Goal: Entertainment & Leisure: Browse casually

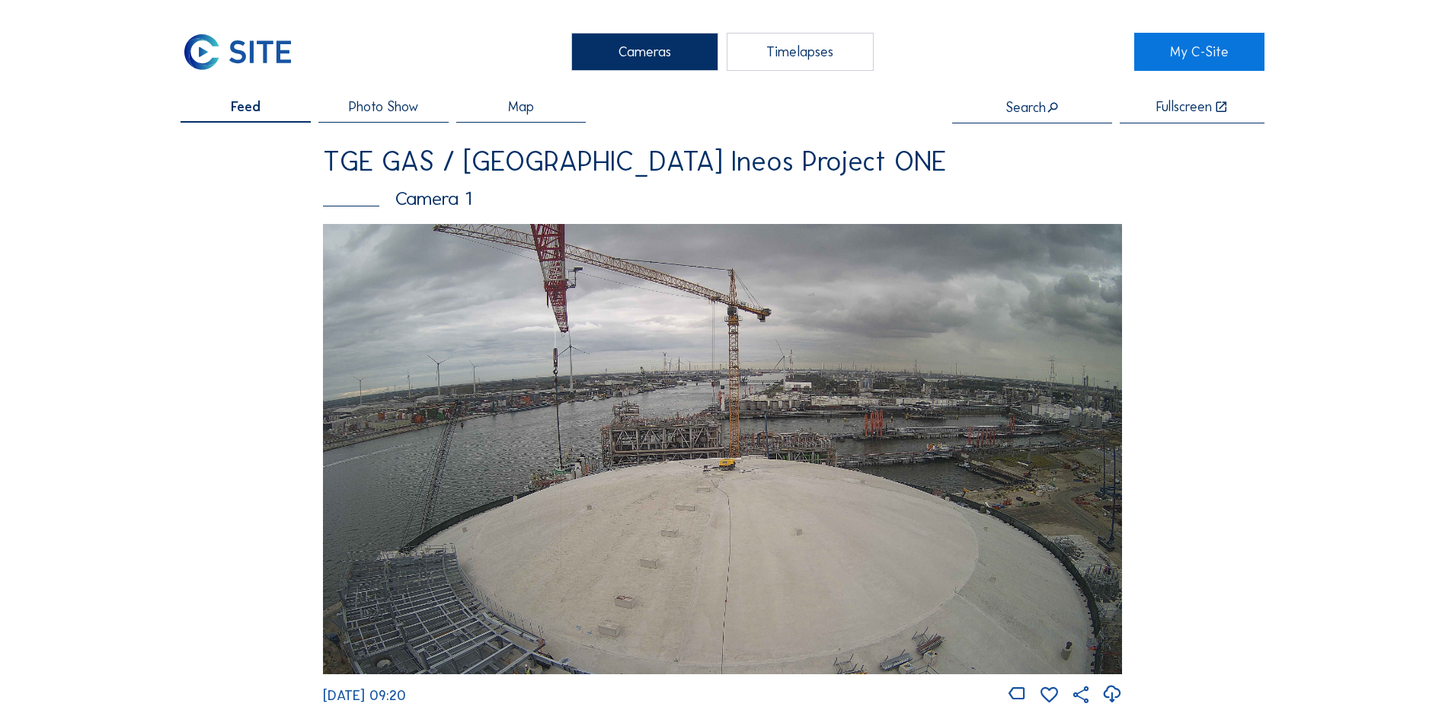
click at [624, 52] on div "Cameras" at bounding box center [644, 52] width 147 height 38
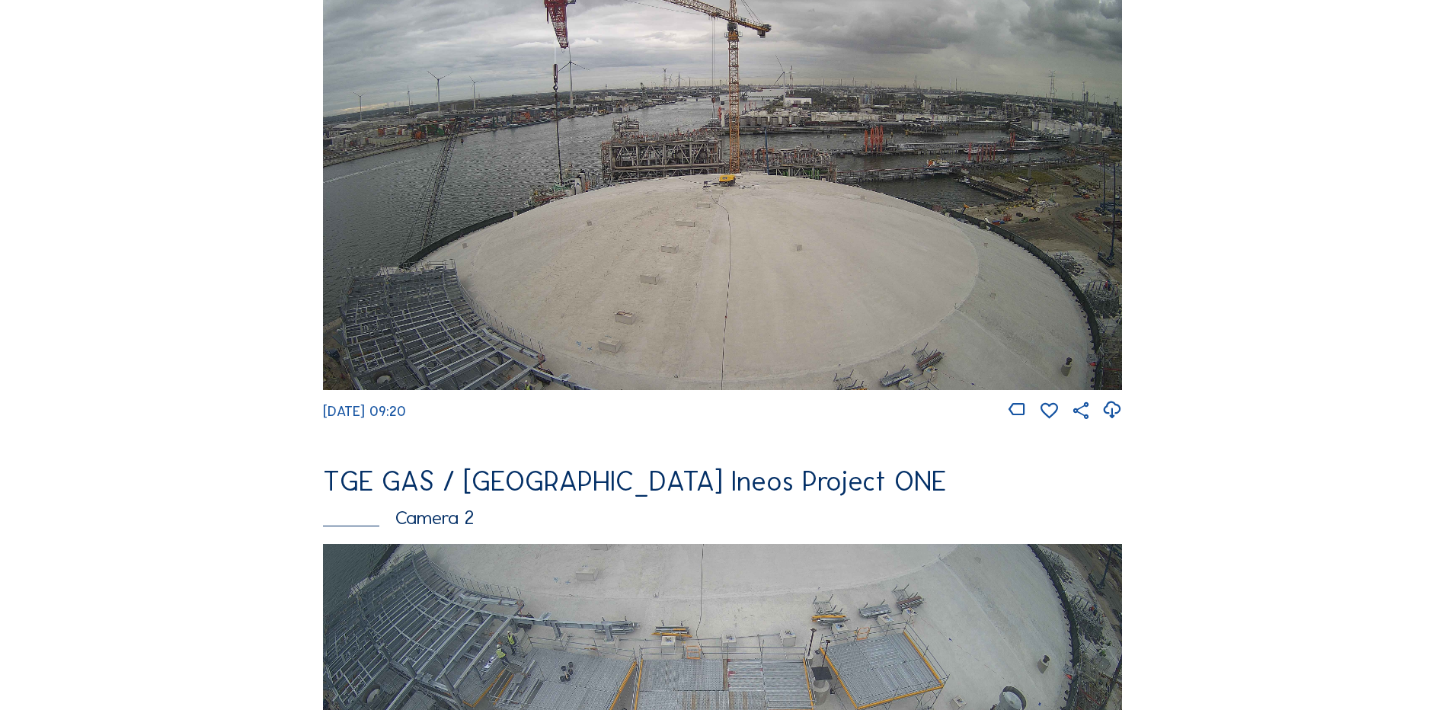
scroll to position [152, 0]
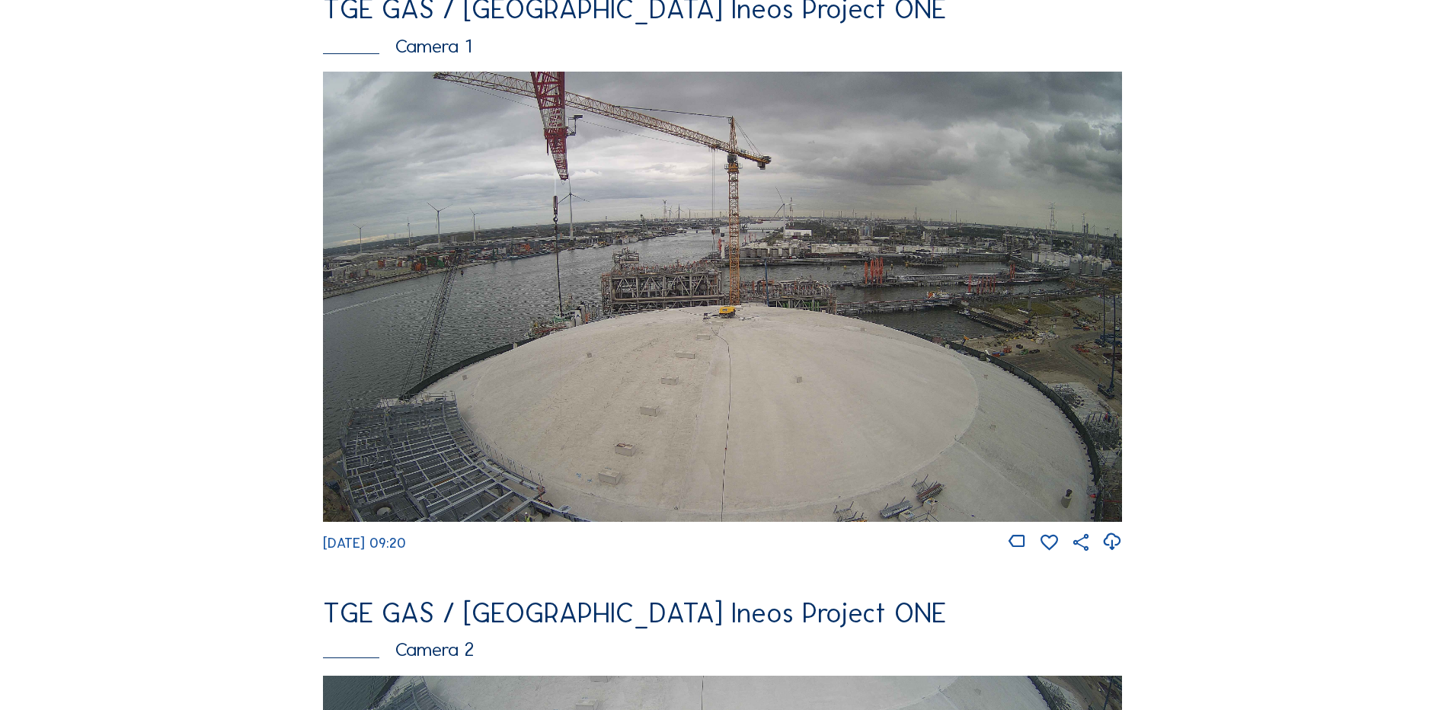
click at [709, 352] on img at bounding box center [722, 297] width 799 height 450
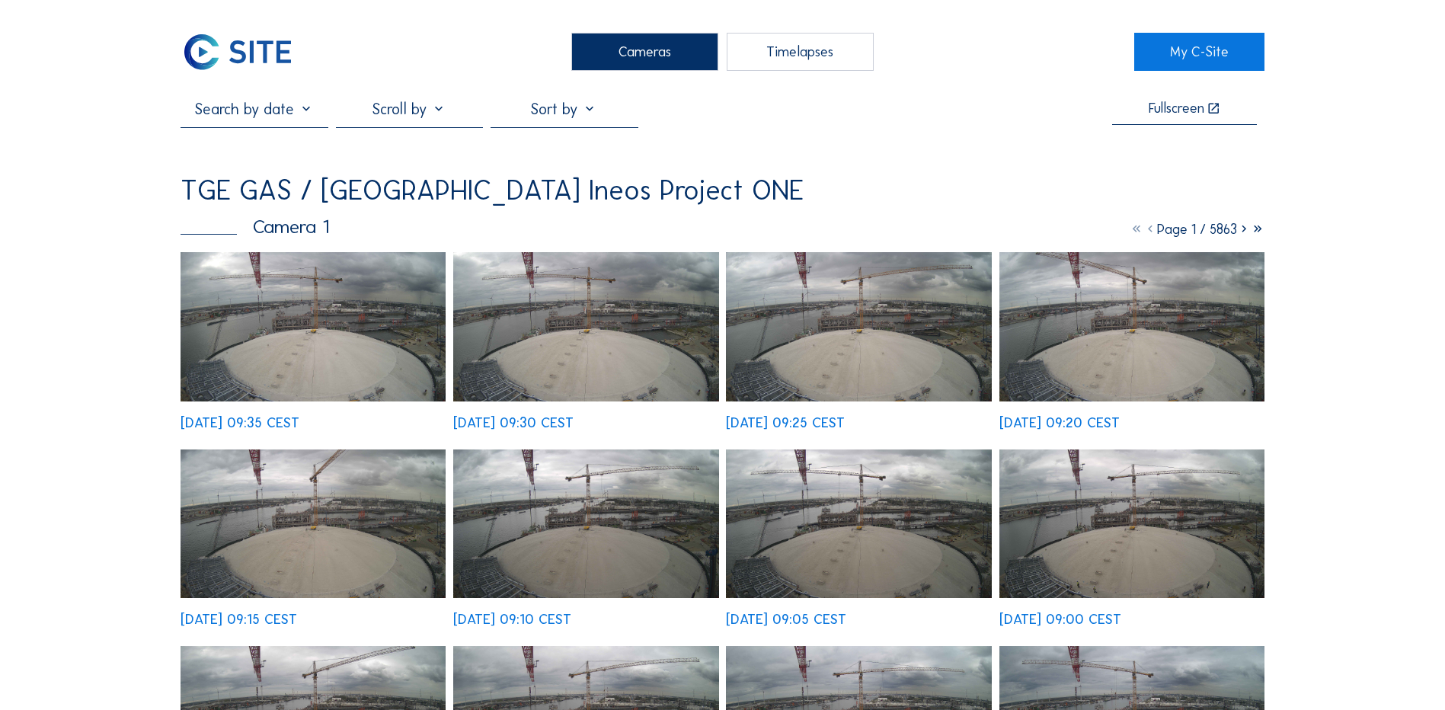
click at [292, 305] on img at bounding box center [313, 326] width 265 height 149
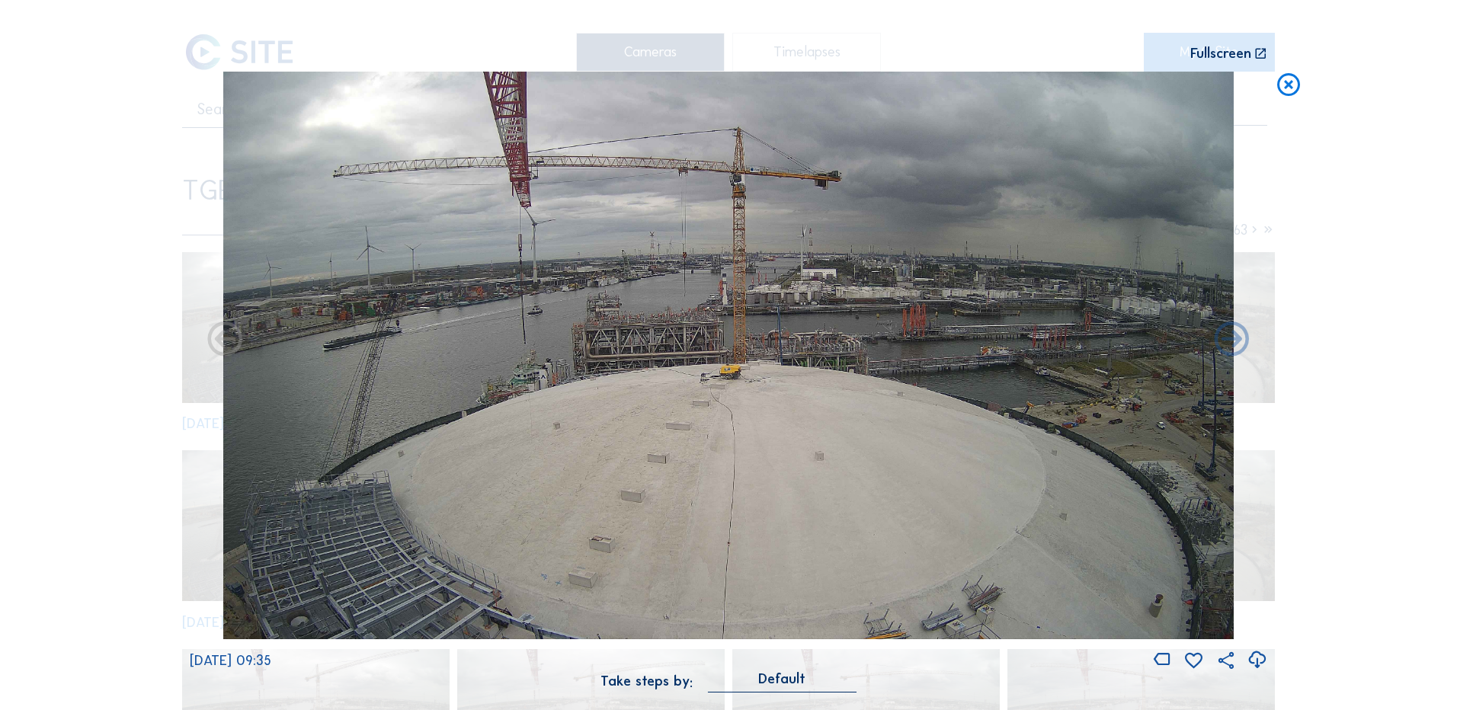
click at [1290, 85] on icon at bounding box center [1288, 86] width 27 height 28
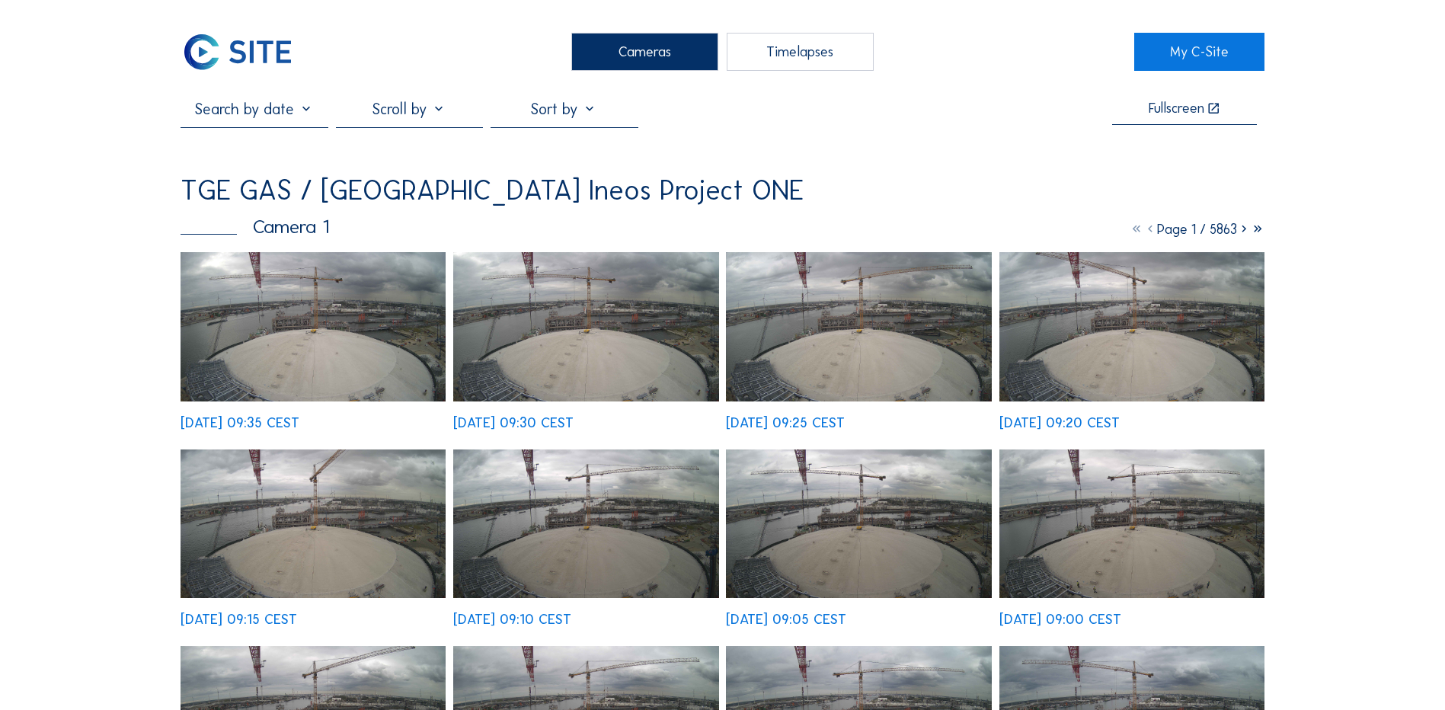
click at [649, 43] on div "Cameras" at bounding box center [644, 52] width 147 height 38
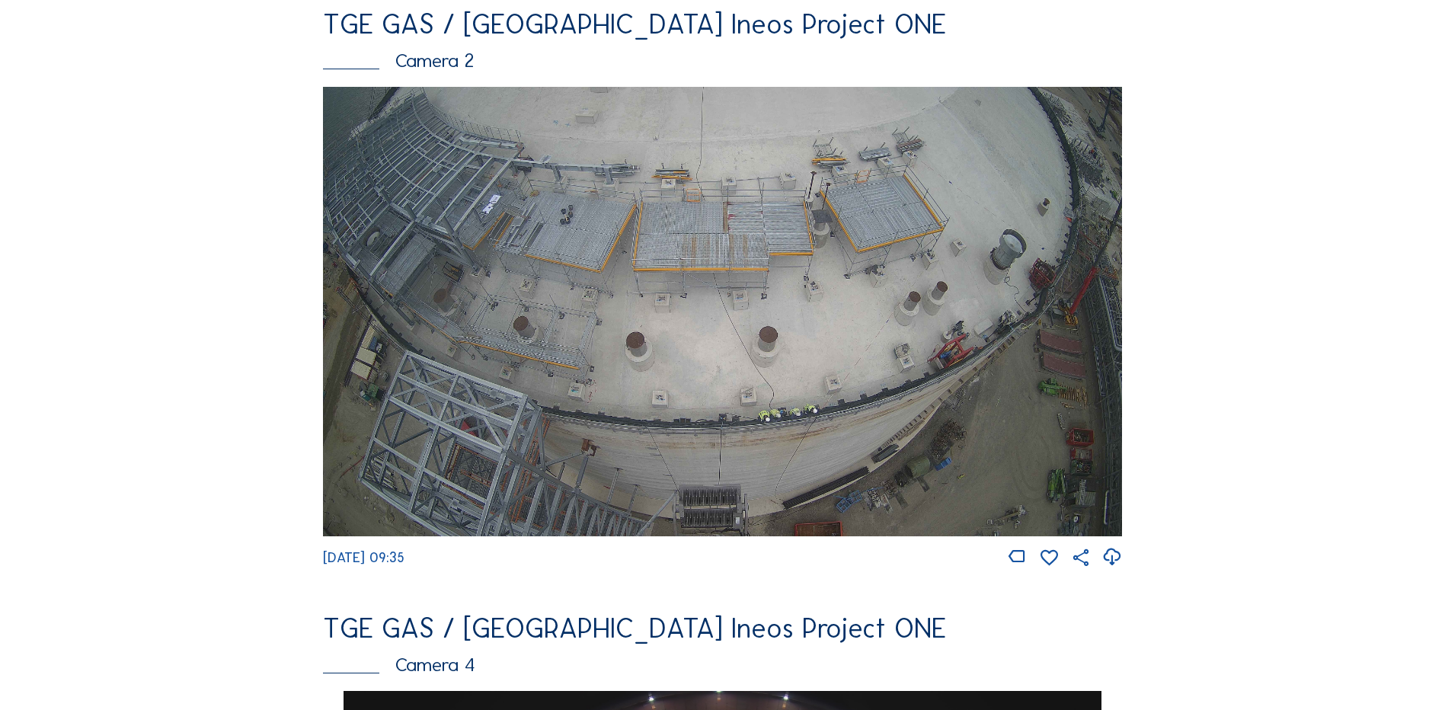
scroll to position [762, 0]
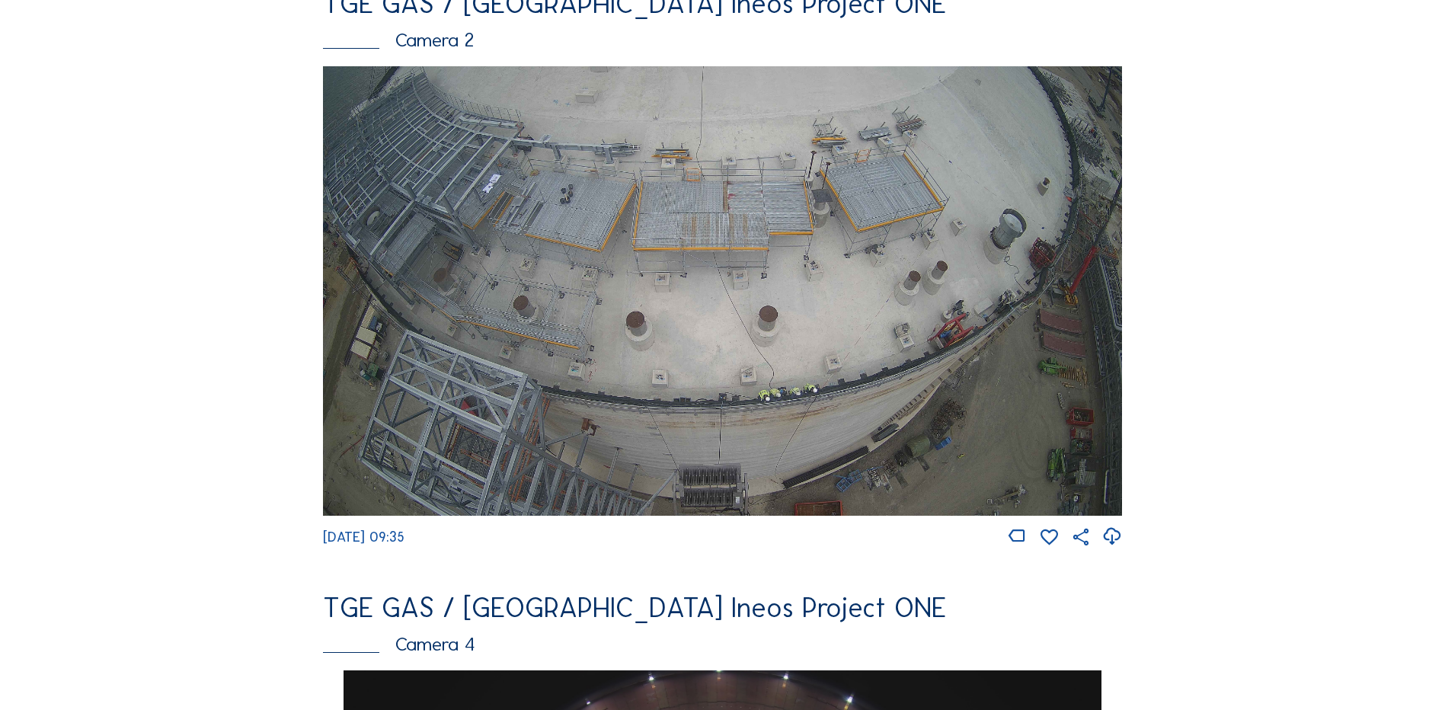
click at [621, 299] on img at bounding box center [722, 291] width 799 height 450
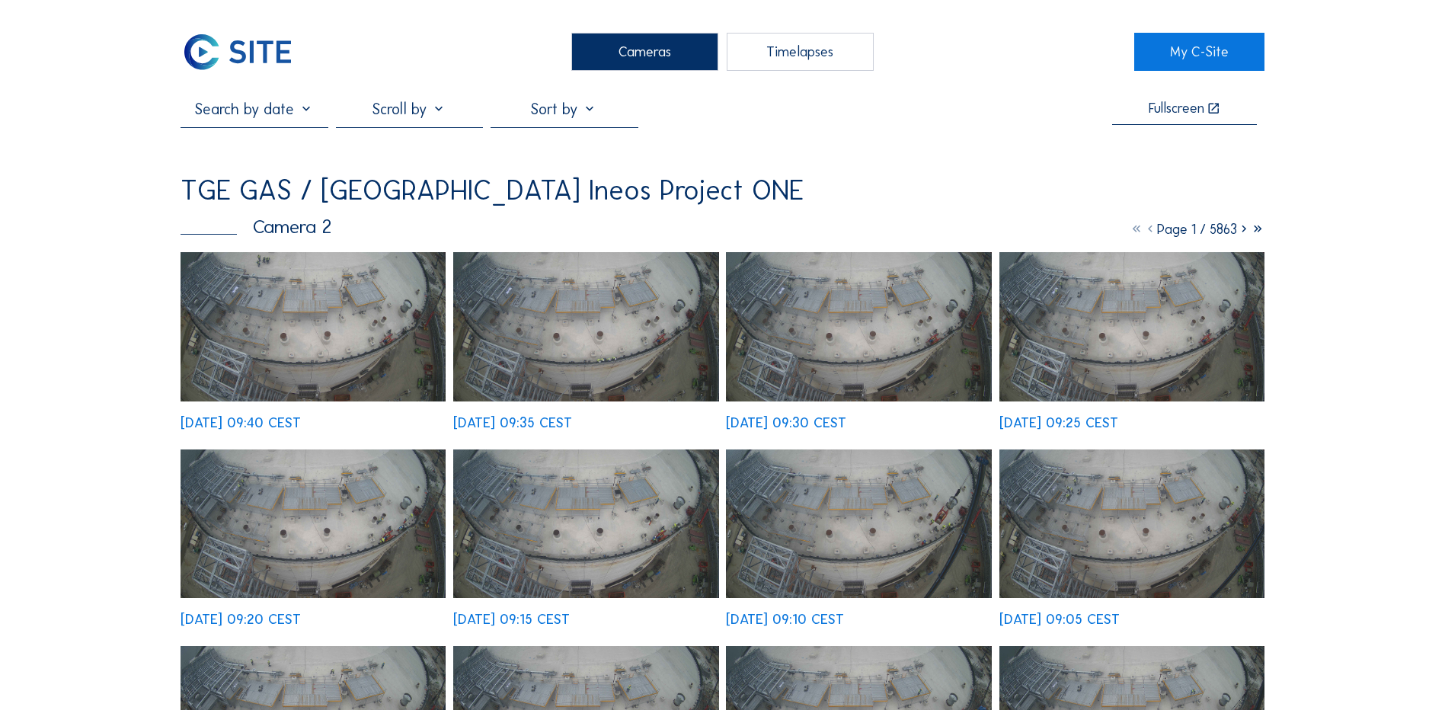
click at [330, 318] on img at bounding box center [313, 326] width 265 height 149
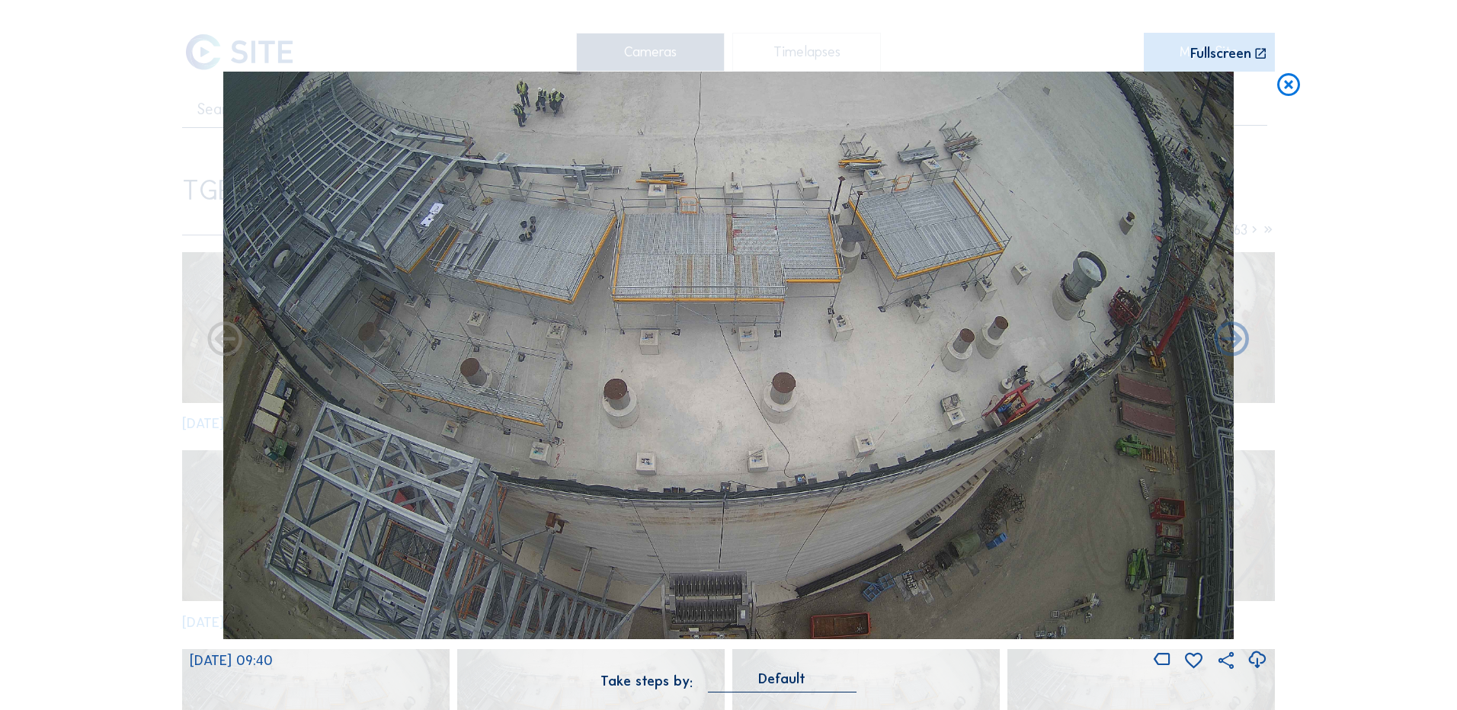
click at [1263, 661] on icon at bounding box center [1256, 660] width 21 height 25
drag, startPoint x: 40, startPoint y: 243, endPoint x: 128, endPoint y: 227, distance: 89.8
click at [40, 243] on div "Scroll to travel through time | Press 'Alt' Button + Scroll to Zoom | Click and…" at bounding box center [728, 355] width 1457 height 710
click at [1283, 88] on icon at bounding box center [1288, 86] width 27 height 28
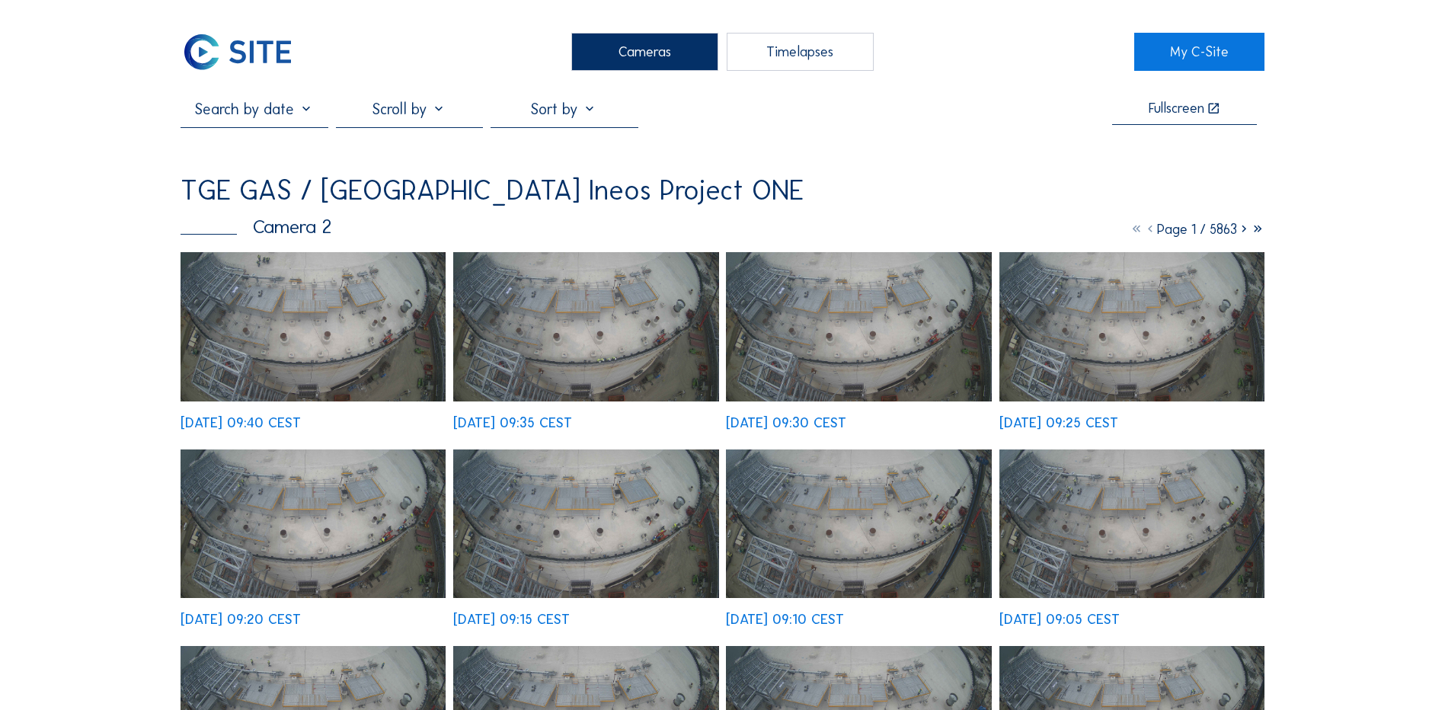
click at [631, 50] on div "Cameras" at bounding box center [644, 52] width 147 height 38
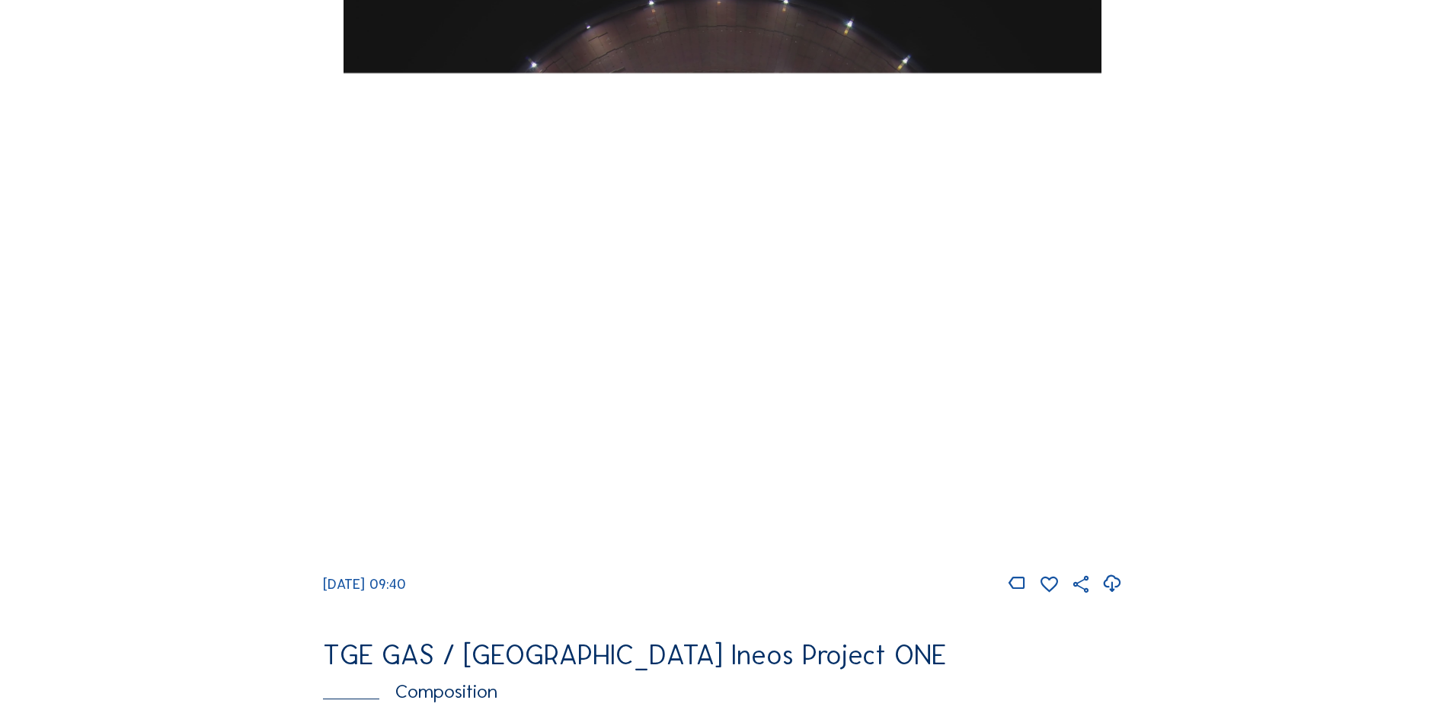
scroll to position [1448, 0]
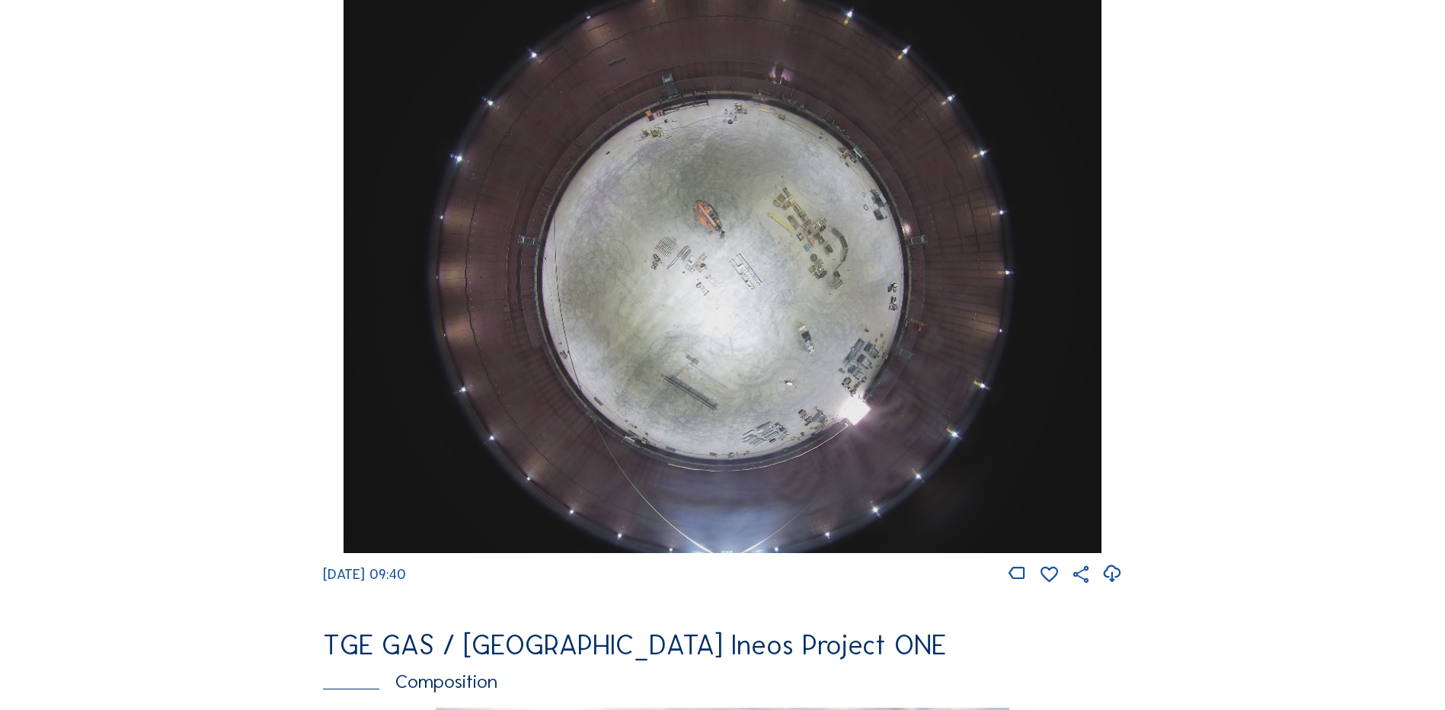
click at [733, 255] on img at bounding box center [722, 269] width 757 height 568
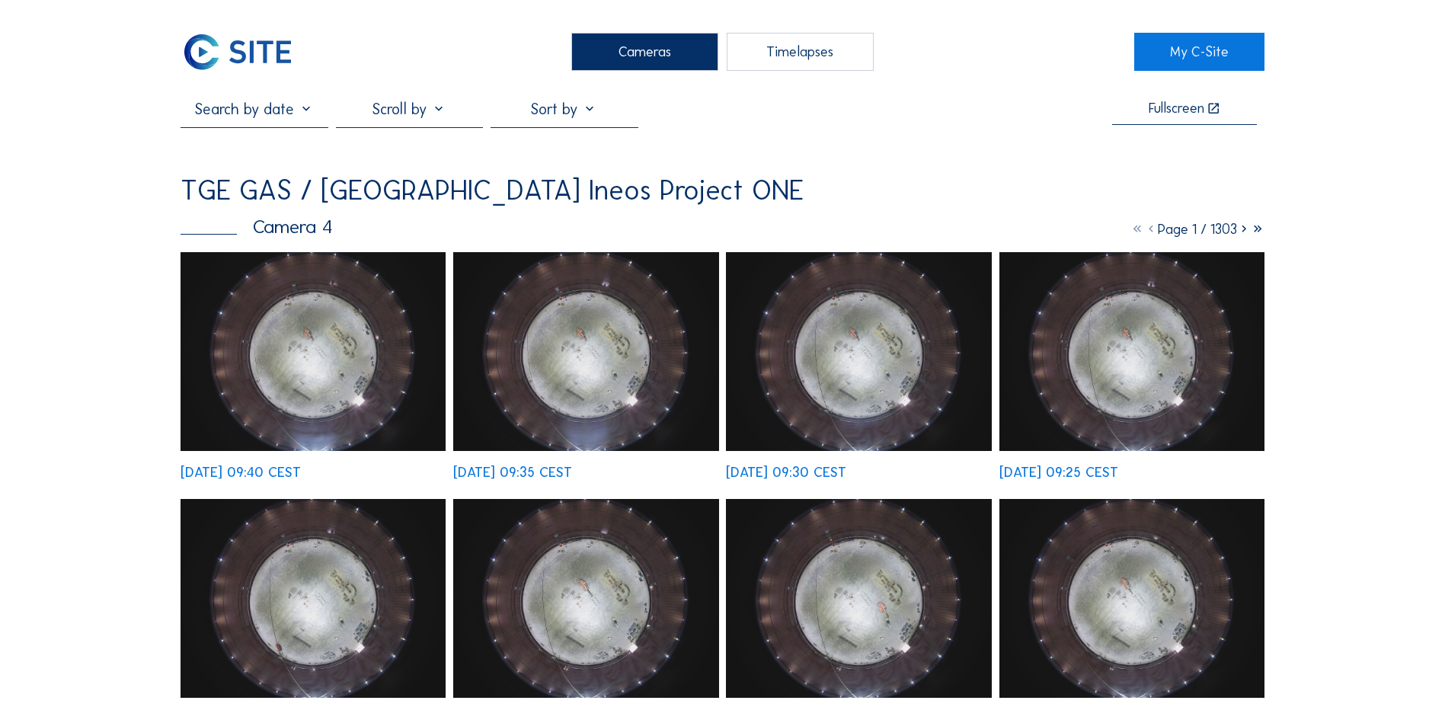
click at [319, 363] on img at bounding box center [313, 351] width 265 height 199
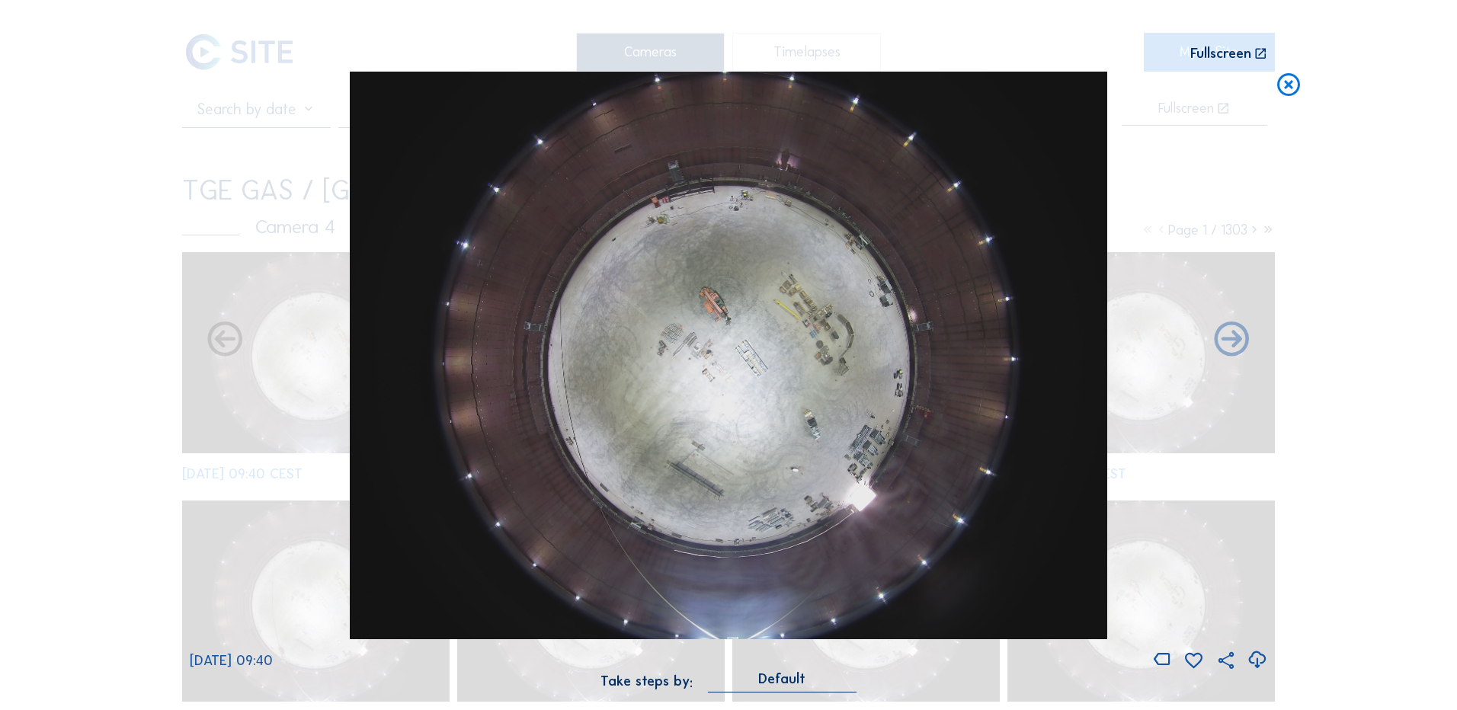
click at [1257, 665] on icon at bounding box center [1256, 660] width 21 height 25
click at [82, 387] on div "Scroll to travel through time | Press 'Alt' Button + Scroll to Zoom | Click and…" at bounding box center [728, 355] width 1457 height 710
click at [1301, 88] on icon at bounding box center [1288, 86] width 27 height 28
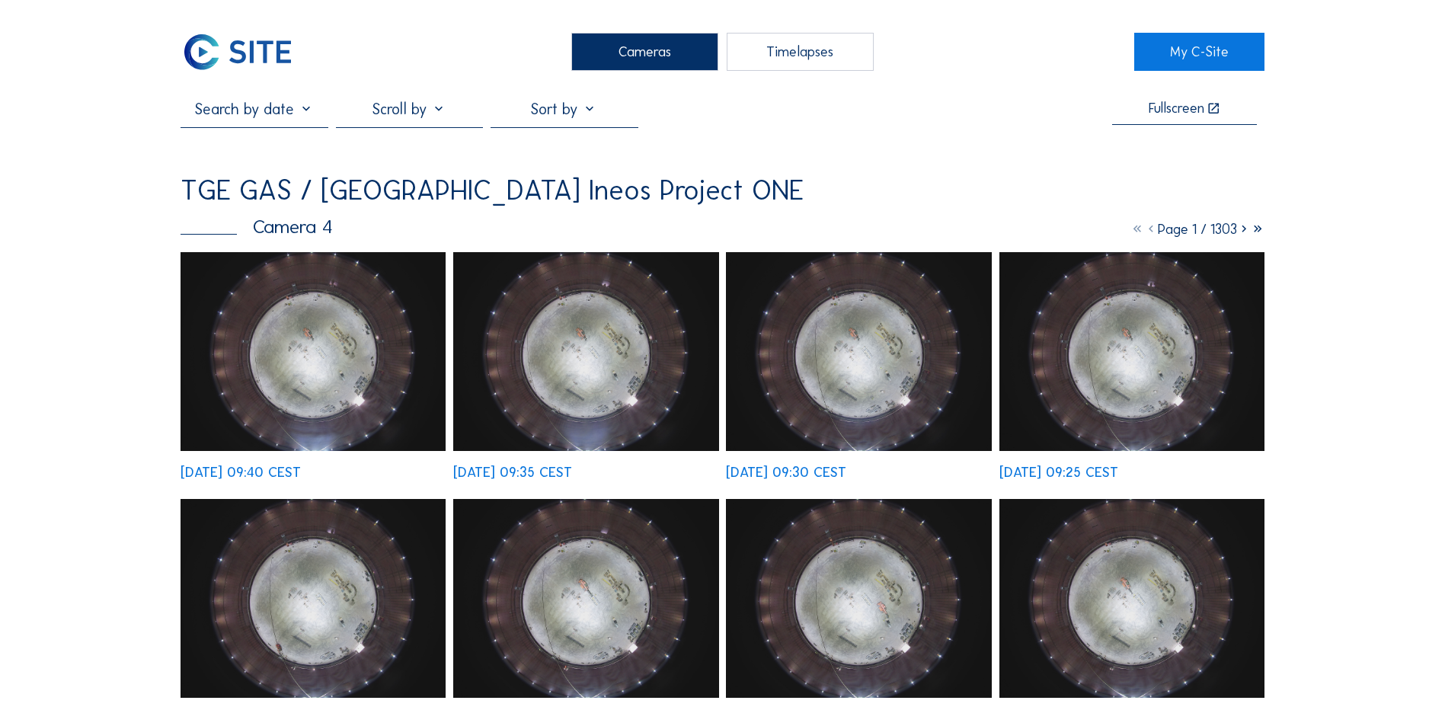
click at [663, 51] on div "Cameras" at bounding box center [644, 52] width 147 height 38
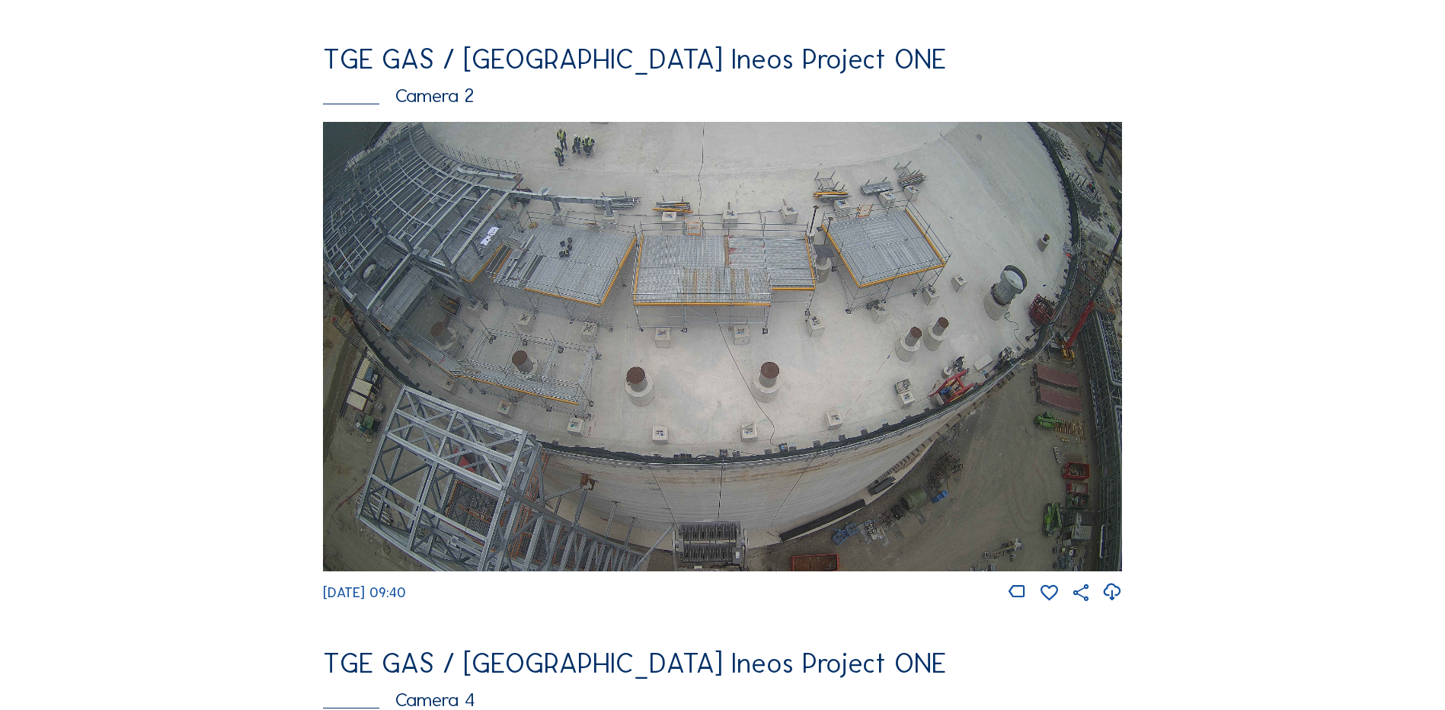
scroll to position [838, 0]
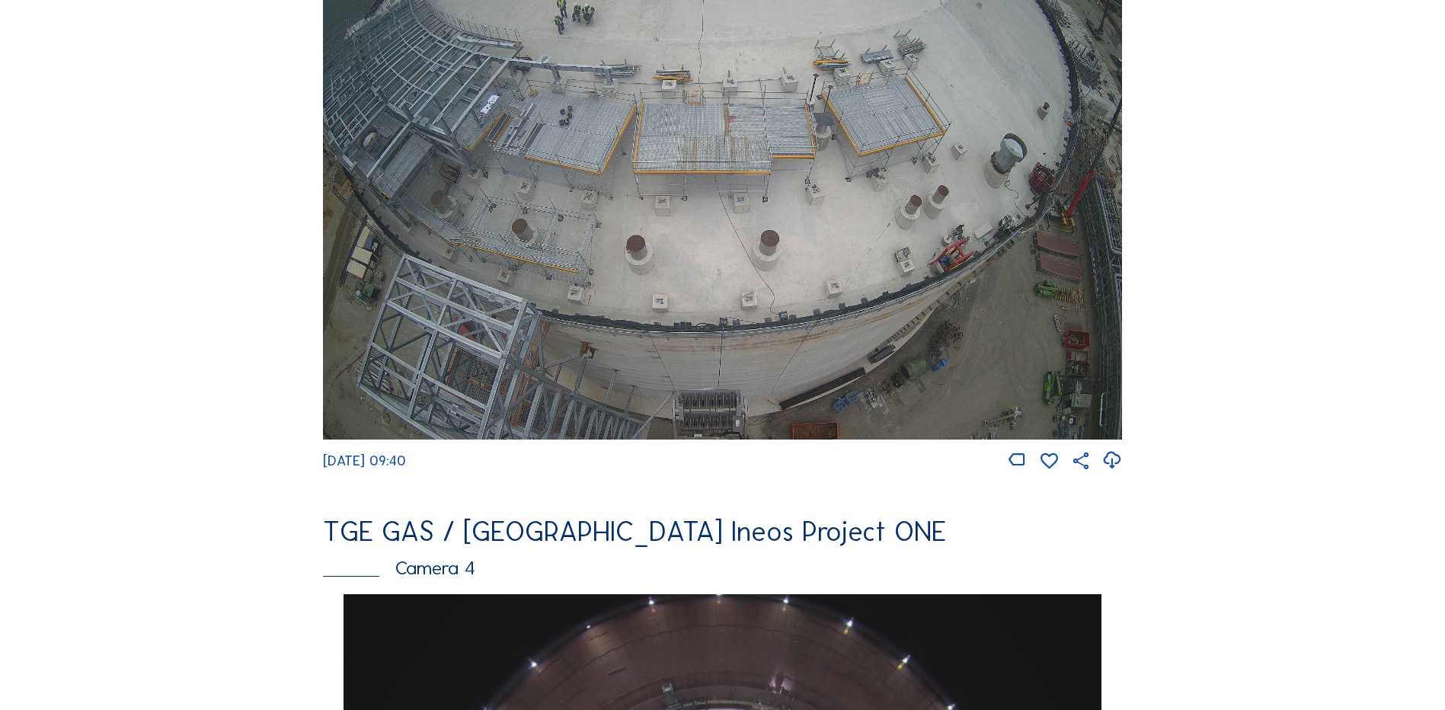
click at [670, 204] on img at bounding box center [722, 215] width 799 height 450
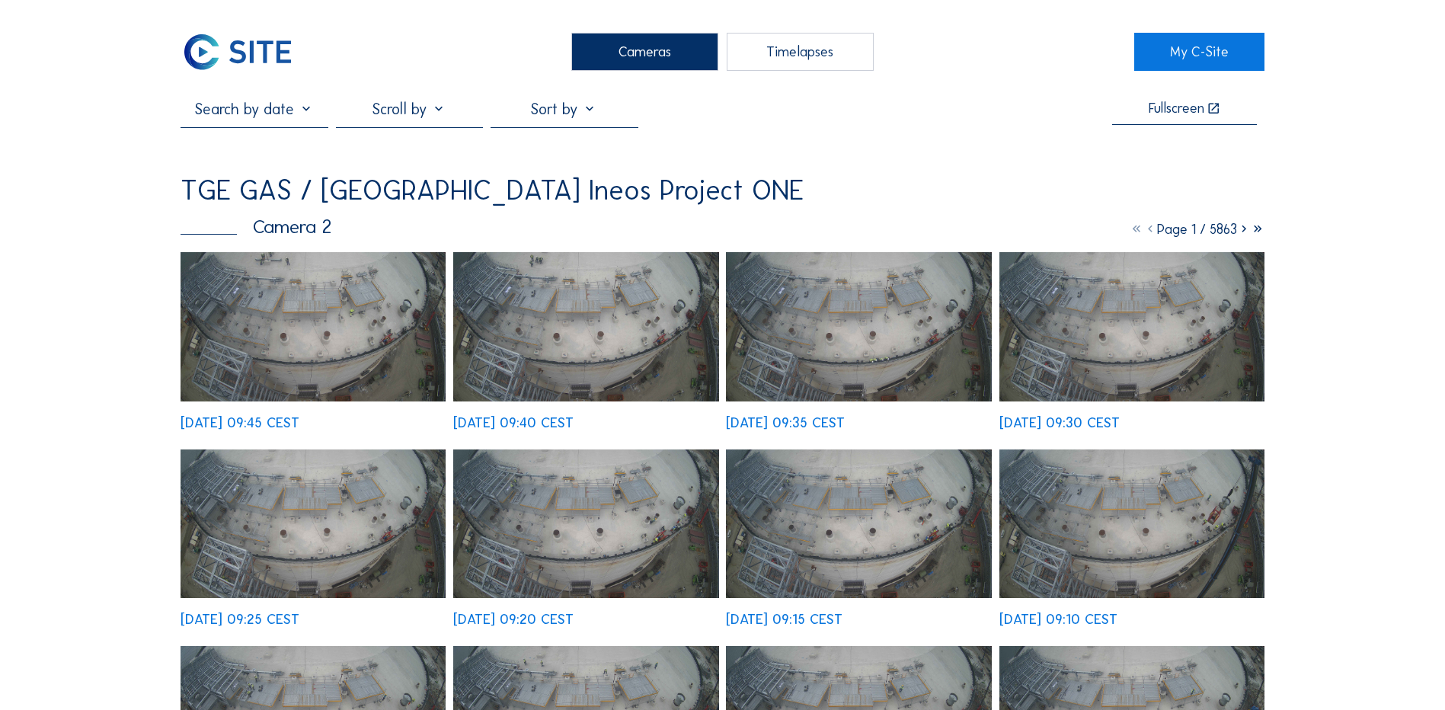
click at [335, 342] on img at bounding box center [313, 326] width 265 height 149
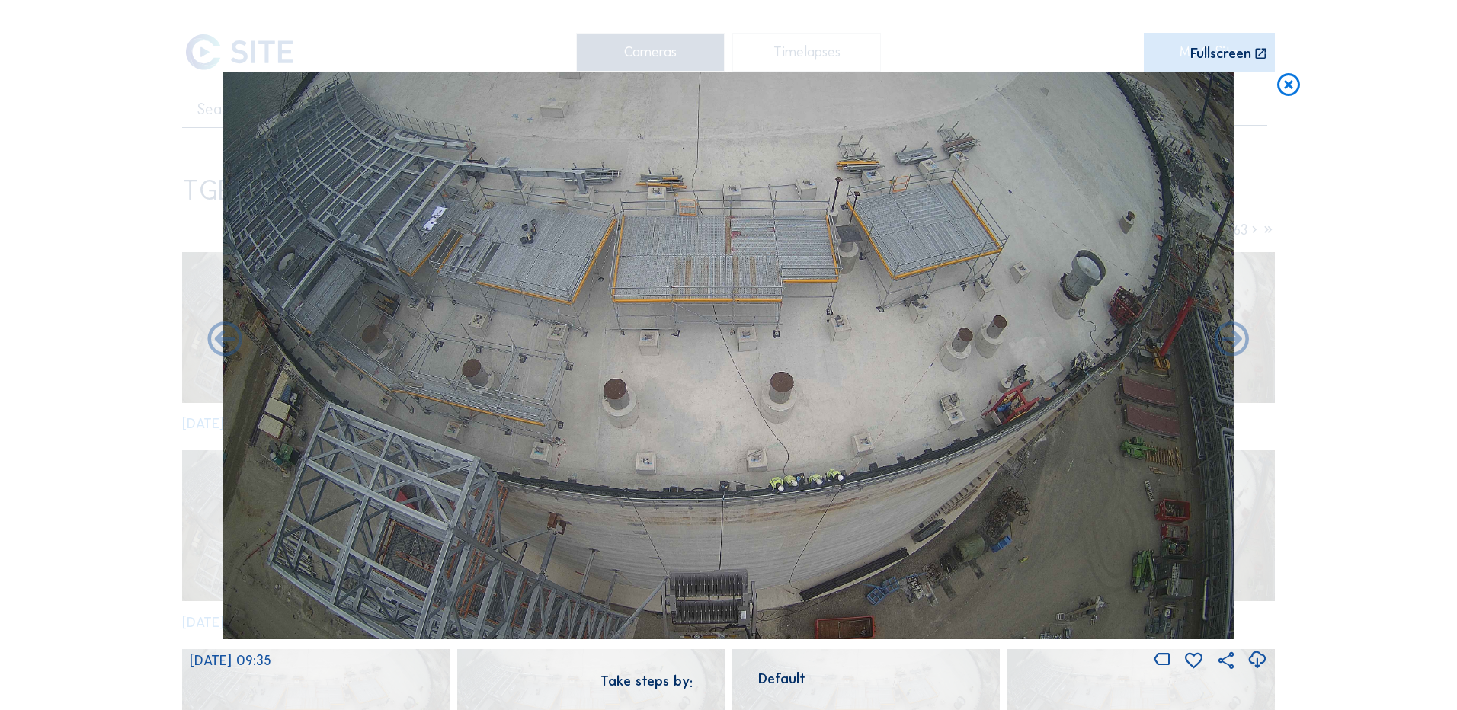
click at [1294, 88] on icon at bounding box center [1288, 86] width 27 height 28
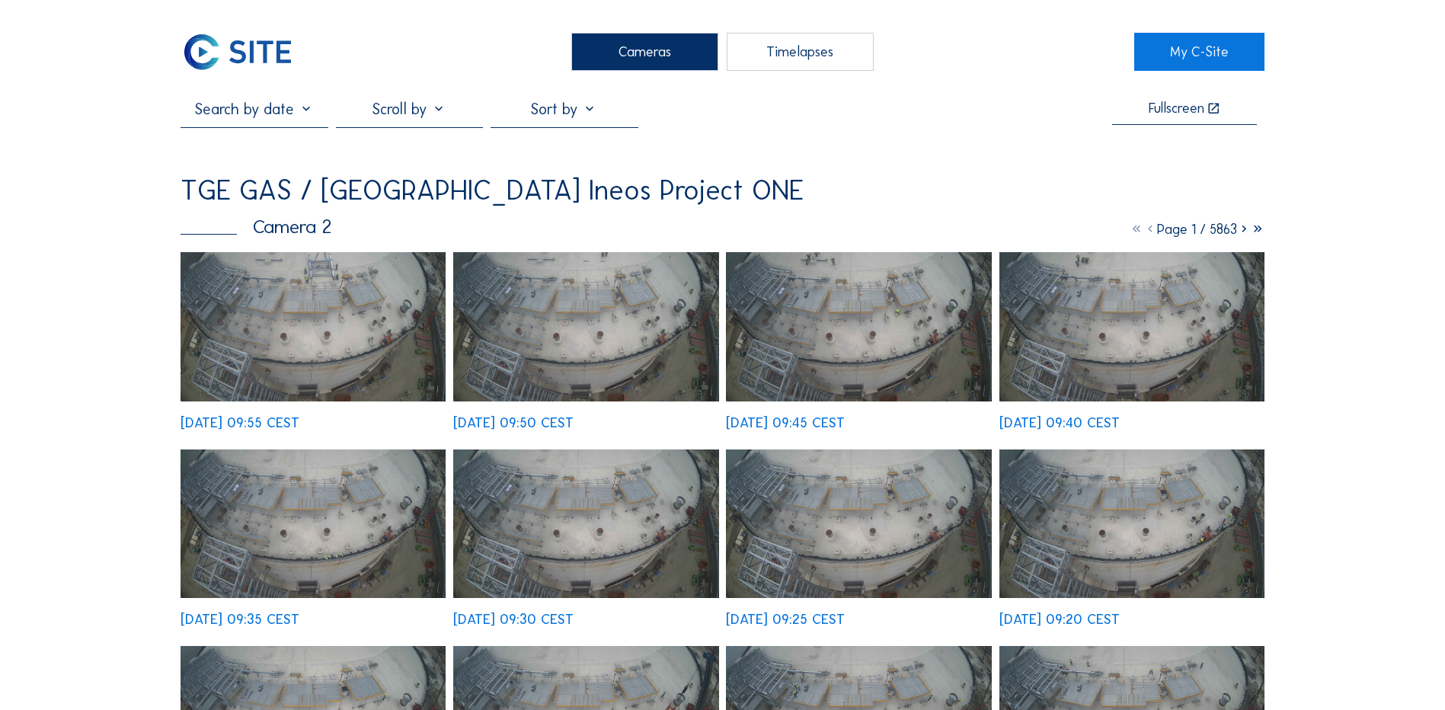
click at [651, 49] on div "Cameras" at bounding box center [644, 52] width 147 height 38
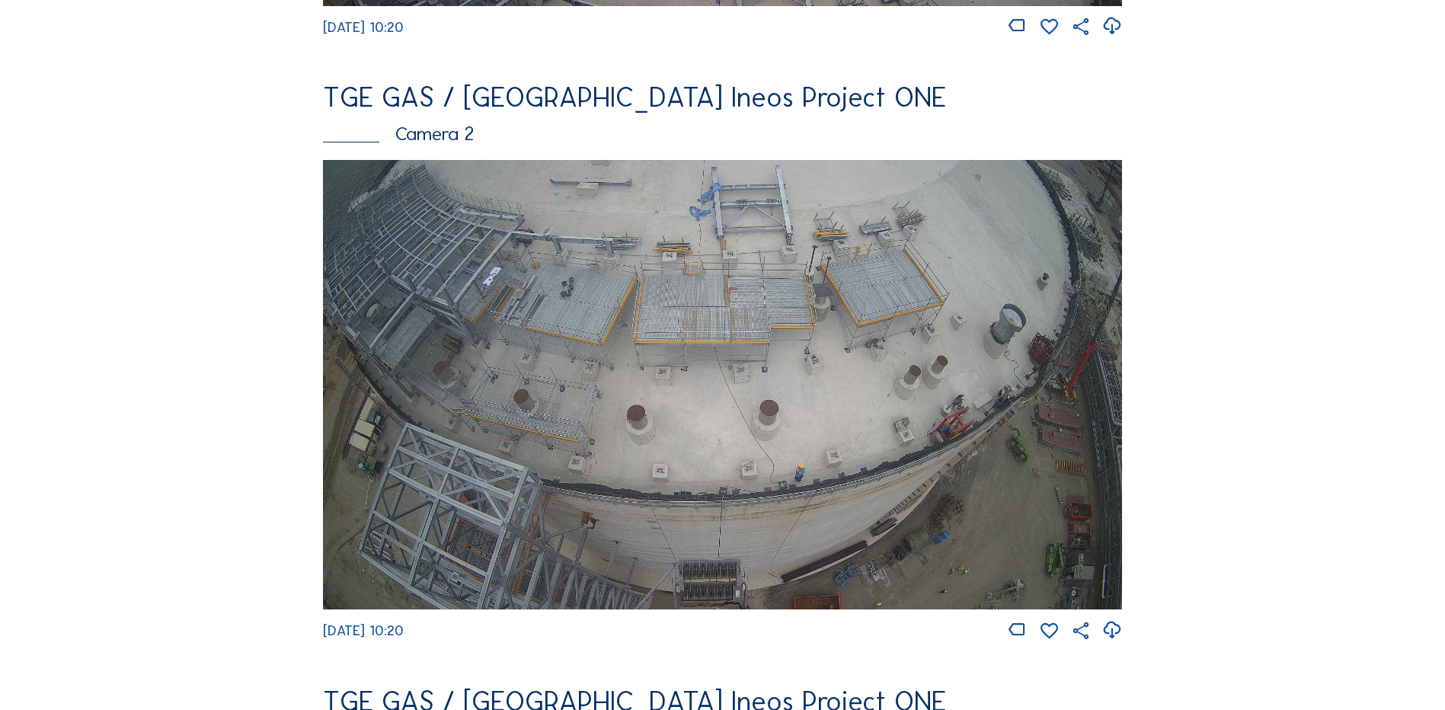
scroll to position [686, 0]
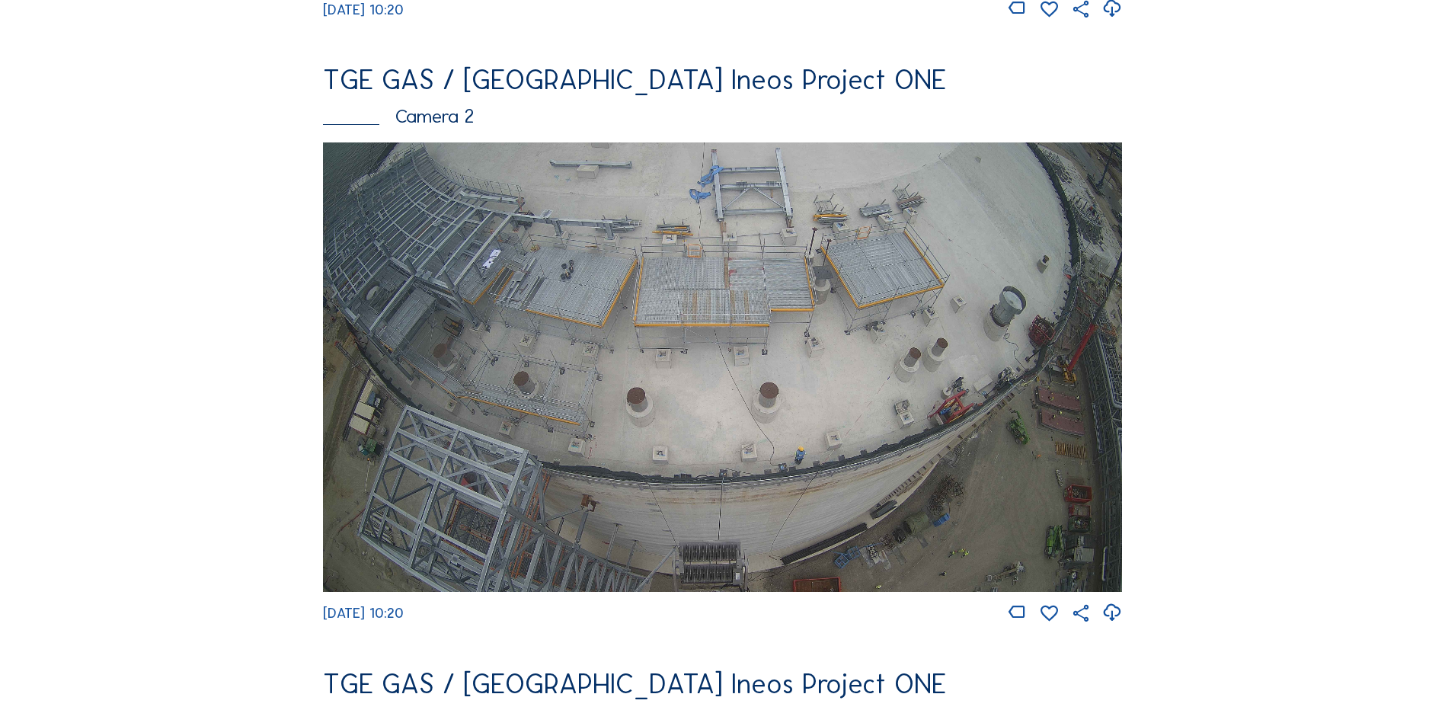
click at [638, 357] on img at bounding box center [722, 367] width 799 height 450
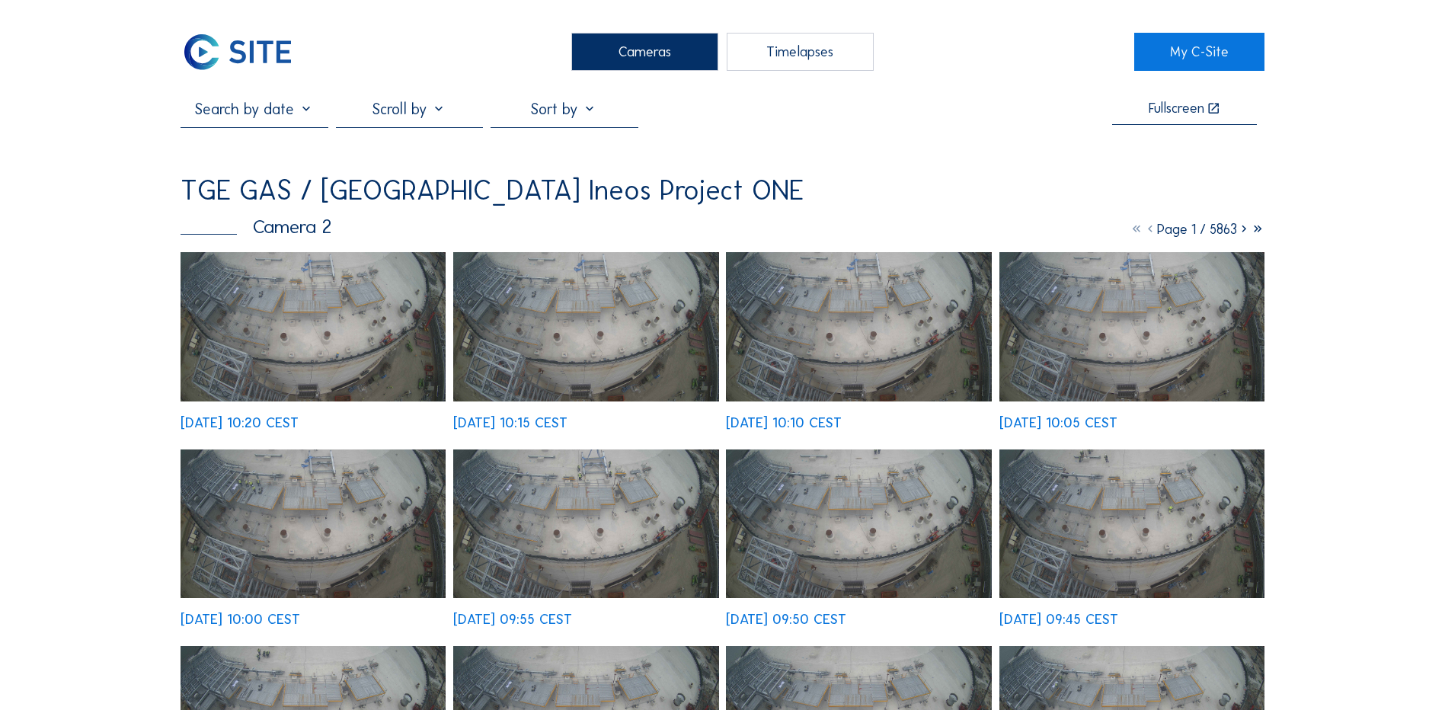
click at [313, 315] on img at bounding box center [313, 326] width 265 height 149
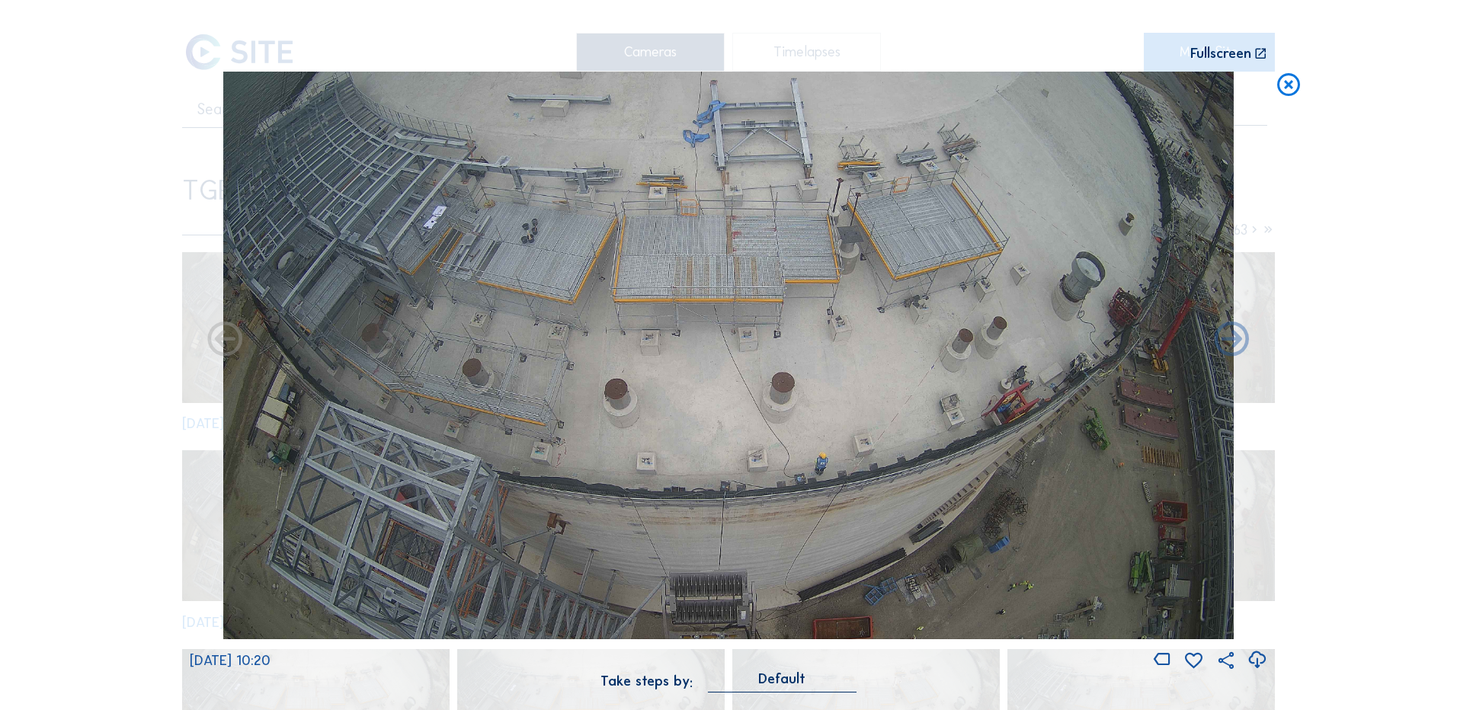
click at [1253, 661] on icon at bounding box center [1256, 660] width 21 height 25
click at [109, 261] on div "Scroll to travel through time | Press 'Alt' Button + Scroll to Zoom | Click and…" at bounding box center [728, 355] width 1457 height 710
click at [1295, 83] on icon at bounding box center [1288, 86] width 27 height 28
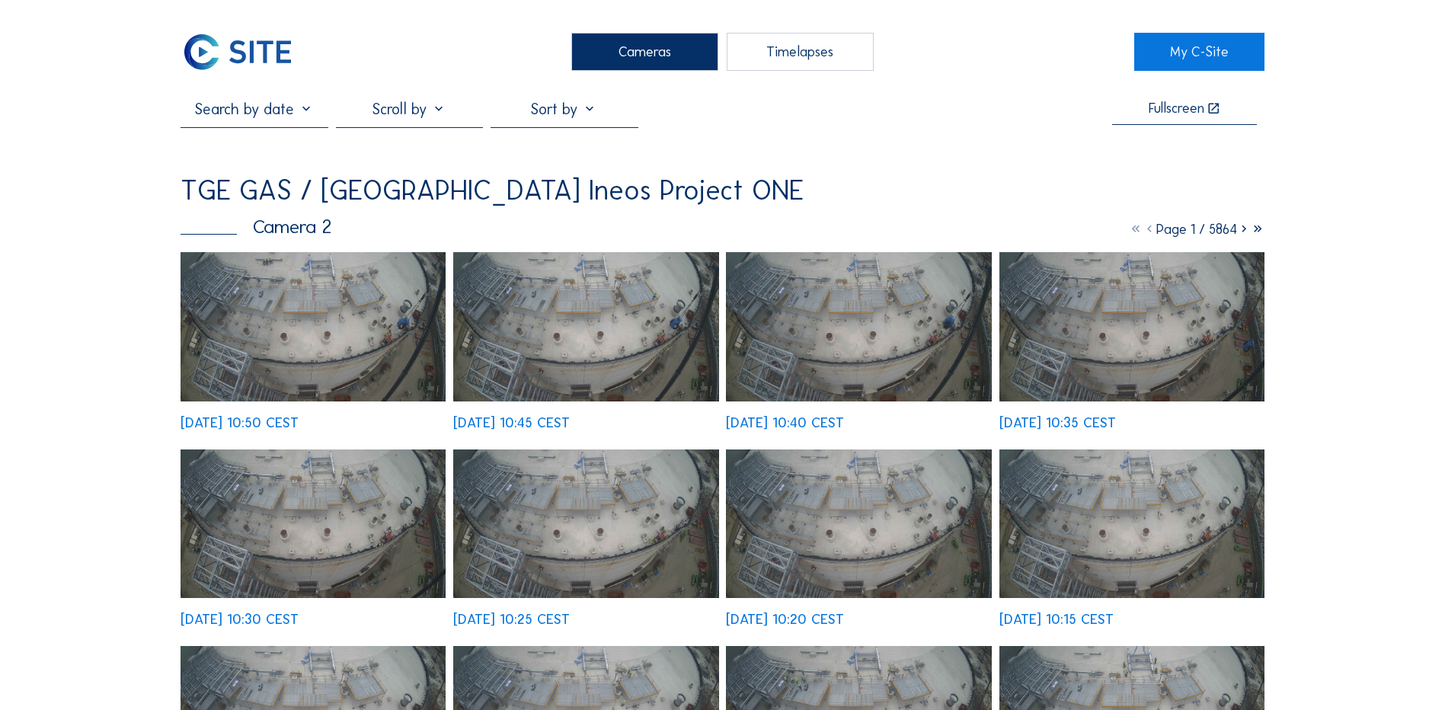
click at [631, 55] on div "Cameras" at bounding box center [644, 52] width 147 height 38
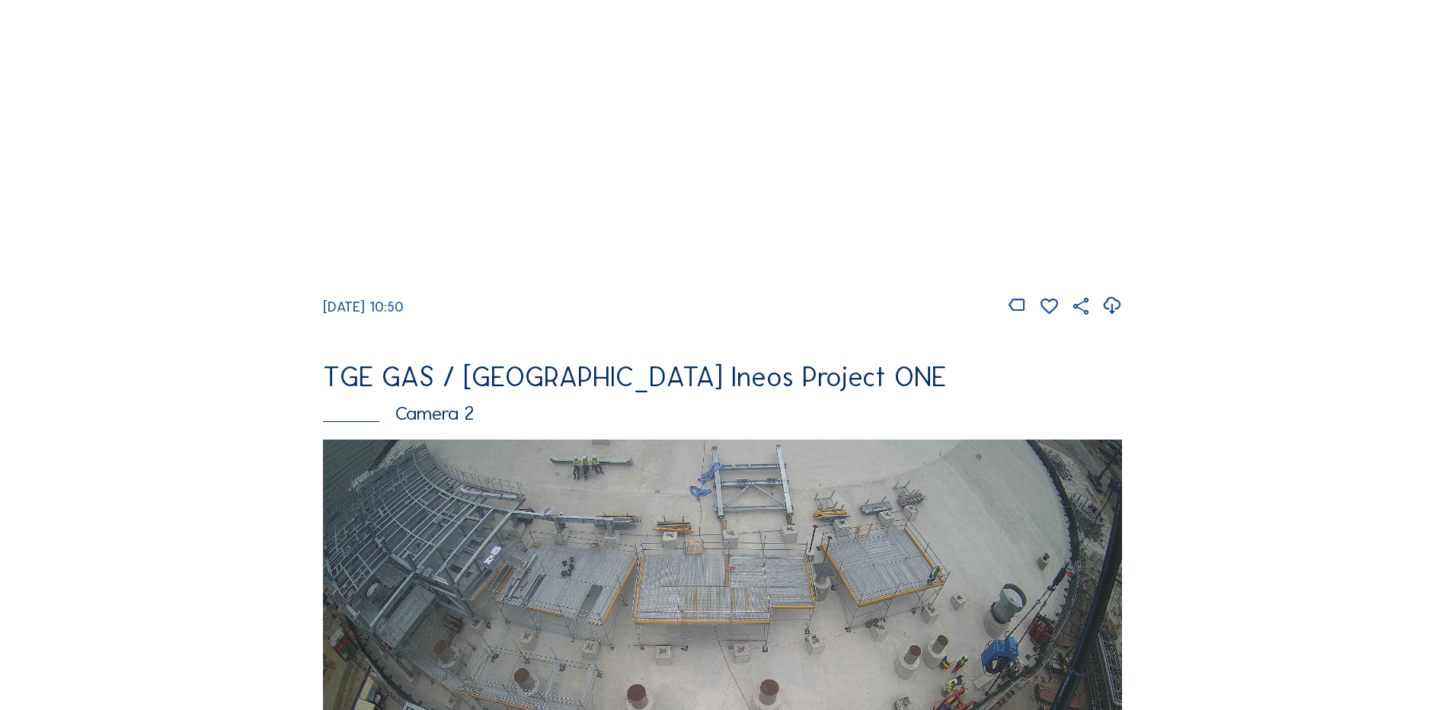
scroll to position [533, 0]
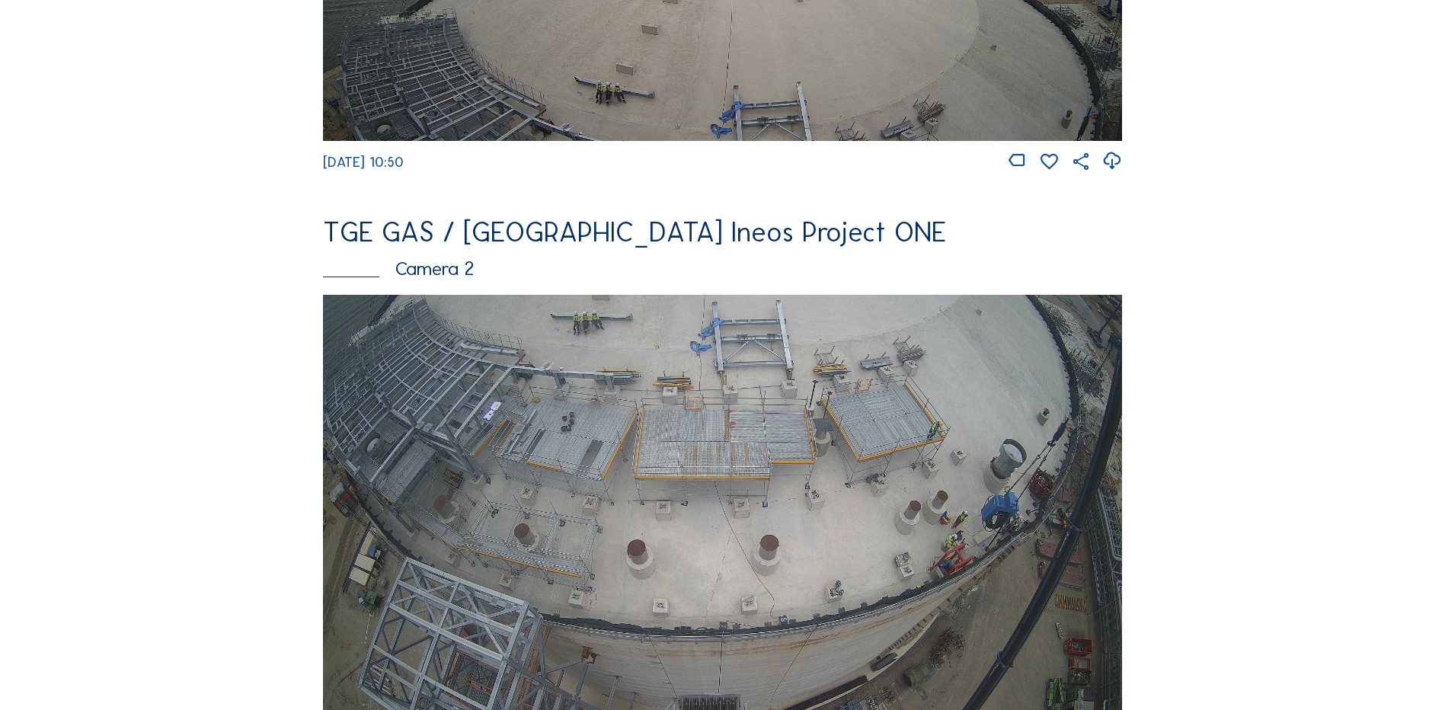
click at [640, 464] on img at bounding box center [722, 520] width 799 height 450
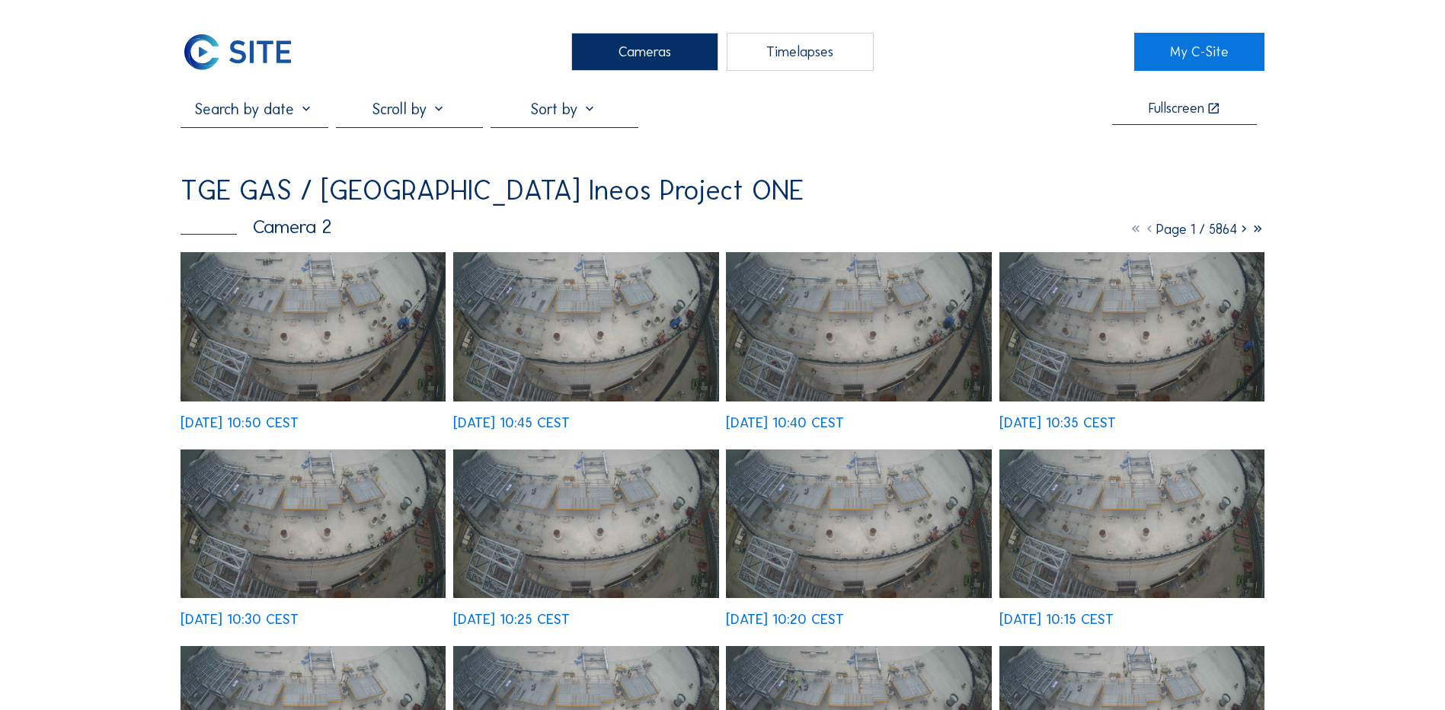
click at [289, 326] on img at bounding box center [313, 326] width 265 height 149
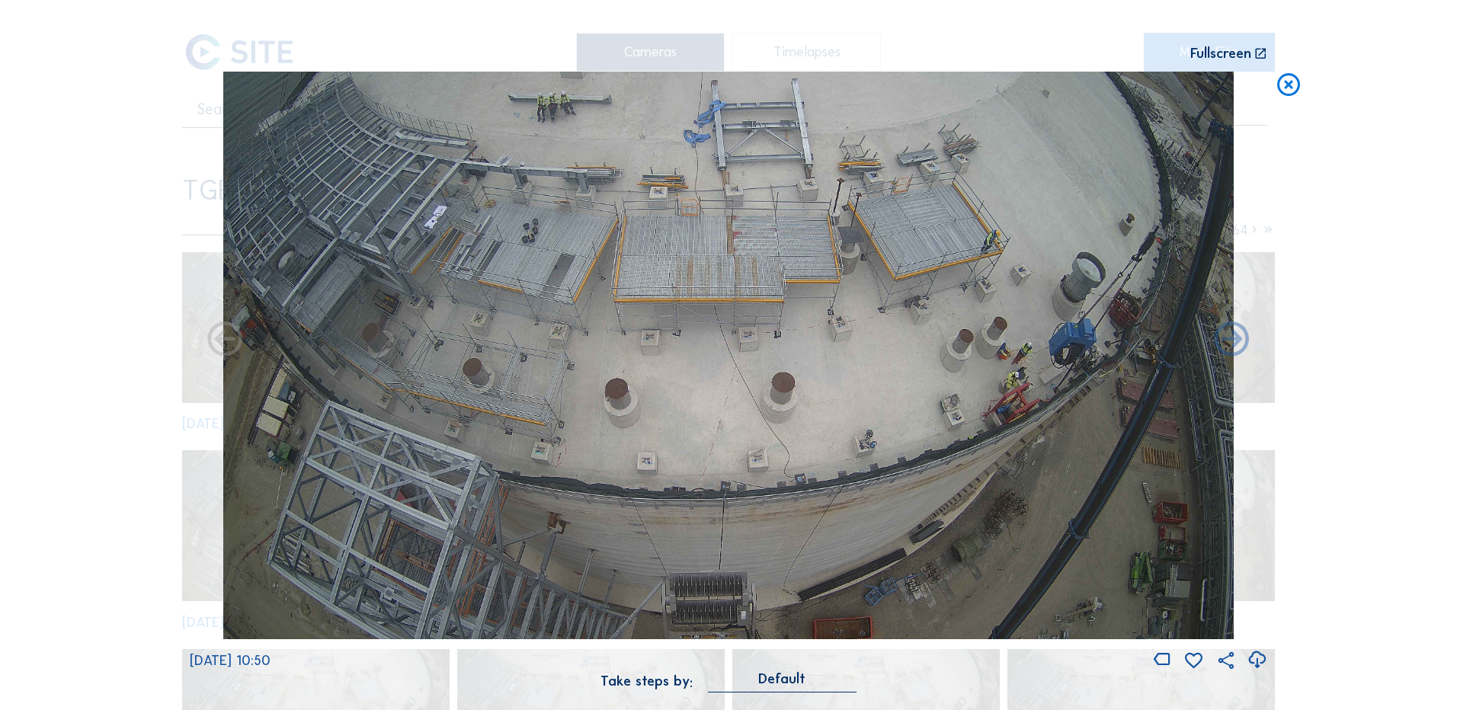
click at [1255, 663] on icon at bounding box center [1256, 660] width 21 height 25
drag, startPoint x: 117, startPoint y: 194, endPoint x: 258, endPoint y: 171, distance: 143.5
click at [117, 194] on div "Scroll to travel through time | Press 'Alt' Button + Scroll to Zoom | Click and…" at bounding box center [728, 355] width 1457 height 710
click at [1285, 85] on icon at bounding box center [1288, 86] width 27 height 28
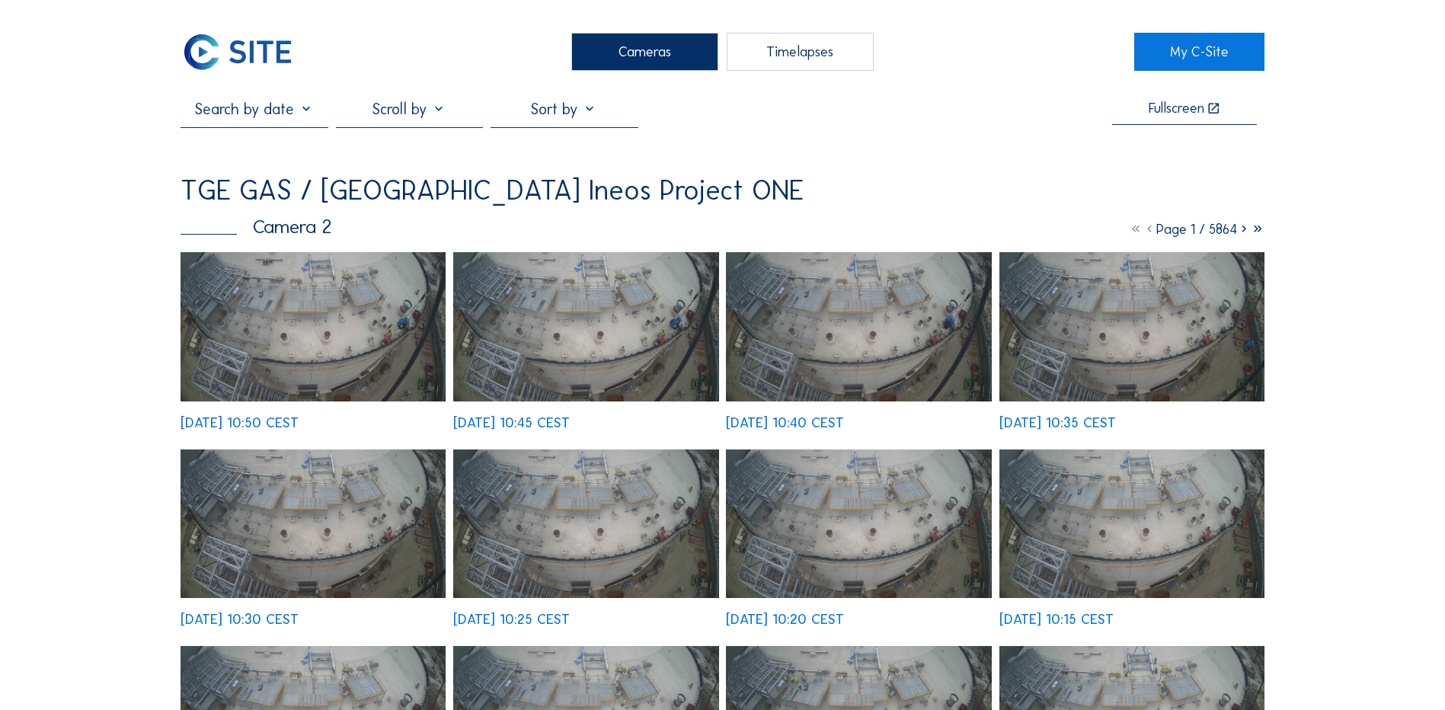
click at [654, 57] on div "Cameras" at bounding box center [644, 52] width 147 height 38
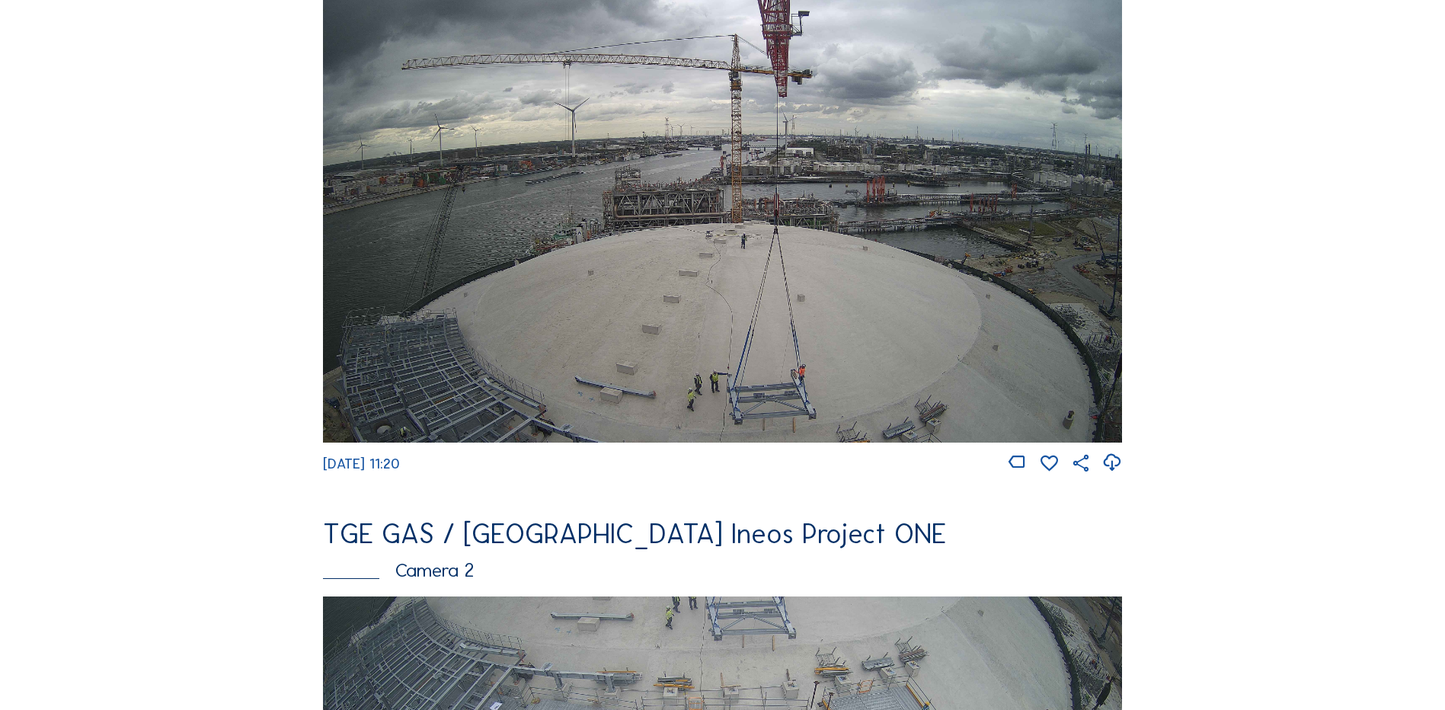
scroll to position [229, 0]
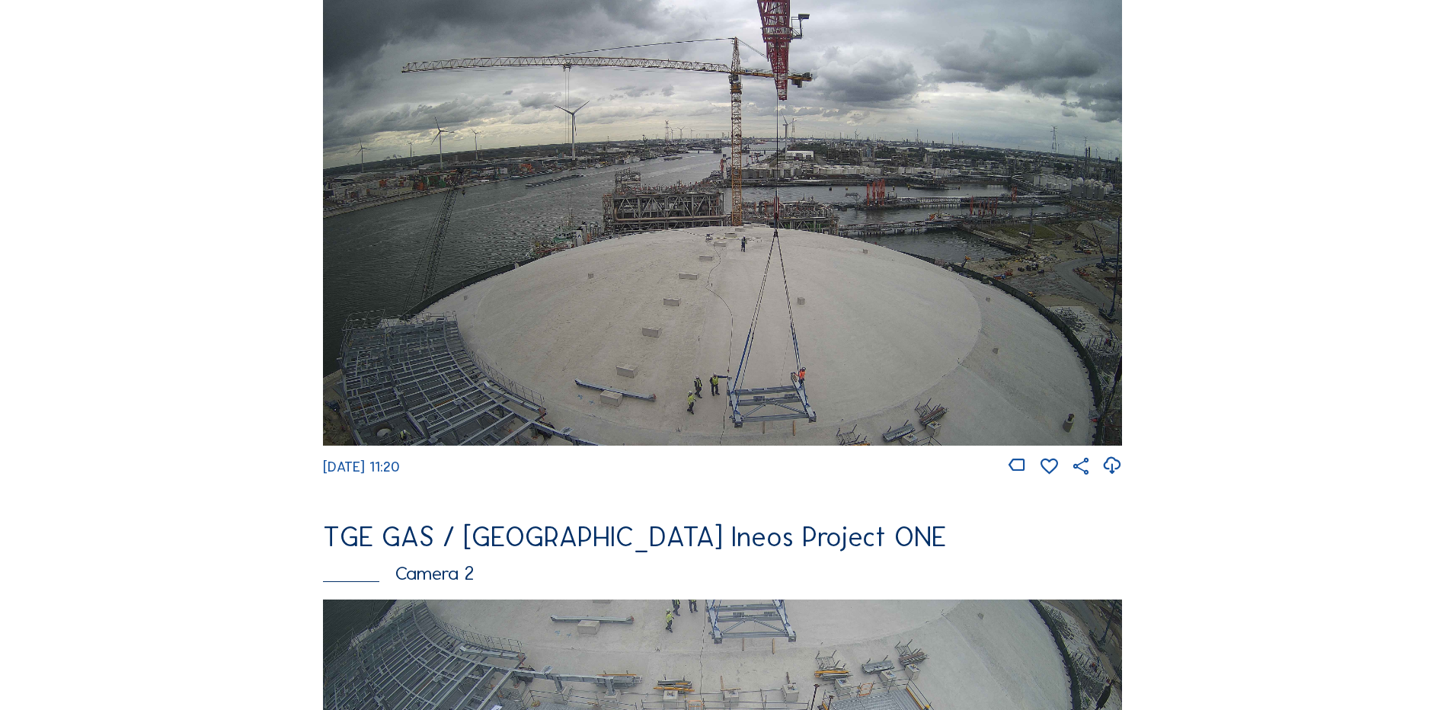
click at [781, 204] on img at bounding box center [722, 220] width 799 height 450
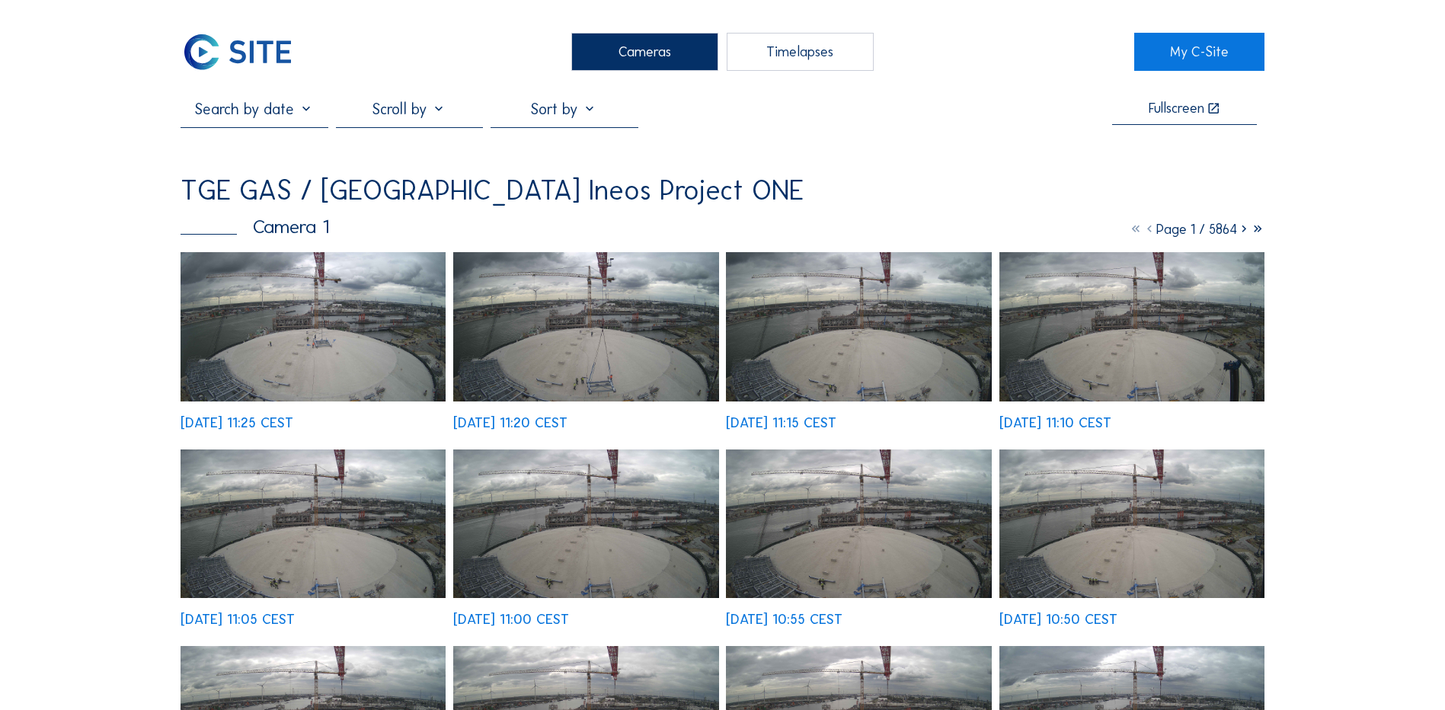
click at [293, 348] on img at bounding box center [313, 326] width 265 height 149
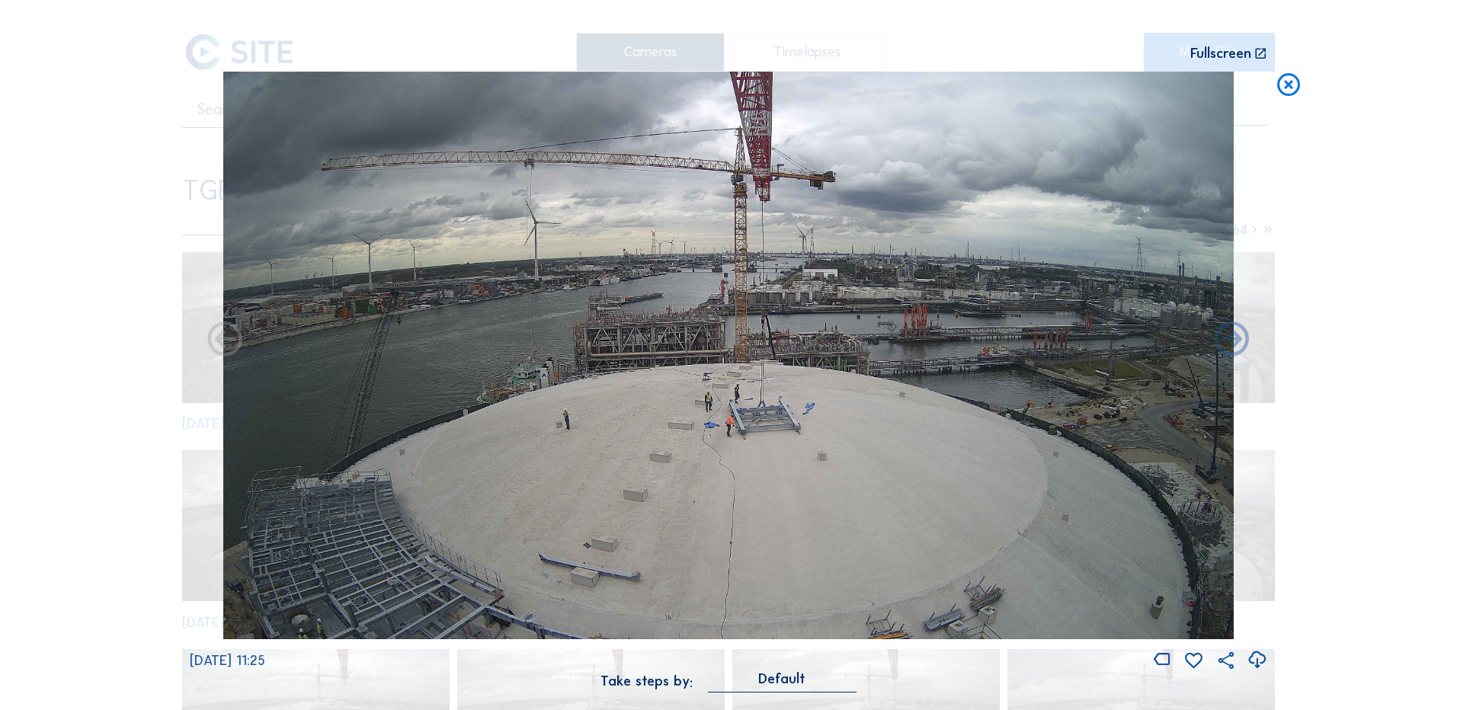
click at [1256, 663] on icon at bounding box center [1256, 660] width 21 height 25
click at [1352, 404] on div "Scroll to travel through time | Press 'Alt' Button + Scroll to Zoom | Click and…" at bounding box center [728, 355] width 1457 height 710
click at [1295, 83] on icon at bounding box center [1288, 86] width 27 height 28
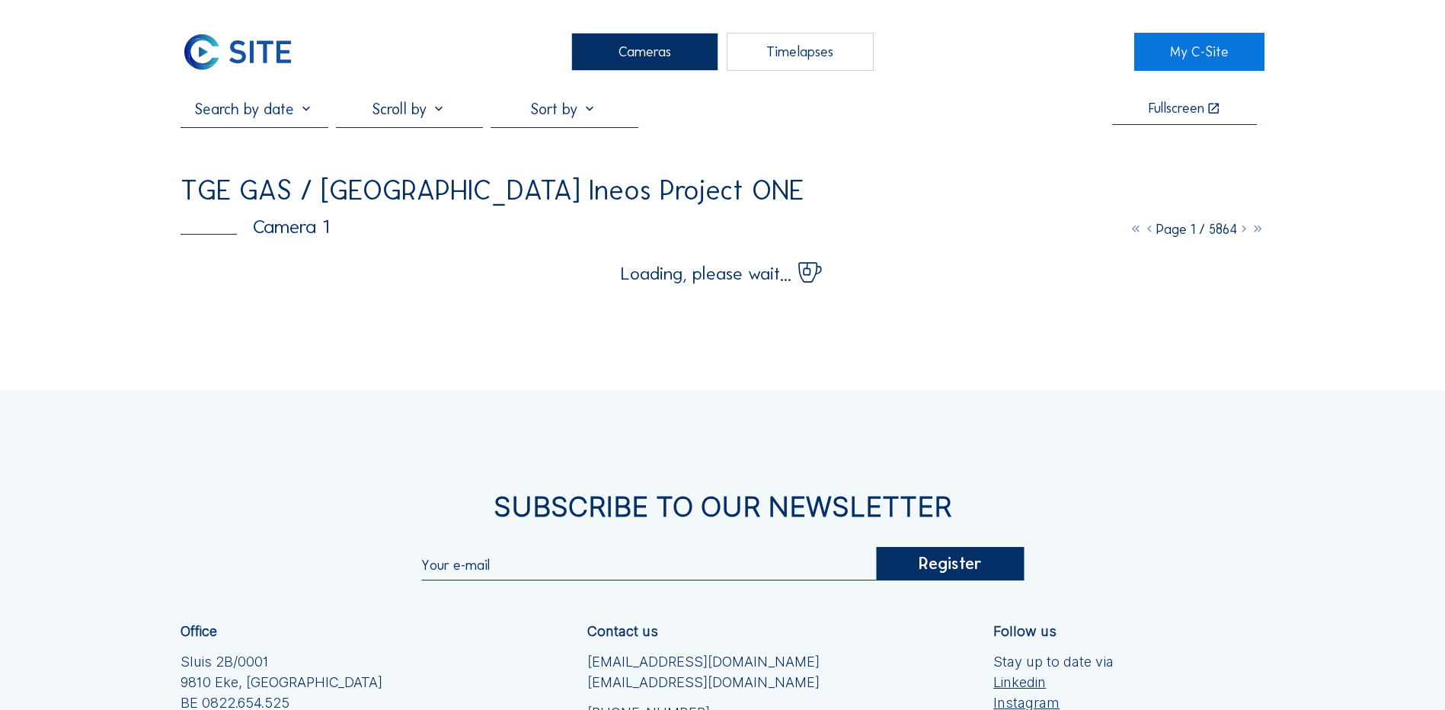
click at [653, 46] on div "Cameras" at bounding box center [644, 52] width 147 height 38
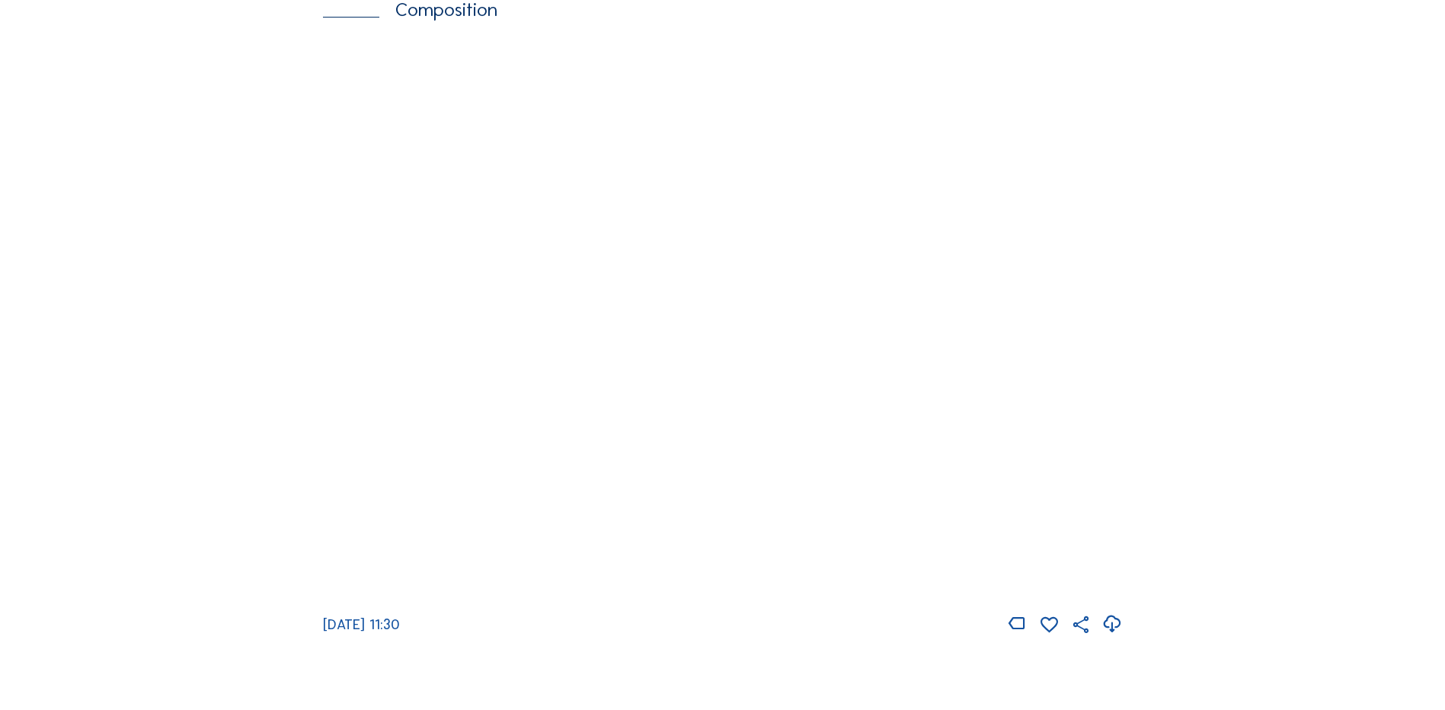
scroll to position [2133, 0]
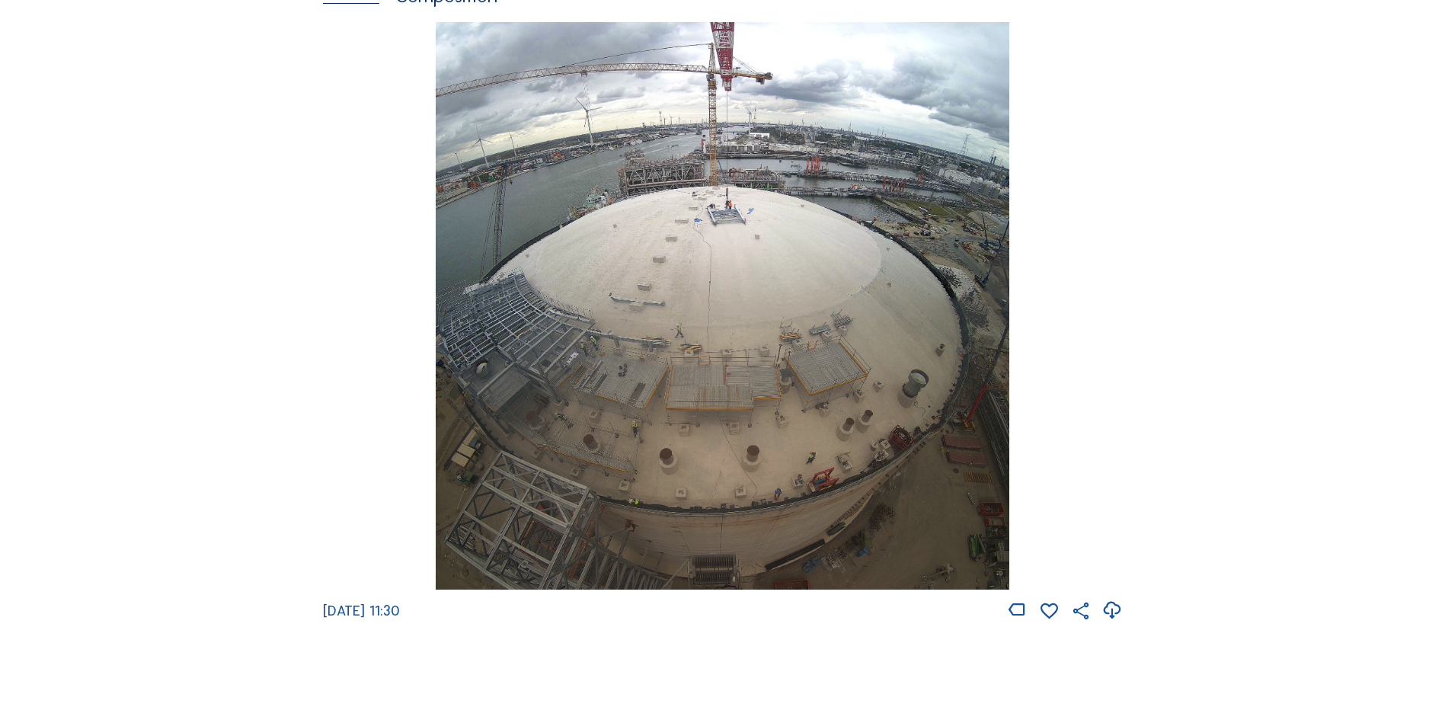
click at [736, 220] on img at bounding box center [722, 306] width 573 height 568
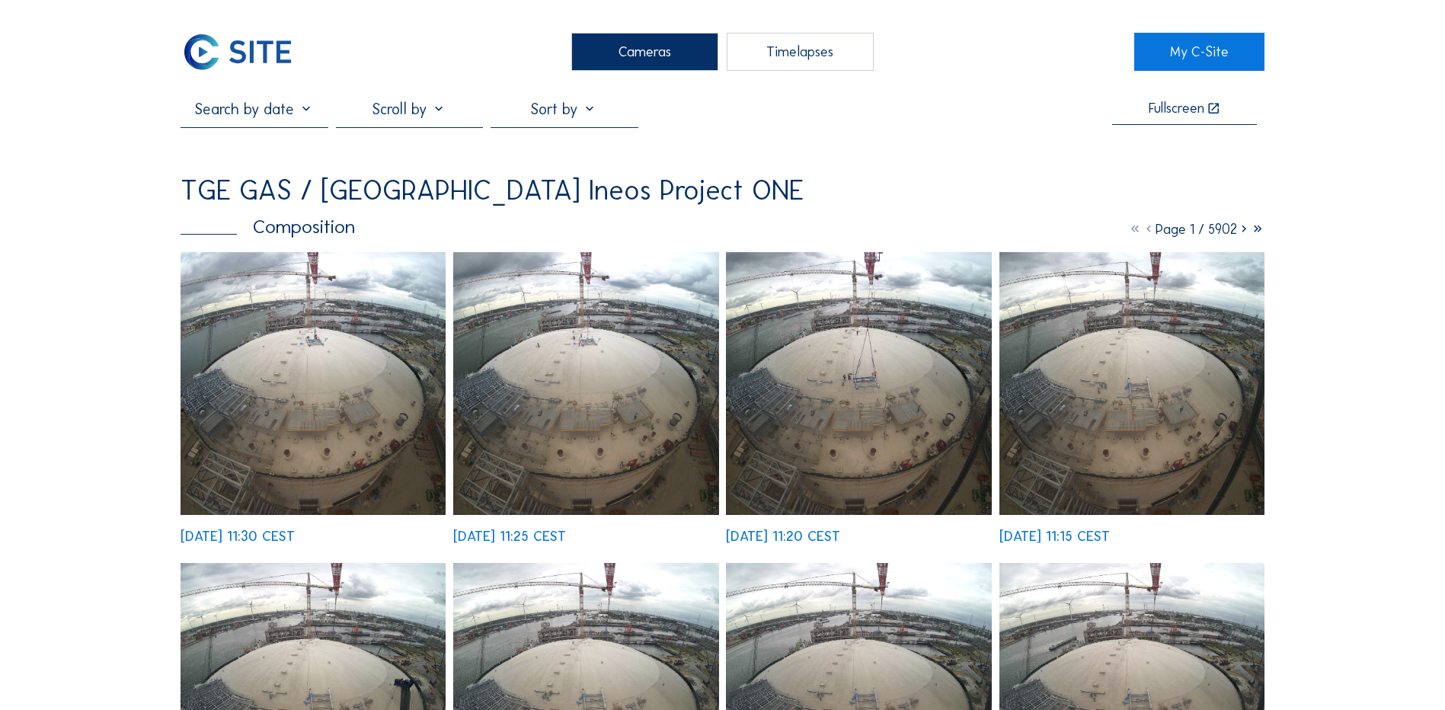
click at [322, 323] on img at bounding box center [313, 383] width 265 height 263
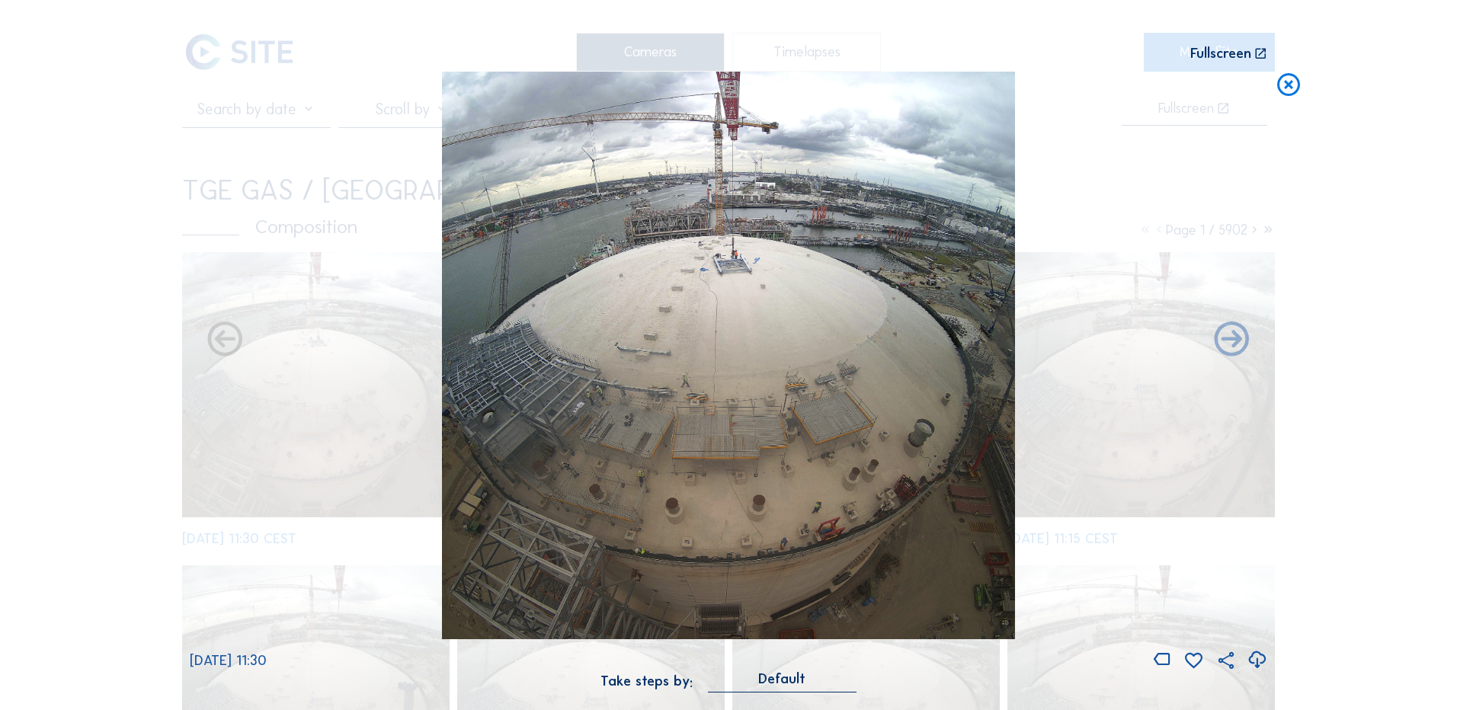
click at [1257, 661] on icon at bounding box center [1256, 660] width 21 height 25
click at [149, 285] on div "Scroll to travel through time | Press 'Alt' Button + Scroll to Zoom | Click and…" at bounding box center [728, 355] width 1457 height 710
click at [1282, 94] on icon at bounding box center [1288, 86] width 27 height 28
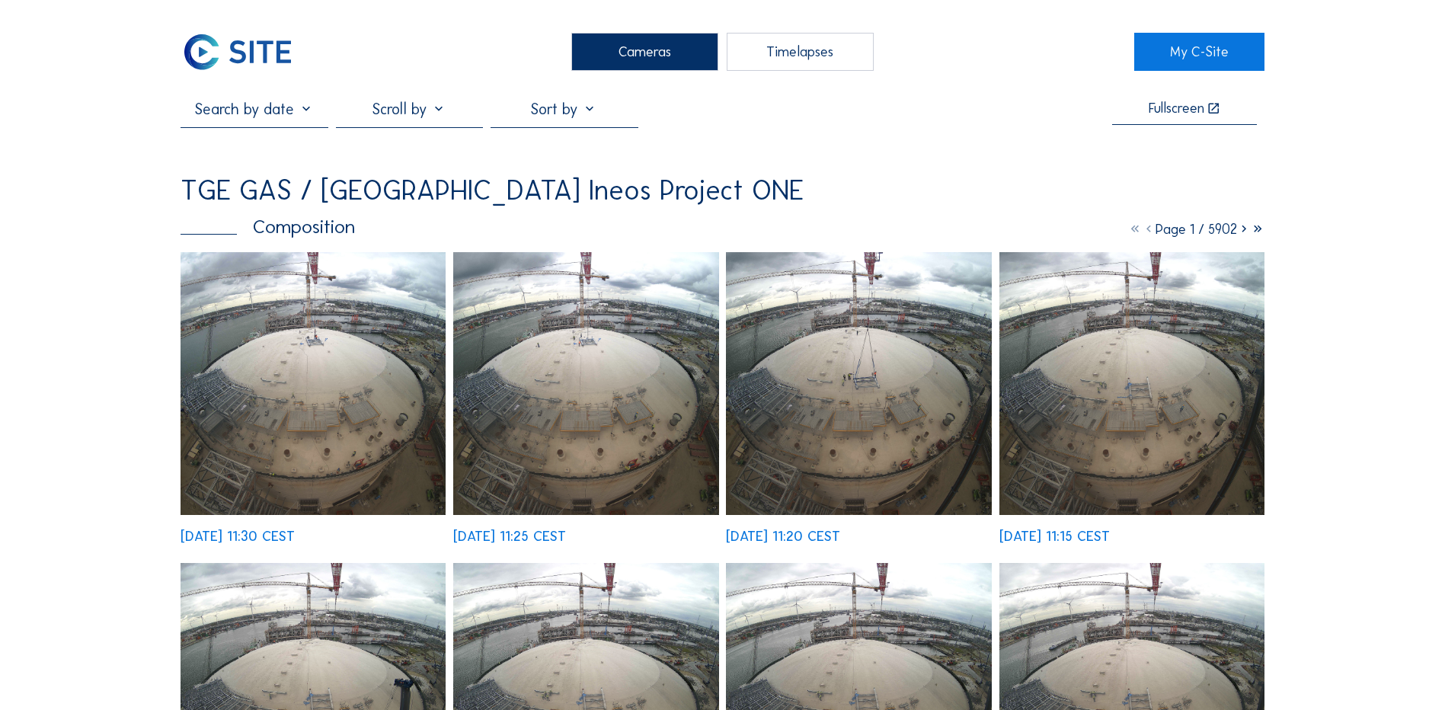
click at [650, 55] on div "Cameras" at bounding box center [644, 52] width 147 height 38
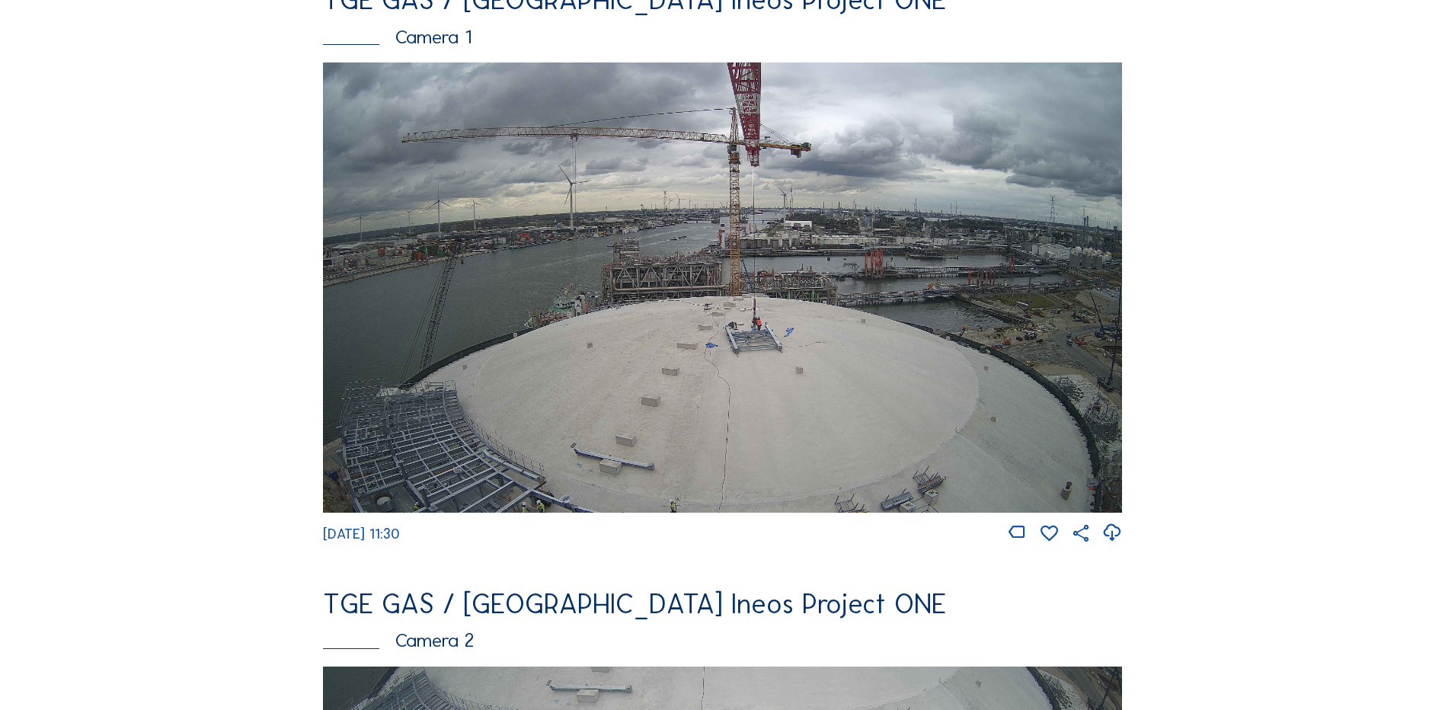
scroll to position [152, 0]
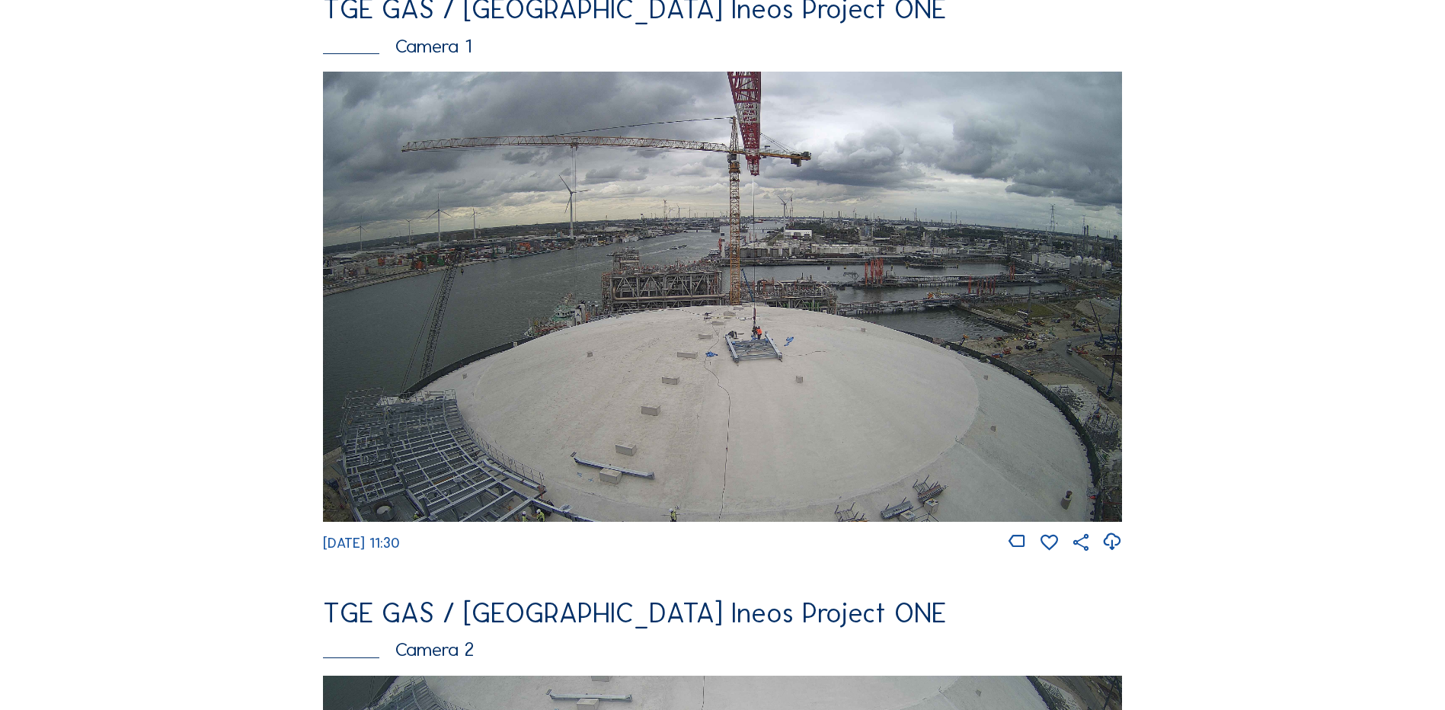
click at [731, 310] on img at bounding box center [722, 297] width 799 height 450
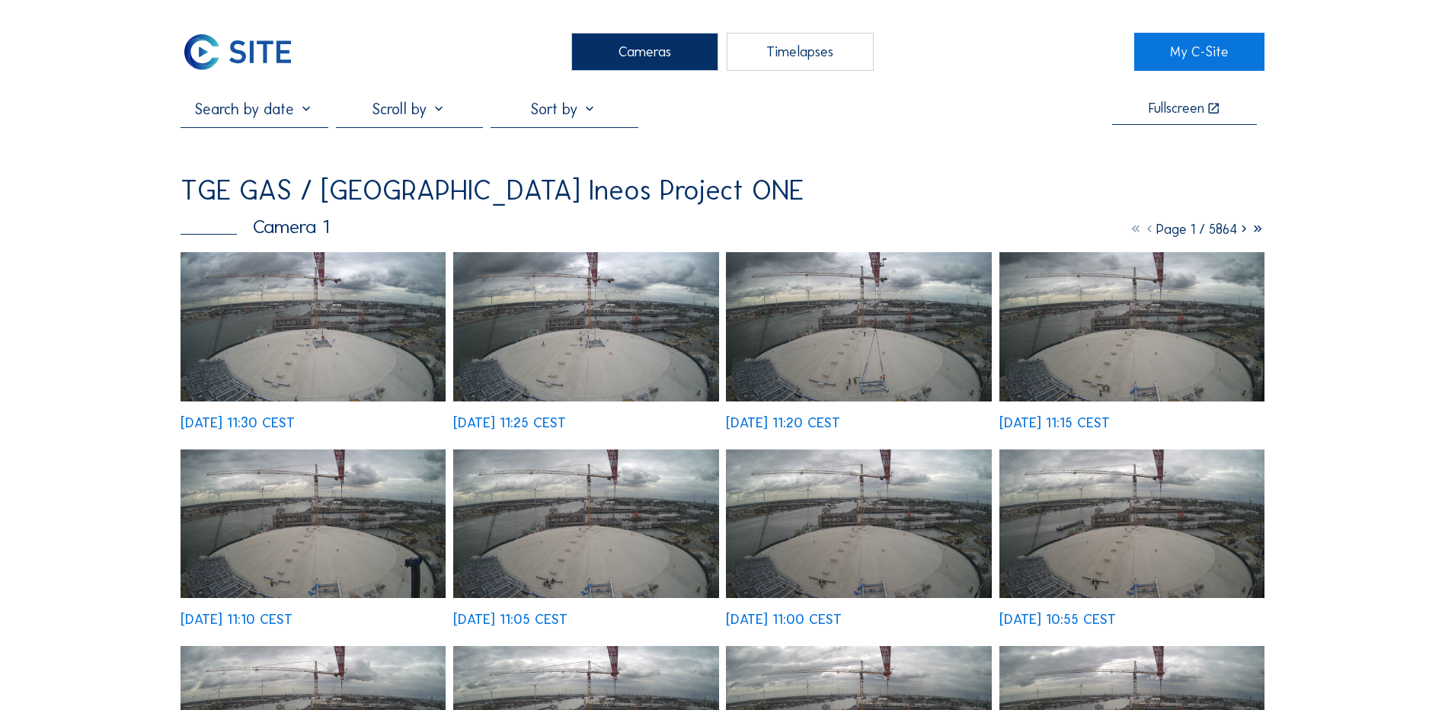
click at [334, 309] on img at bounding box center [313, 326] width 265 height 149
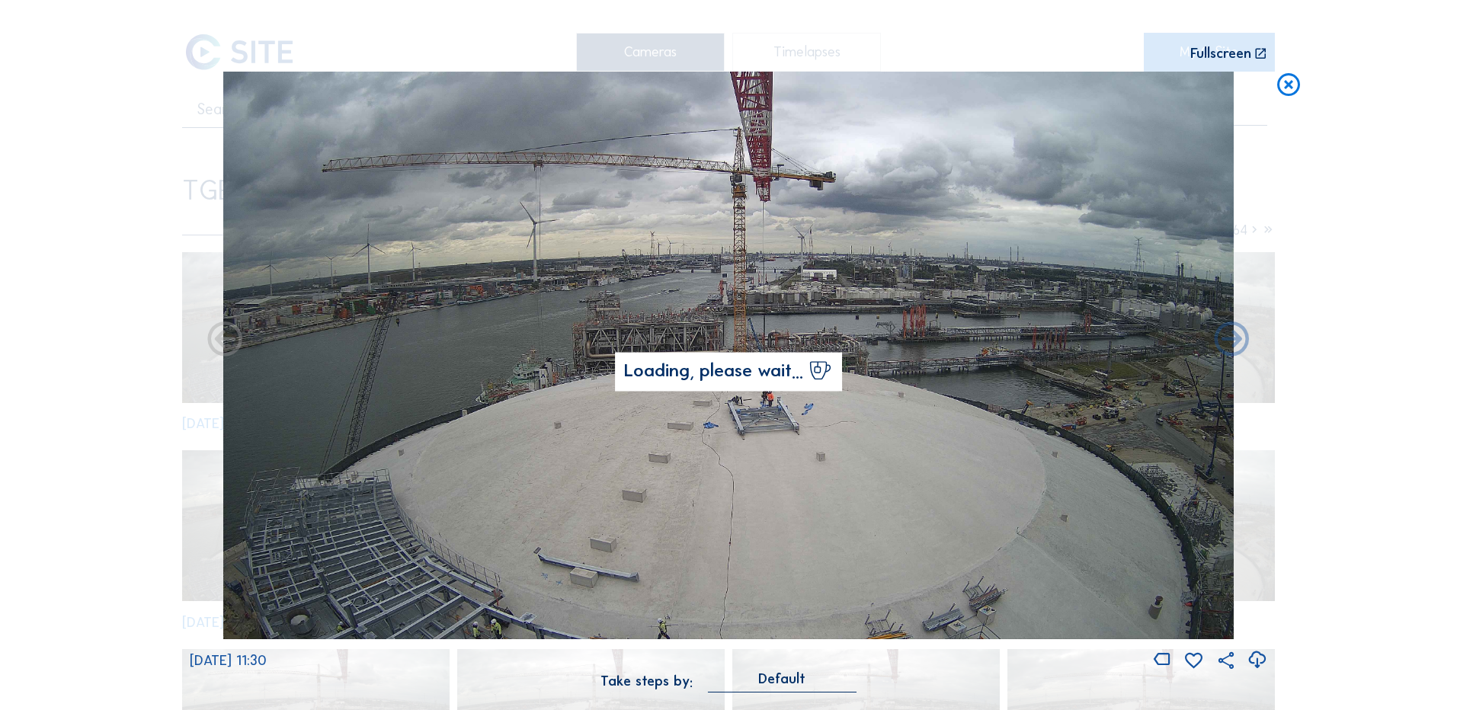
click at [1256, 661] on icon at bounding box center [1256, 660] width 21 height 25
click at [111, 402] on div "Scroll to travel through time | Press 'Alt' Button + Scroll to Zoom | Click and…" at bounding box center [728, 355] width 1457 height 710
click at [1293, 82] on icon at bounding box center [1288, 86] width 27 height 28
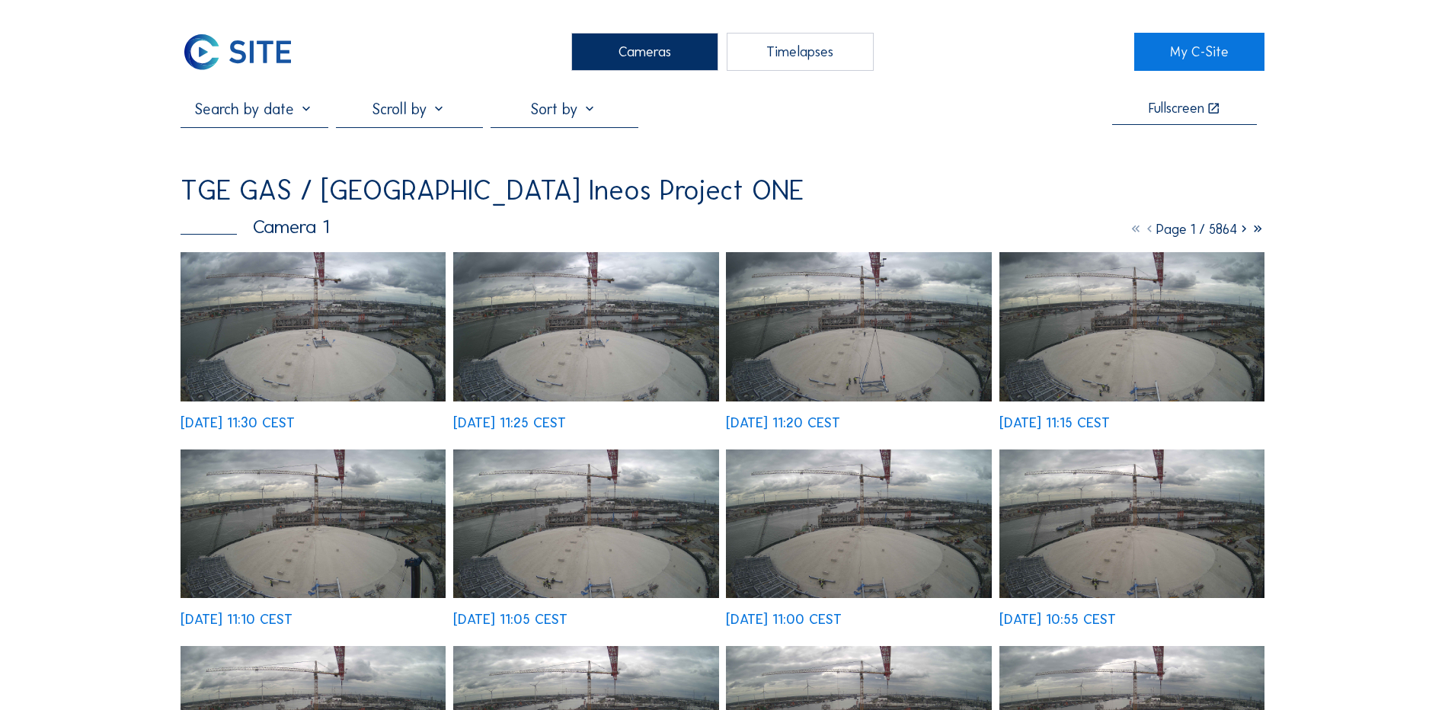
click at [651, 52] on div "Cameras" at bounding box center [644, 52] width 147 height 38
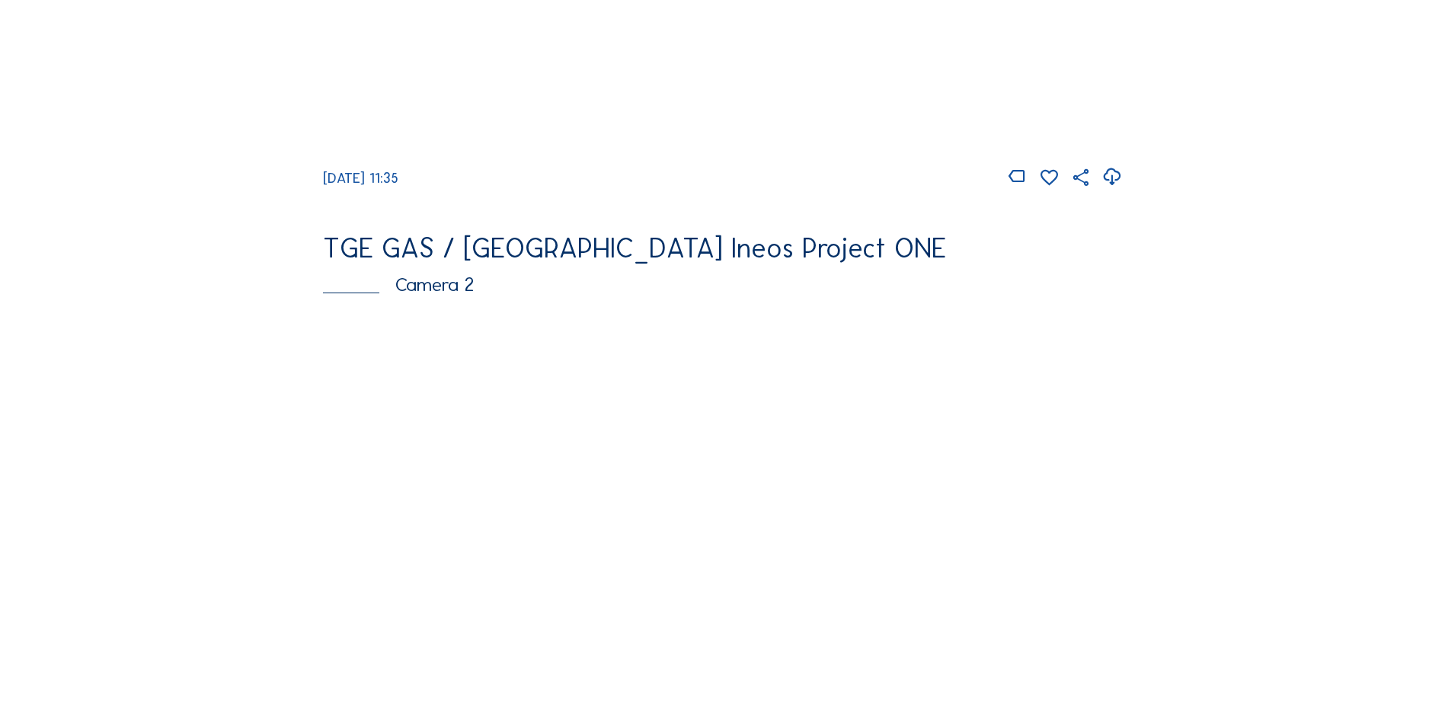
scroll to position [686, 0]
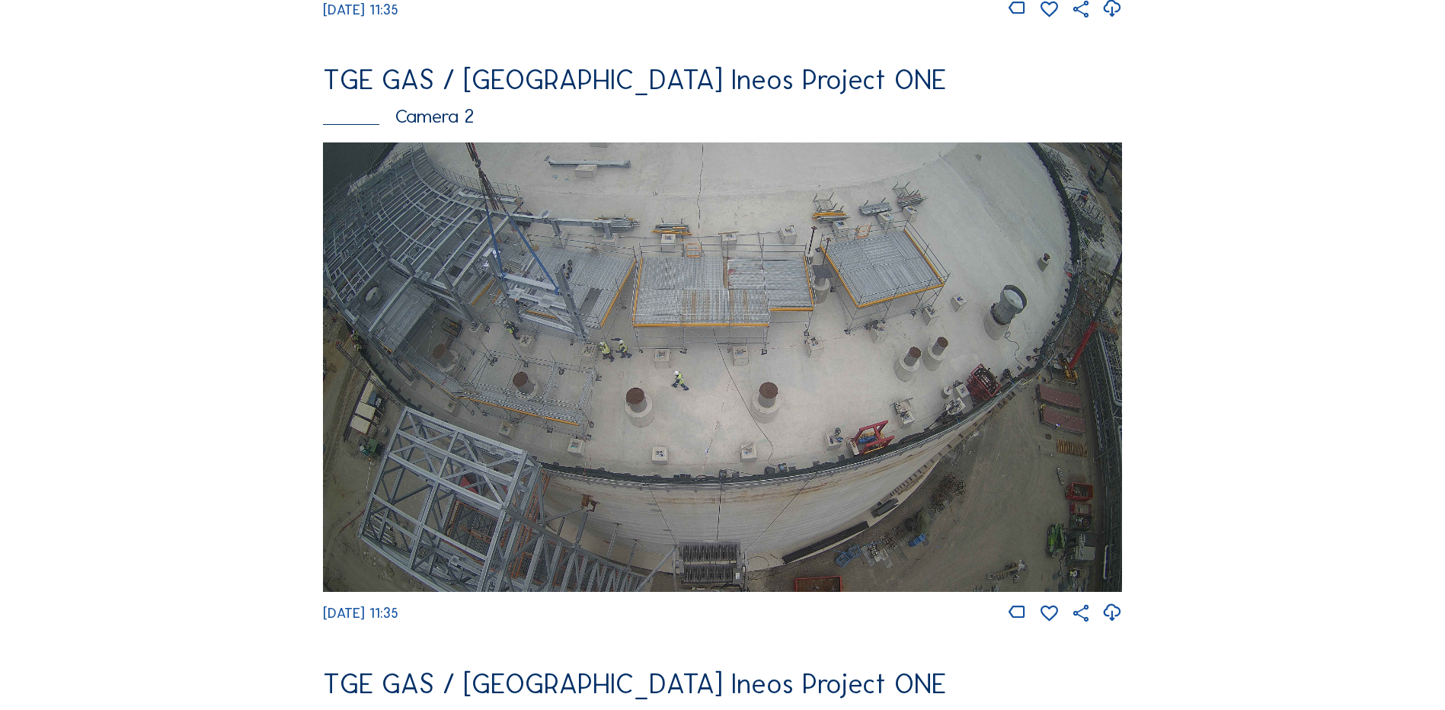
click at [617, 295] on img at bounding box center [722, 367] width 799 height 450
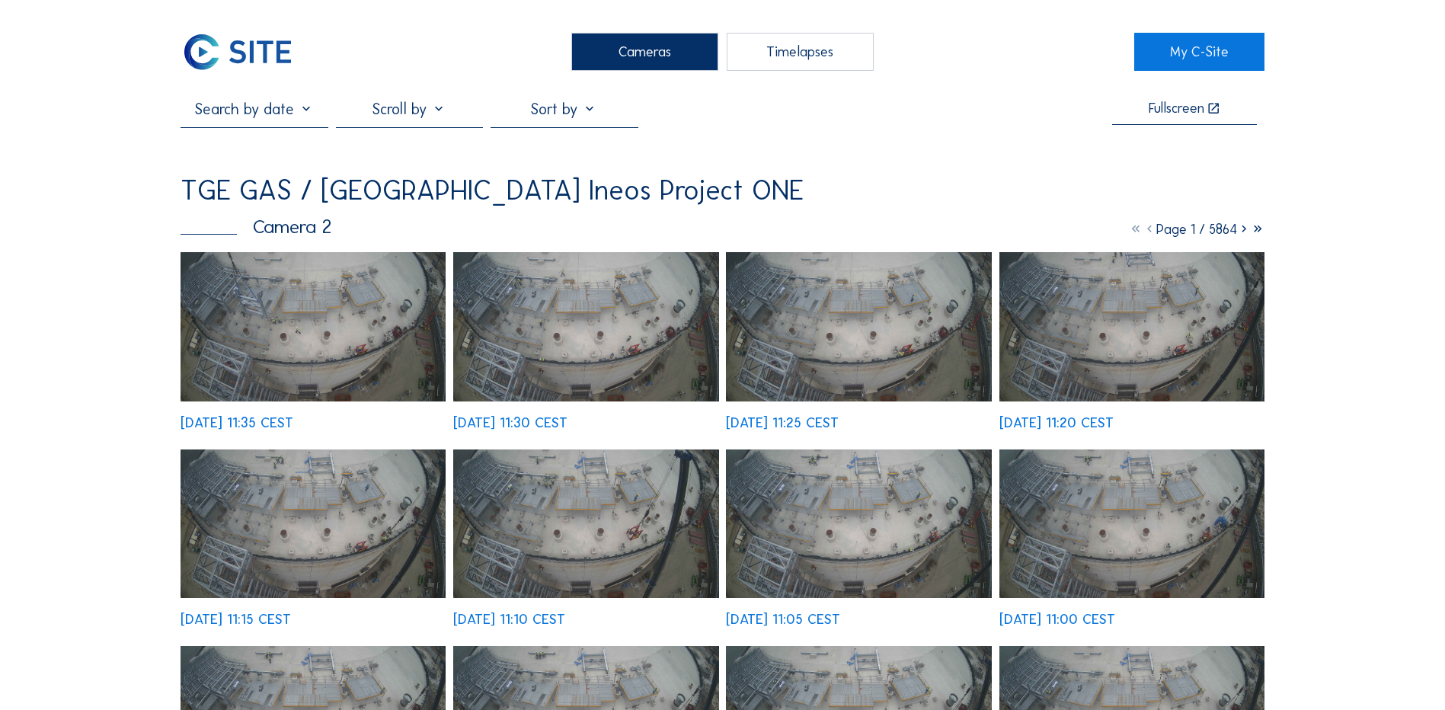
click at [303, 311] on img at bounding box center [313, 326] width 265 height 149
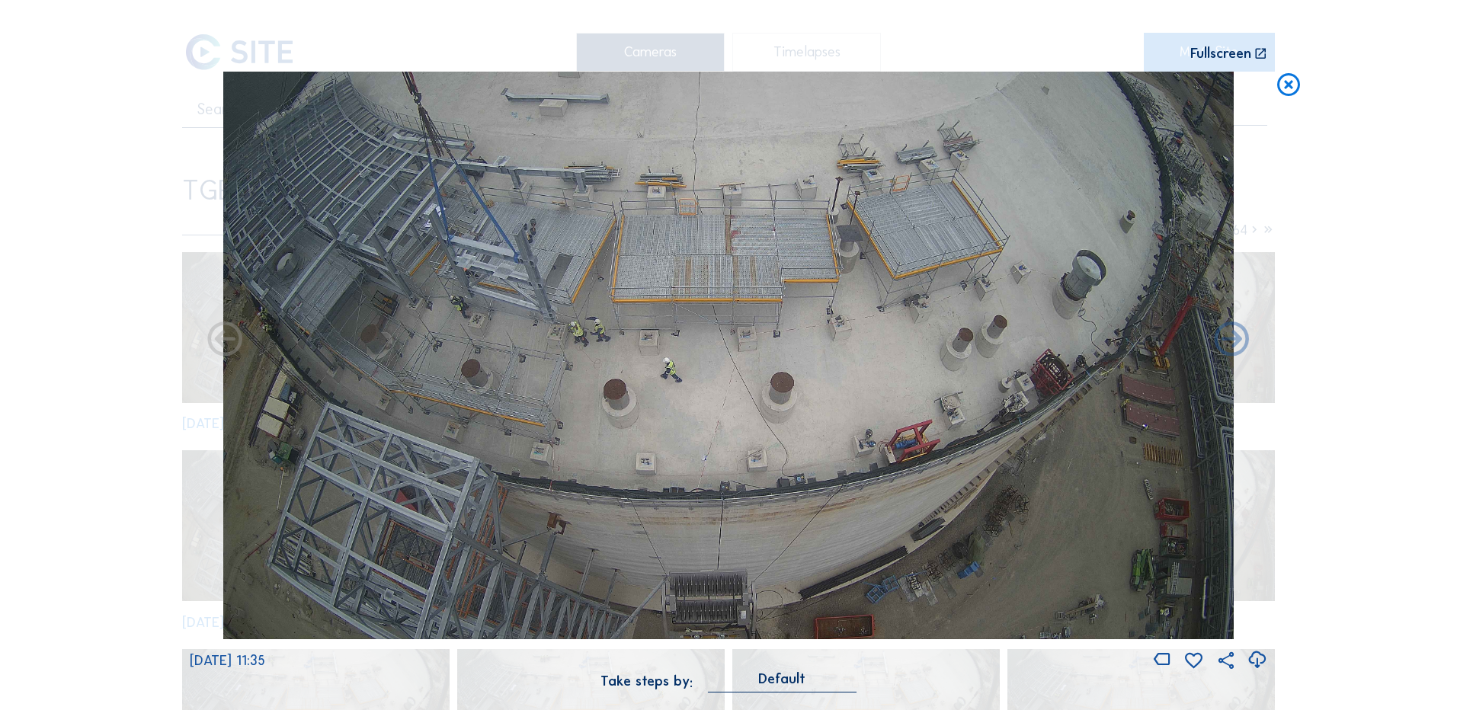
click at [1256, 661] on icon at bounding box center [1256, 660] width 21 height 25
drag, startPoint x: 69, startPoint y: 320, endPoint x: 169, endPoint y: 309, distance: 101.2
click at [69, 320] on div "Scroll to travel through time | Press 'Alt' Button + Scroll to Zoom | Click and…" at bounding box center [728, 355] width 1457 height 710
click at [1289, 87] on icon at bounding box center [1288, 86] width 27 height 28
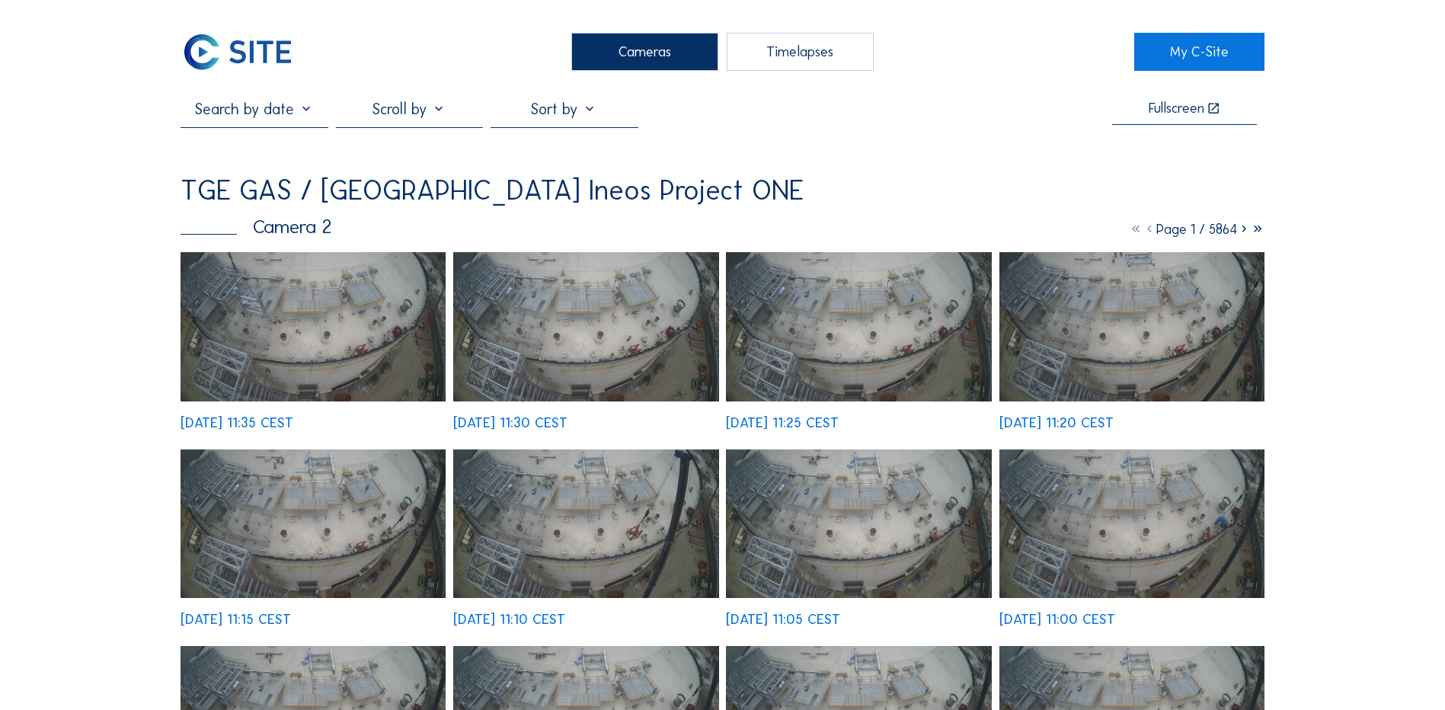
click at [648, 50] on div "Cameras" at bounding box center [644, 52] width 147 height 38
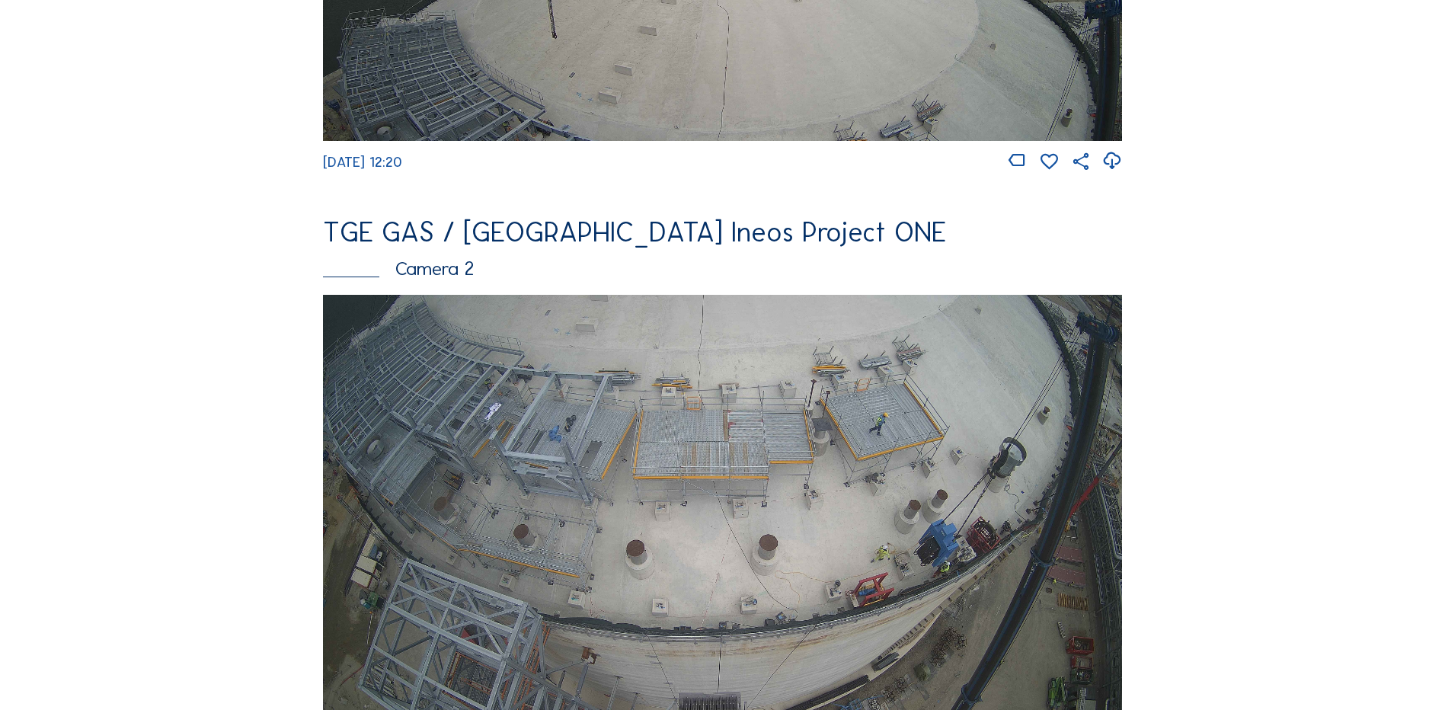
scroll to position [610, 0]
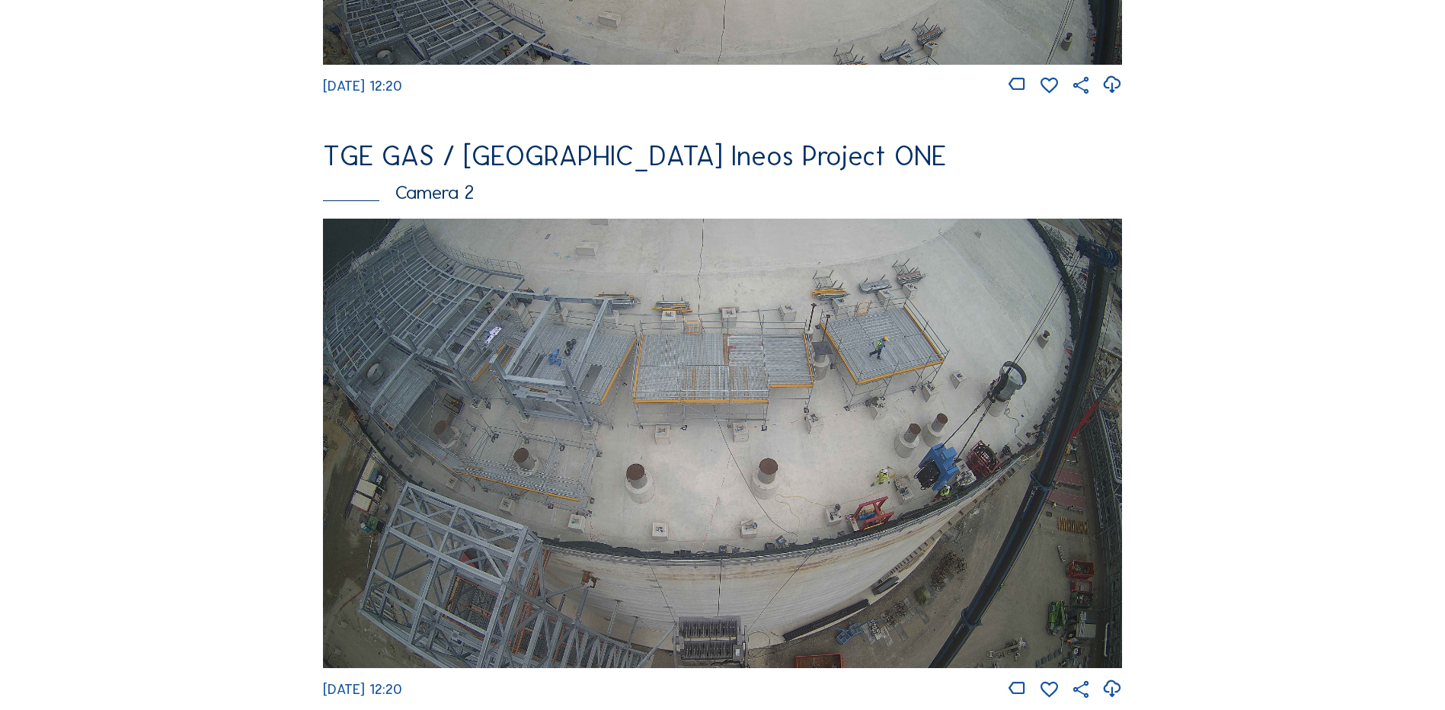
click at [595, 384] on img at bounding box center [722, 444] width 799 height 450
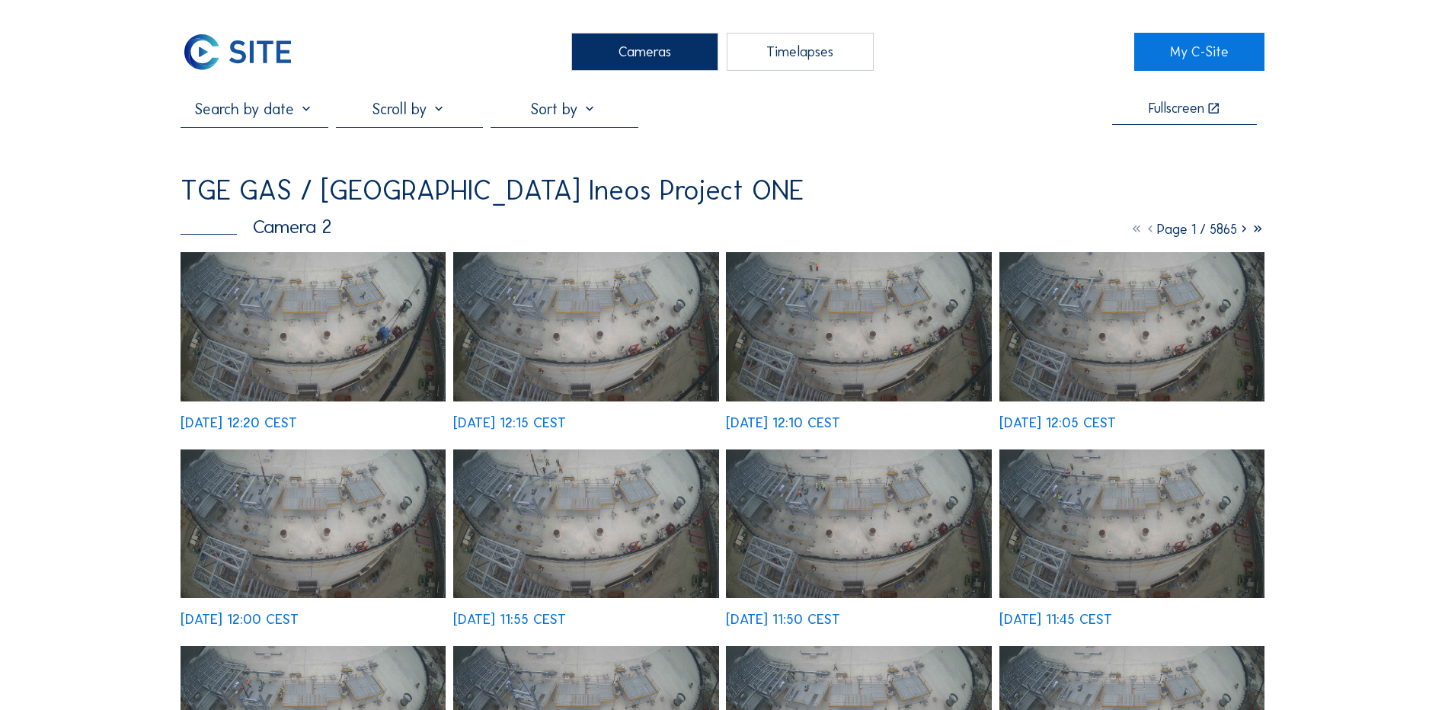
click at [309, 320] on img at bounding box center [313, 326] width 265 height 149
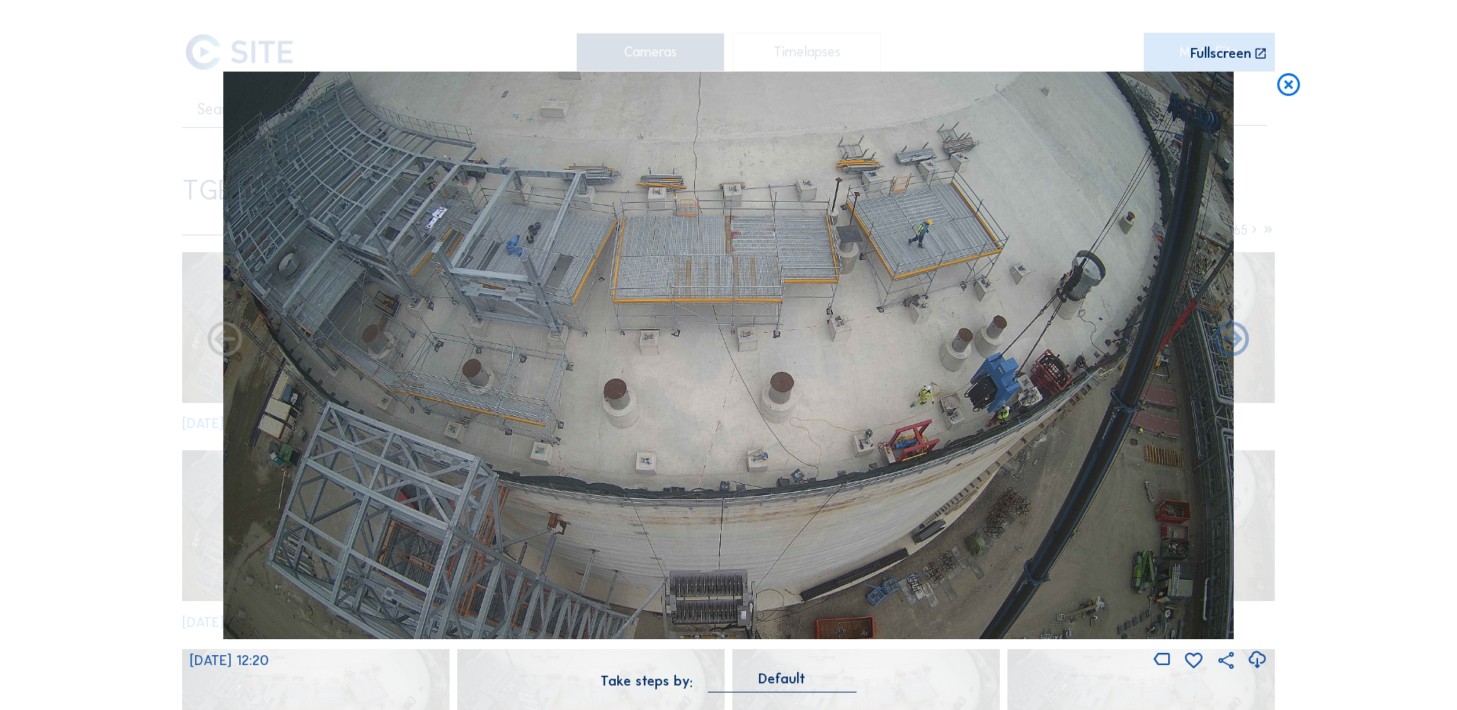
click at [1291, 84] on icon at bounding box center [1288, 86] width 27 height 28
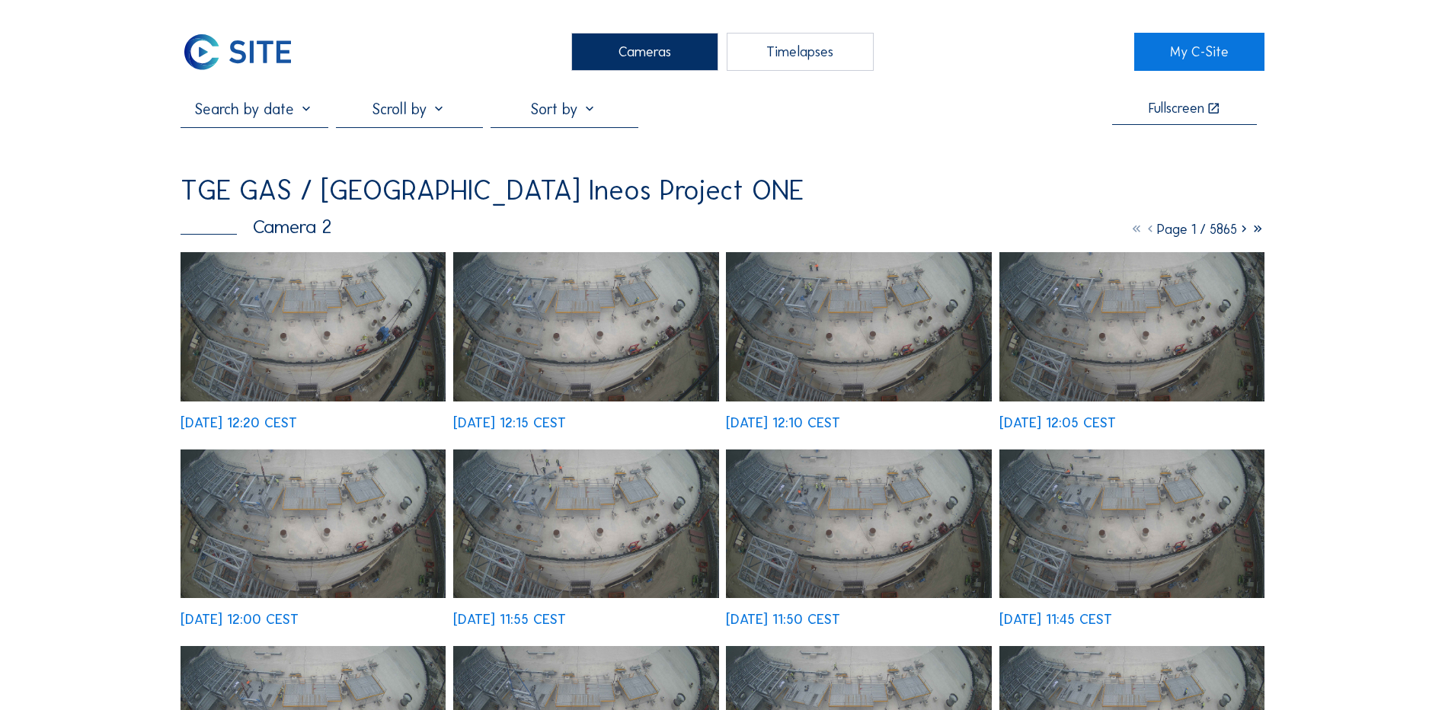
click at [635, 53] on div "Cameras" at bounding box center [644, 52] width 147 height 38
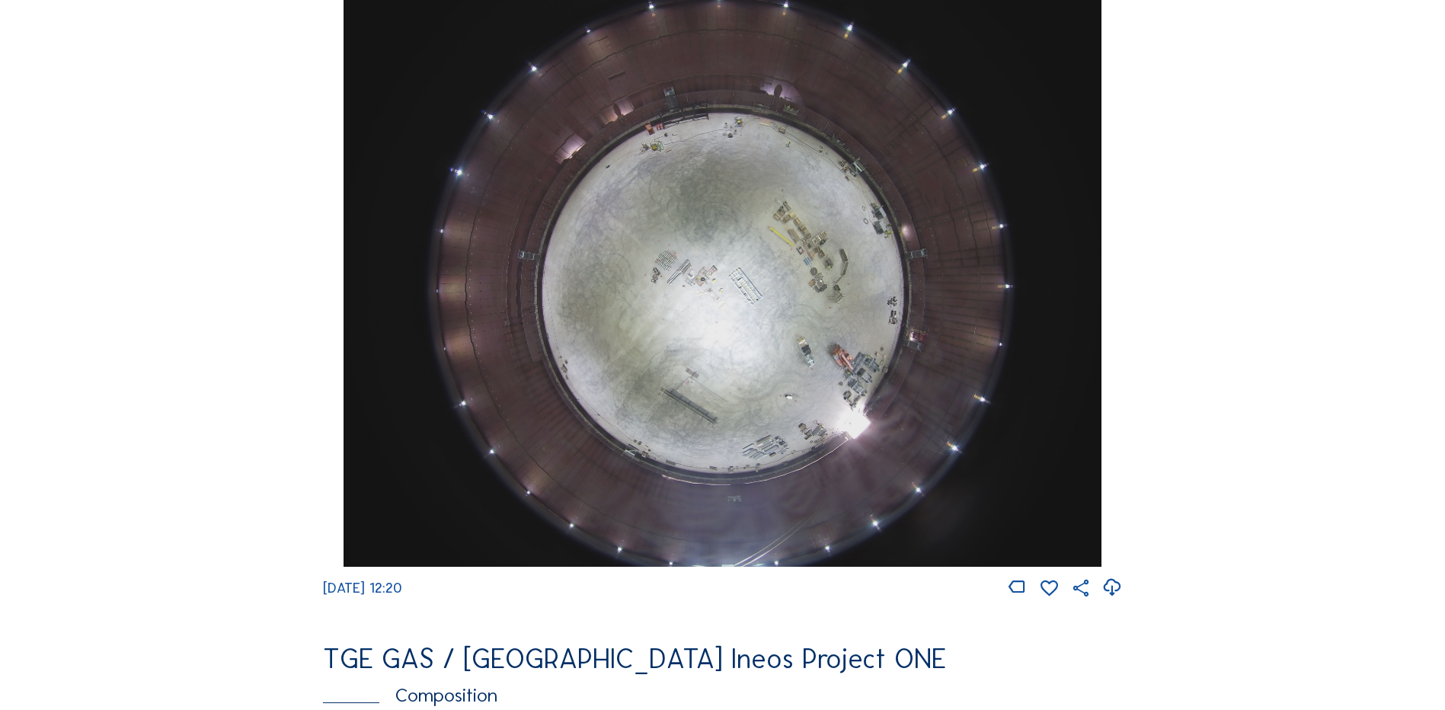
scroll to position [1371, 0]
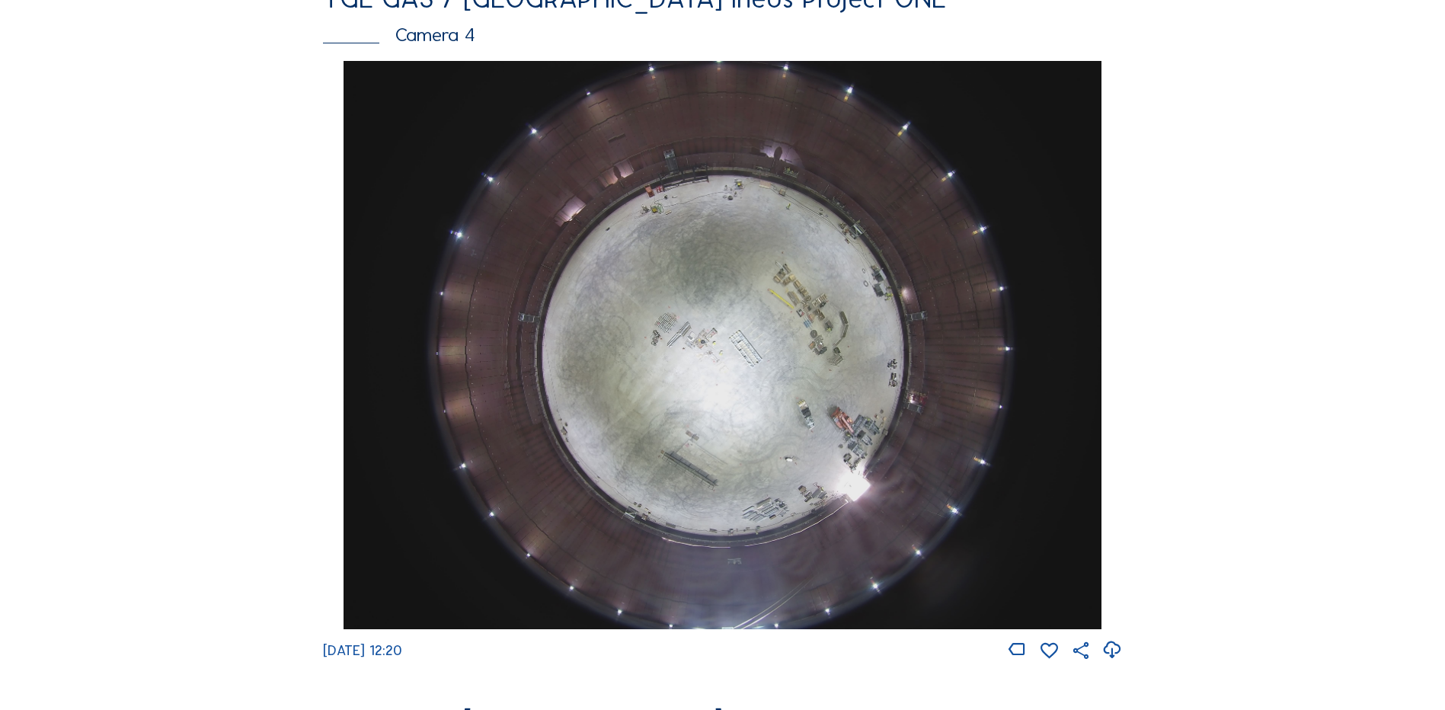
click at [761, 265] on img at bounding box center [722, 345] width 757 height 568
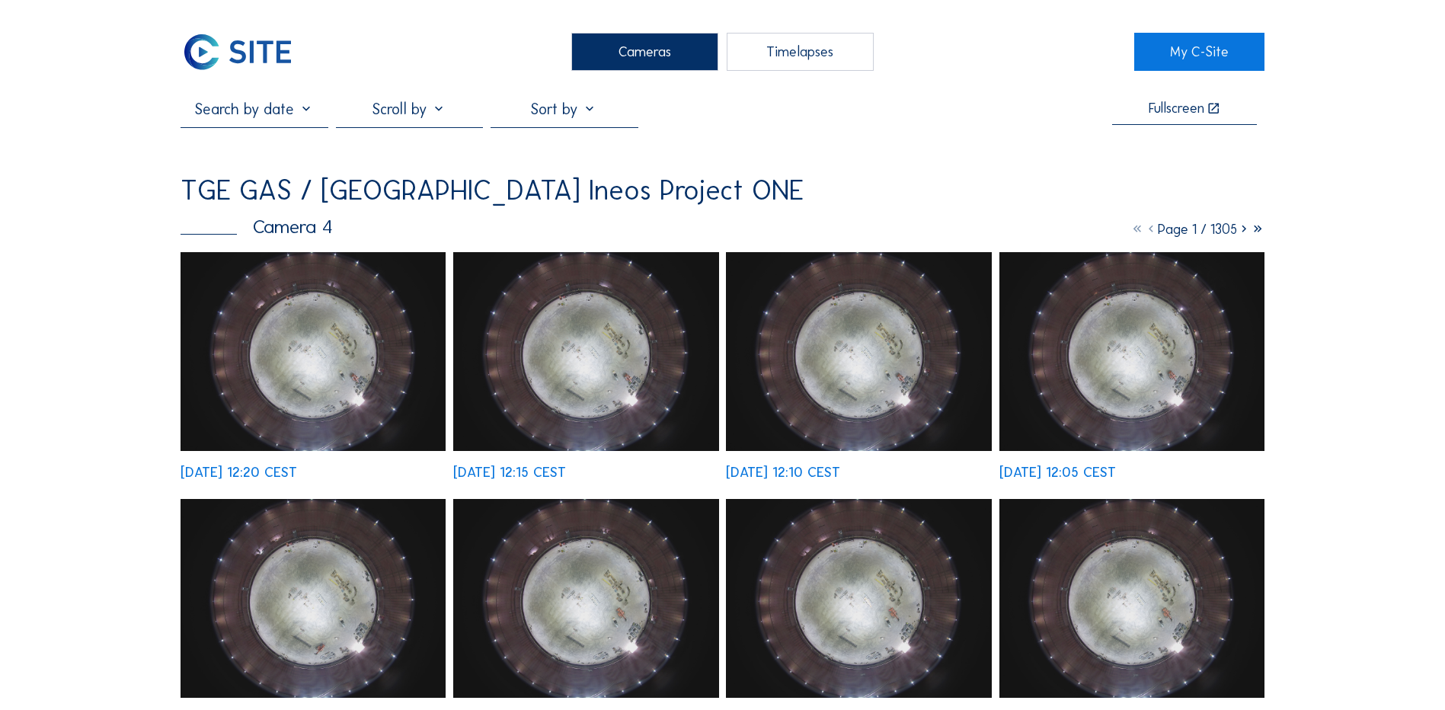
click at [299, 340] on img at bounding box center [313, 351] width 265 height 199
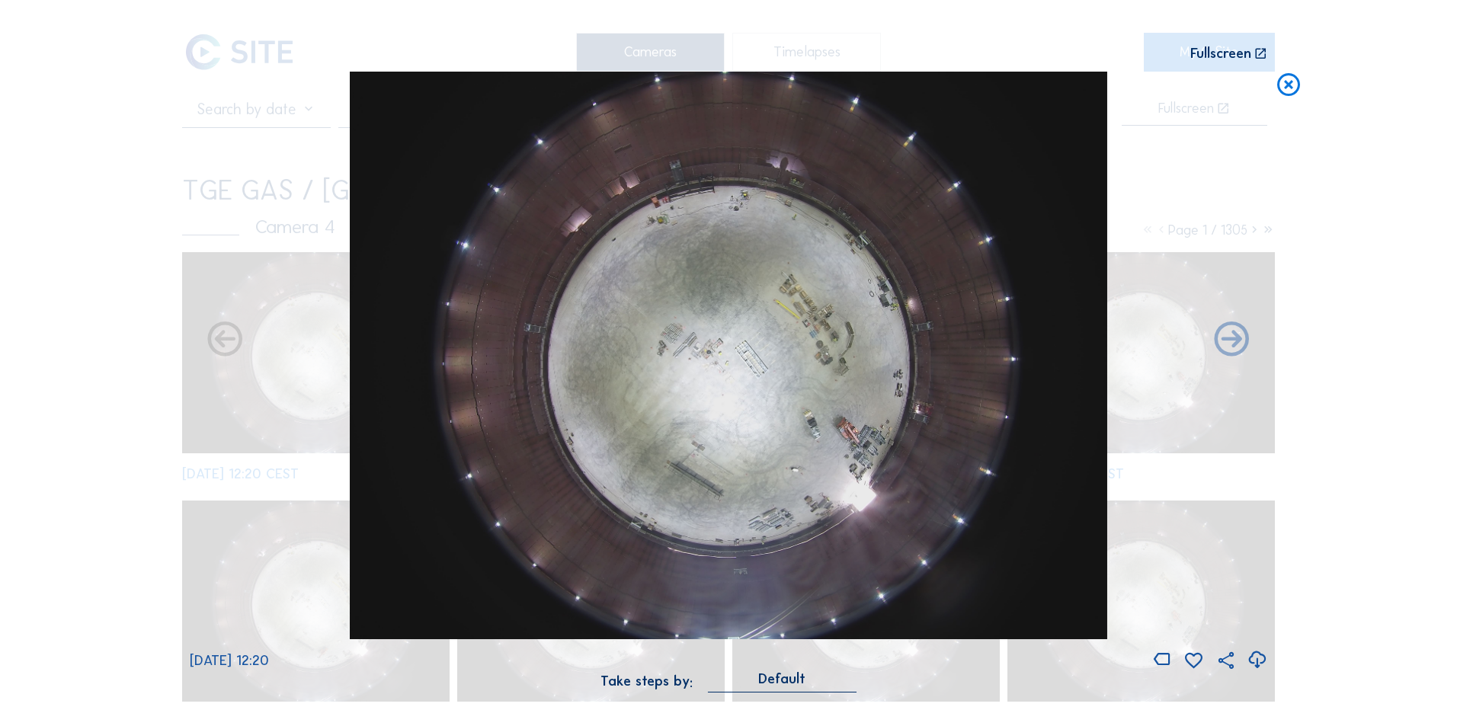
click at [1256, 660] on icon at bounding box center [1256, 660] width 21 height 25
drag, startPoint x: 60, startPoint y: 334, endPoint x: 78, endPoint y: 333, distance: 18.3
click at [60, 334] on div "Scroll to travel through time | Press 'Alt' Button + Scroll to Zoom | Click and…" at bounding box center [728, 355] width 1457 height 710
click at [1286, 88] on icon at bounding box center [1288, 86] width 27 height 28
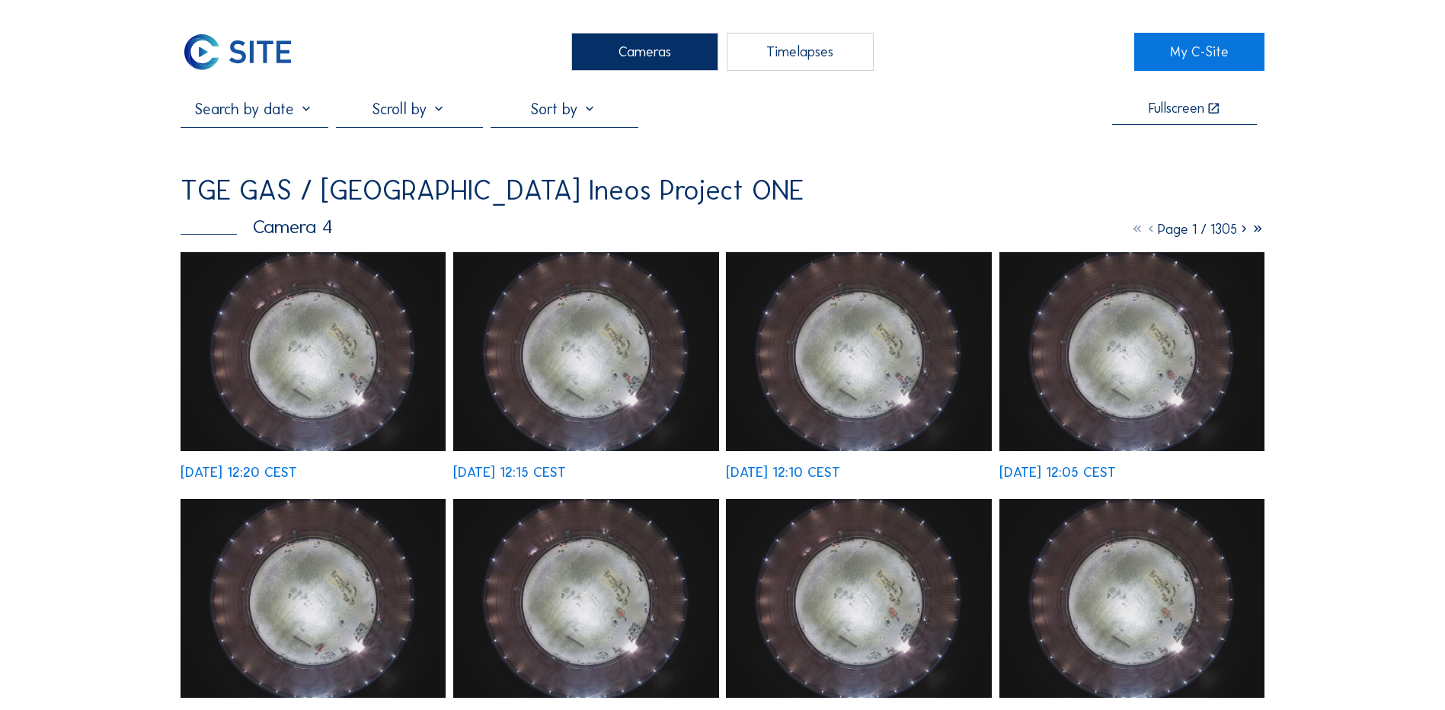
click at [624, 64] on div "Cameras" at bounding box center [644, 52] width 147 height 38
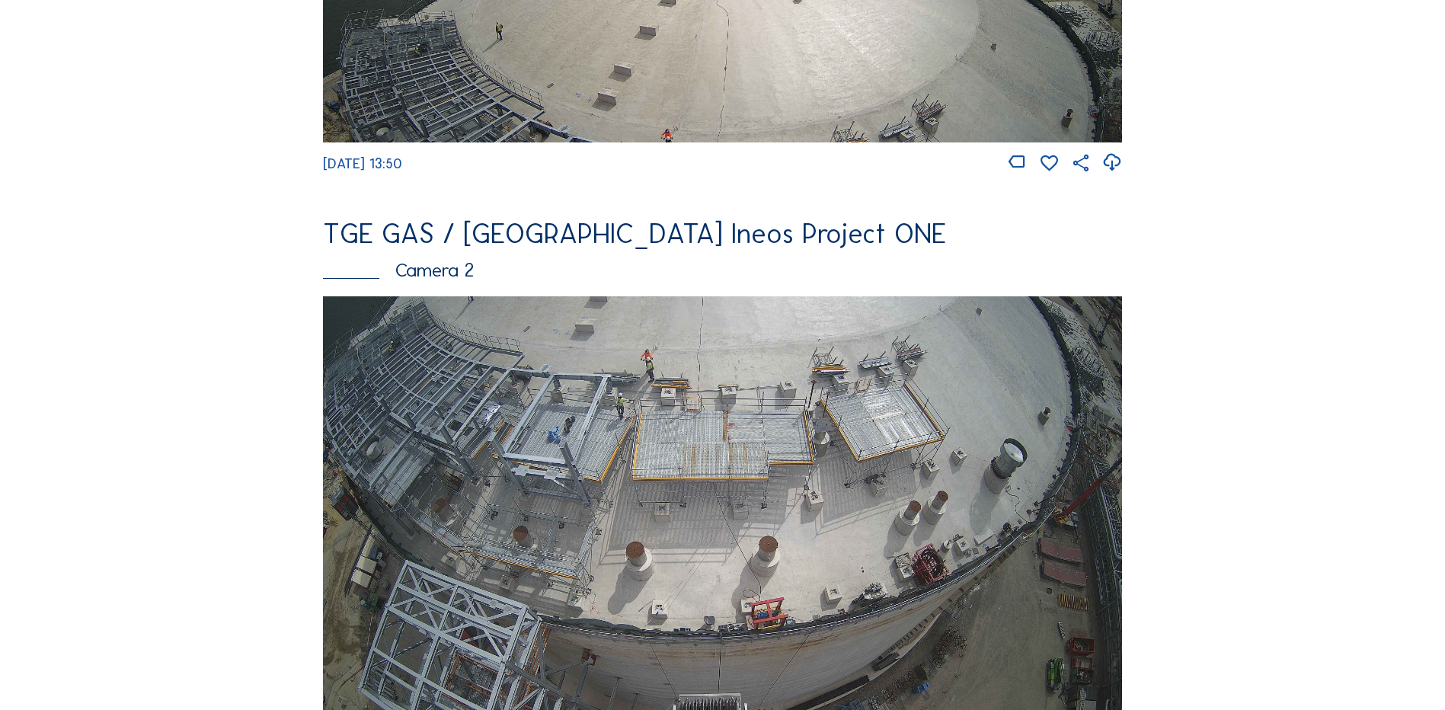
scroll to position [533, 0]
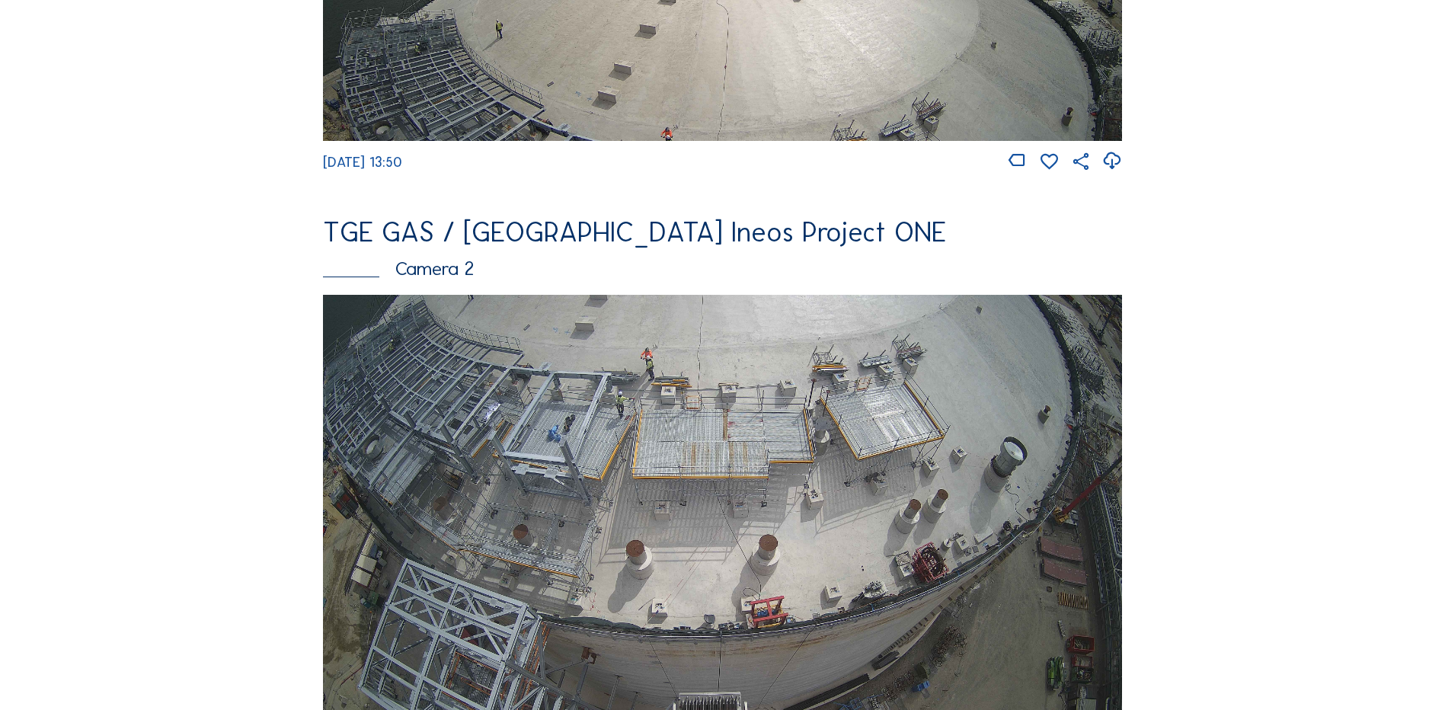
click at [667, 430] on img at bounding box center [722, 520] width 799 height 450
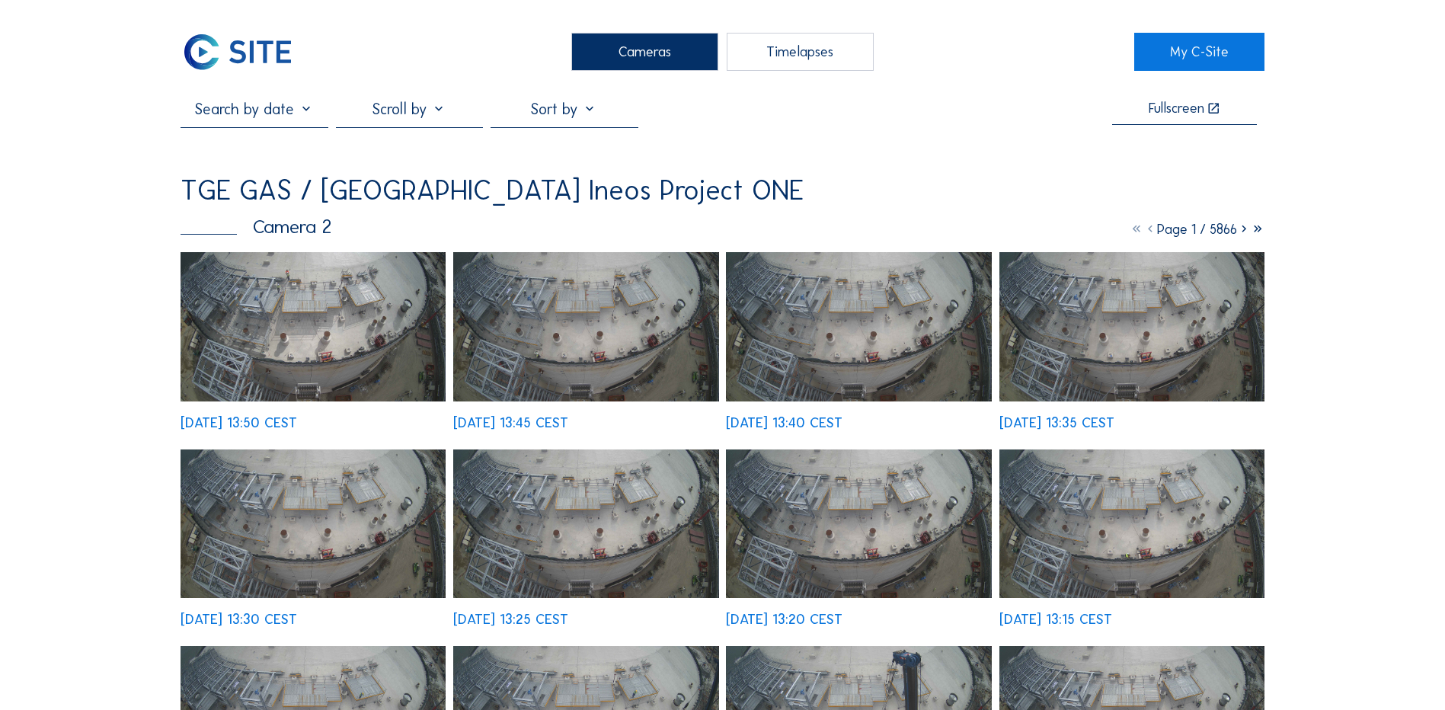
click at [315, 299] on img at bounding box center [313, 326] width 265 height 149
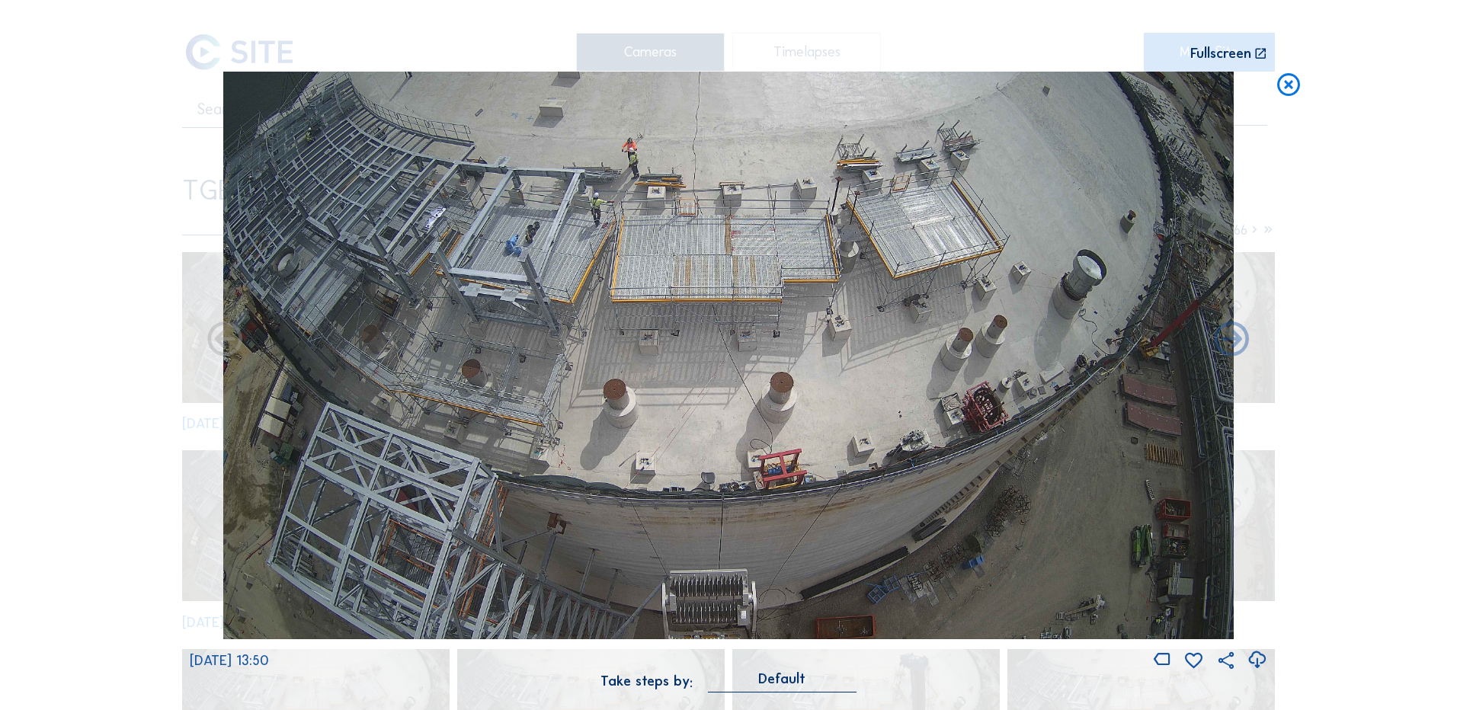
click at [1262, 661] on icon at bounding box center [1256, 660] width 21 height 25
click at [1392, 100] on div "Scroll to travel through time | Press 'Alt' Button + Scroll to Zoom | Click and…" at bounding box center [728, 355] width 1457 height 710
click at [1283, 86] on icon at bounding box center [1288, 86] width 27 height 28
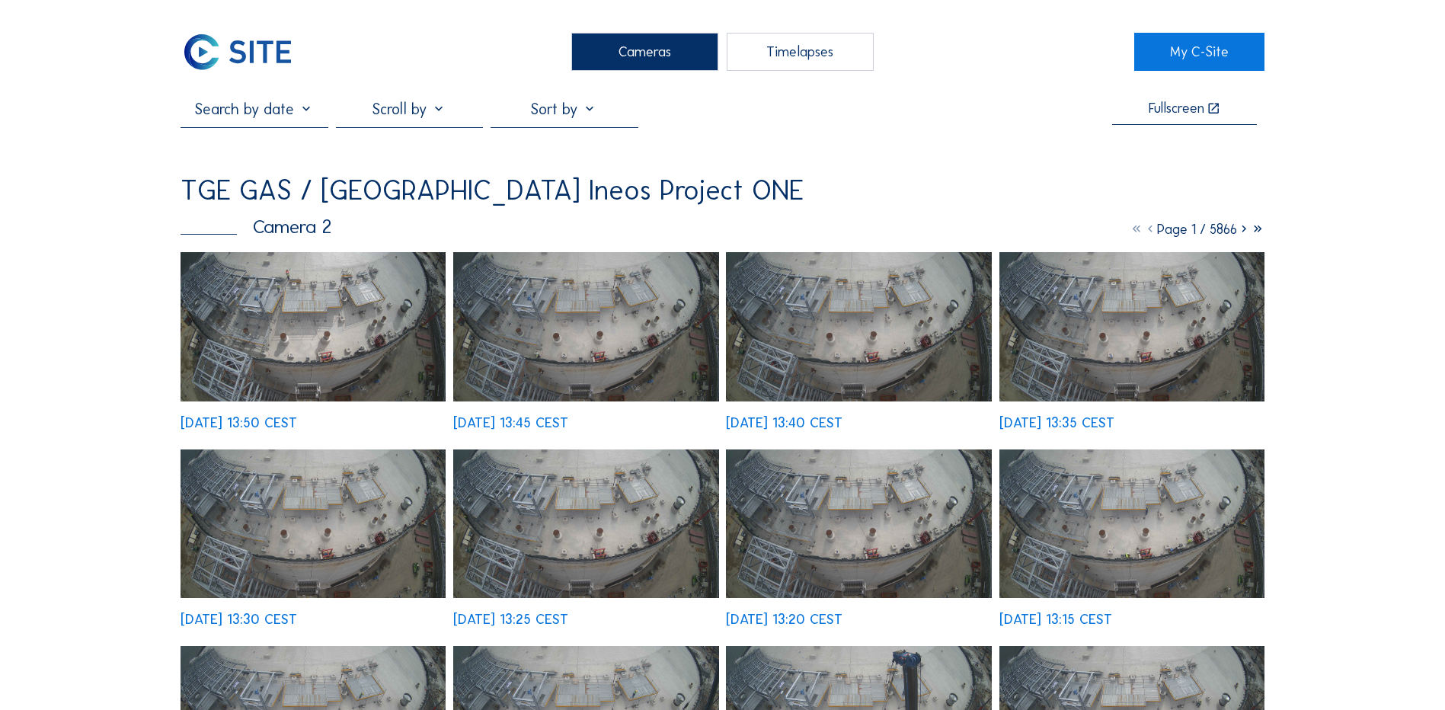
click at [657, 47] on div "Cameras" at bounding box center [644, 52] width 147 height 38
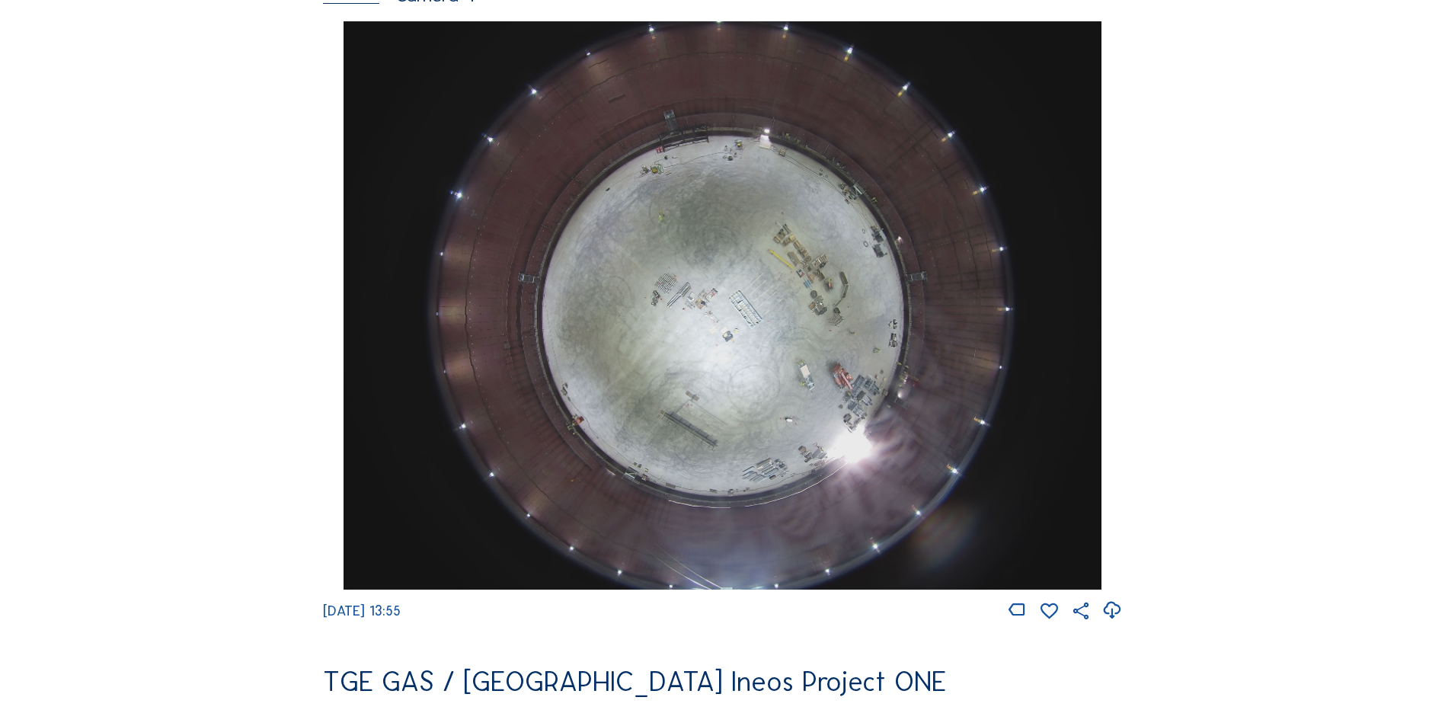
scroll to position [1448, 0]
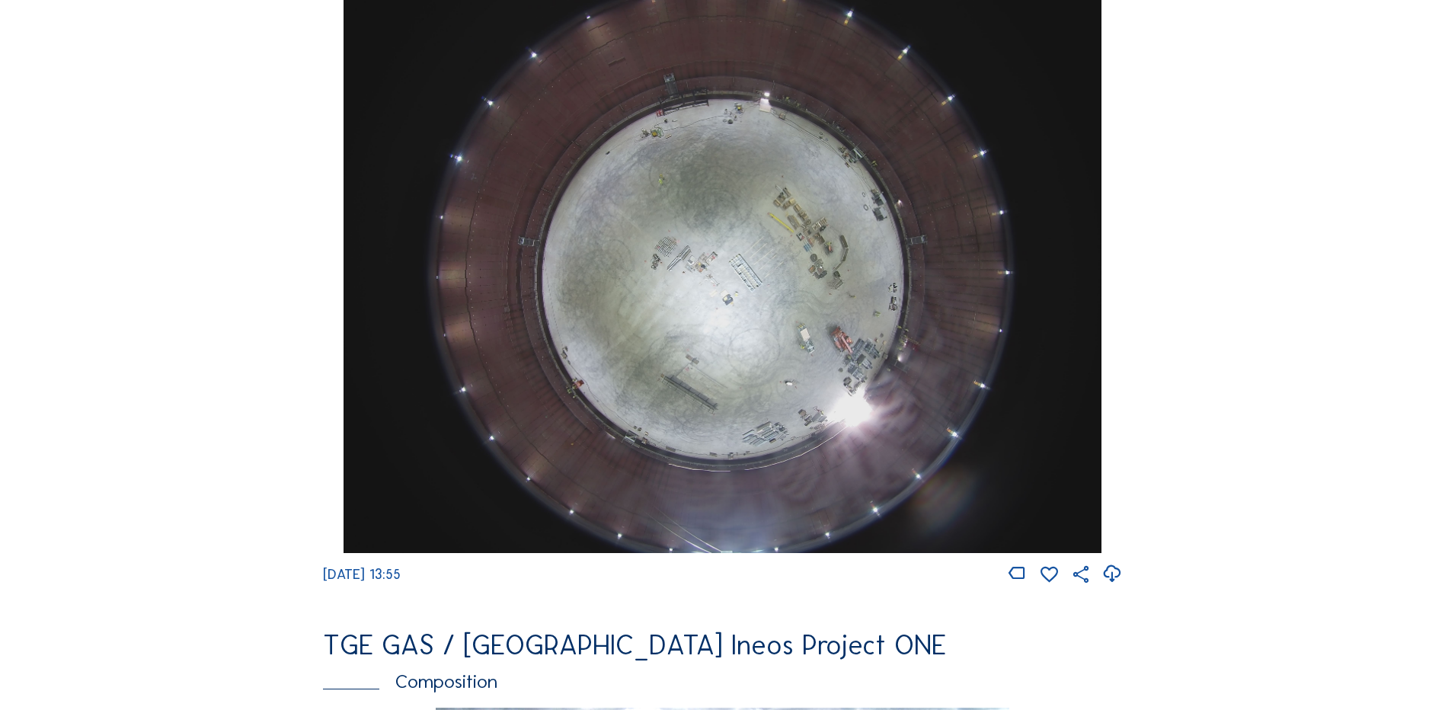
click at [783, 326] on img at bounding box center [722, 269] width 757 height 568
